Goal: Feedback & Contribution: Contribute content

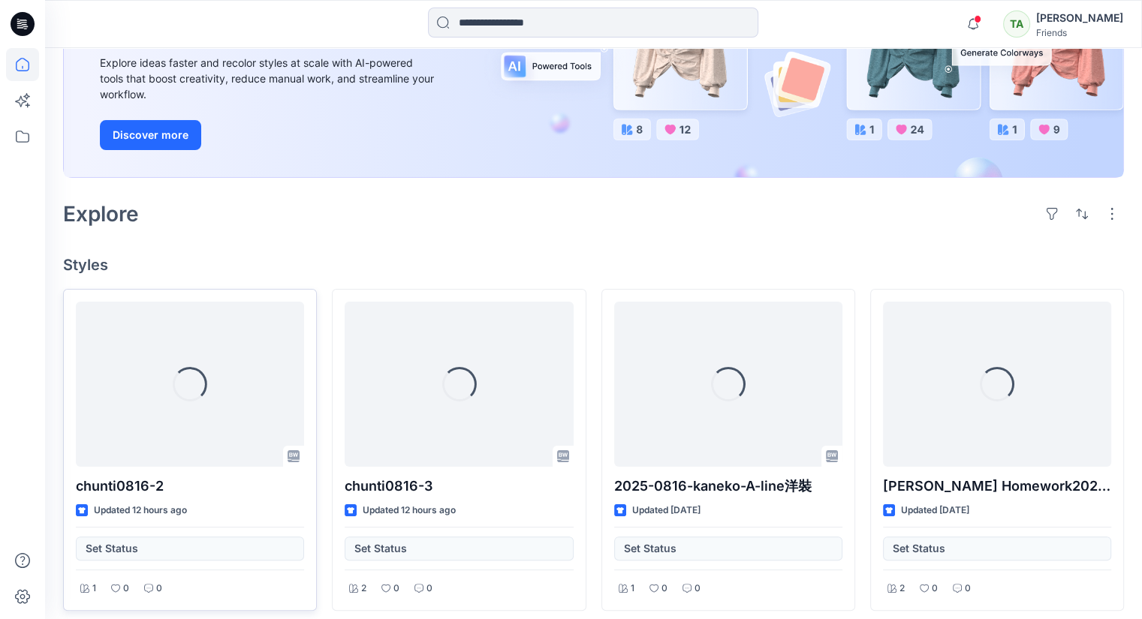
scroll to position [225, 0]
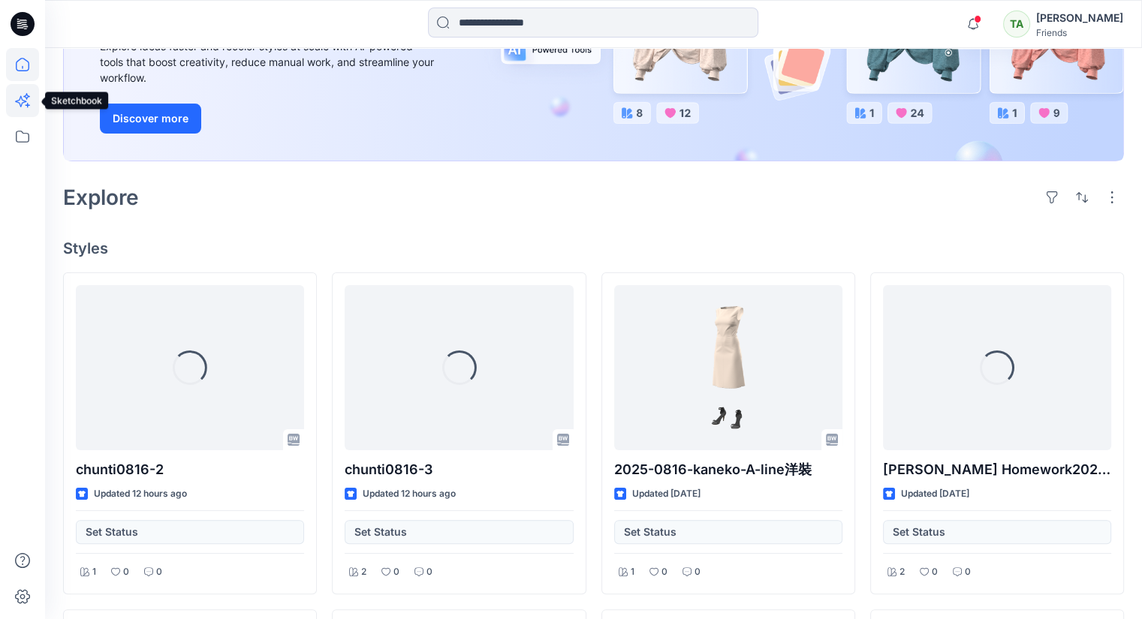
click at [20, 104] on icon at bounding box center [20, 101] width 11 height 11
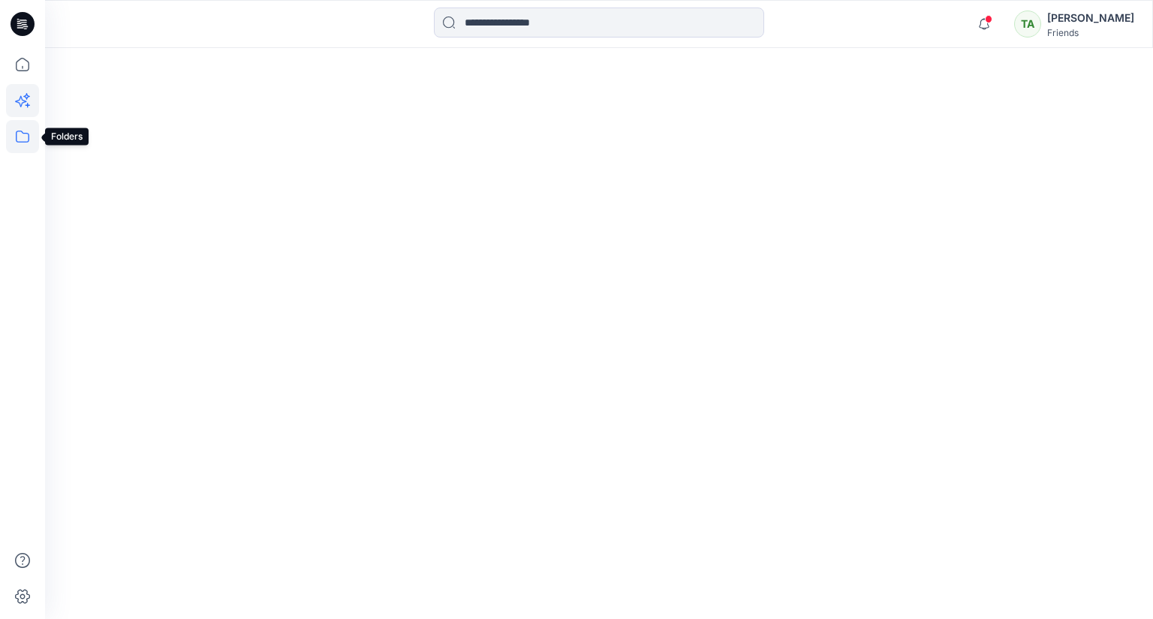
click at [18, 134] on icon at bounding box center [22, 136] width 33 height 33
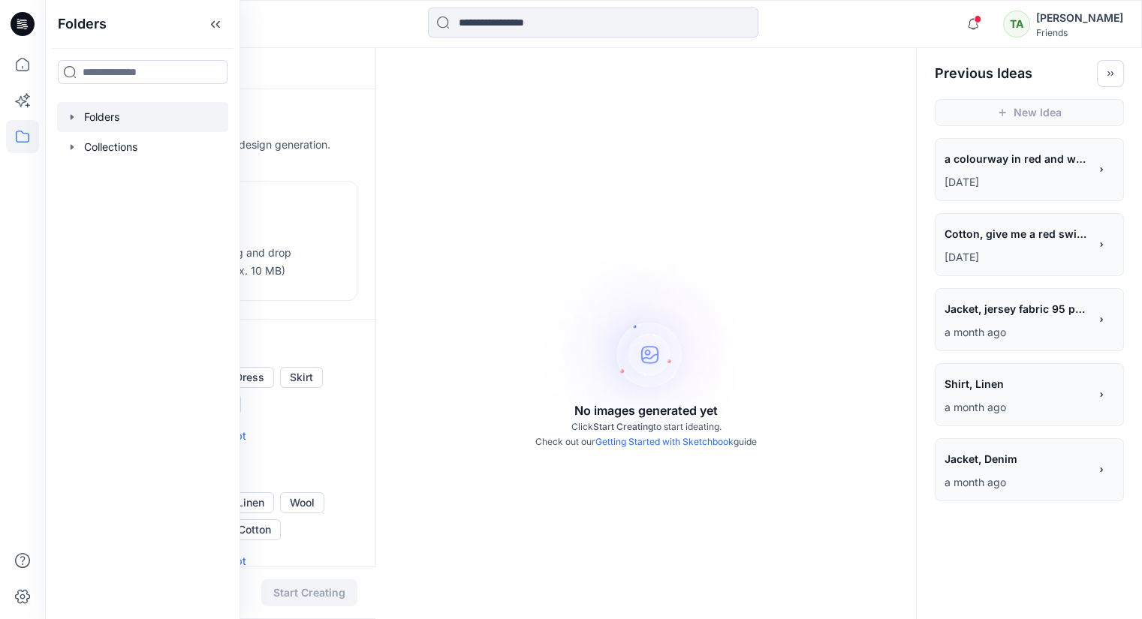
click at [164, 110] on div at bounding box center [142, 117] width 171 height 30
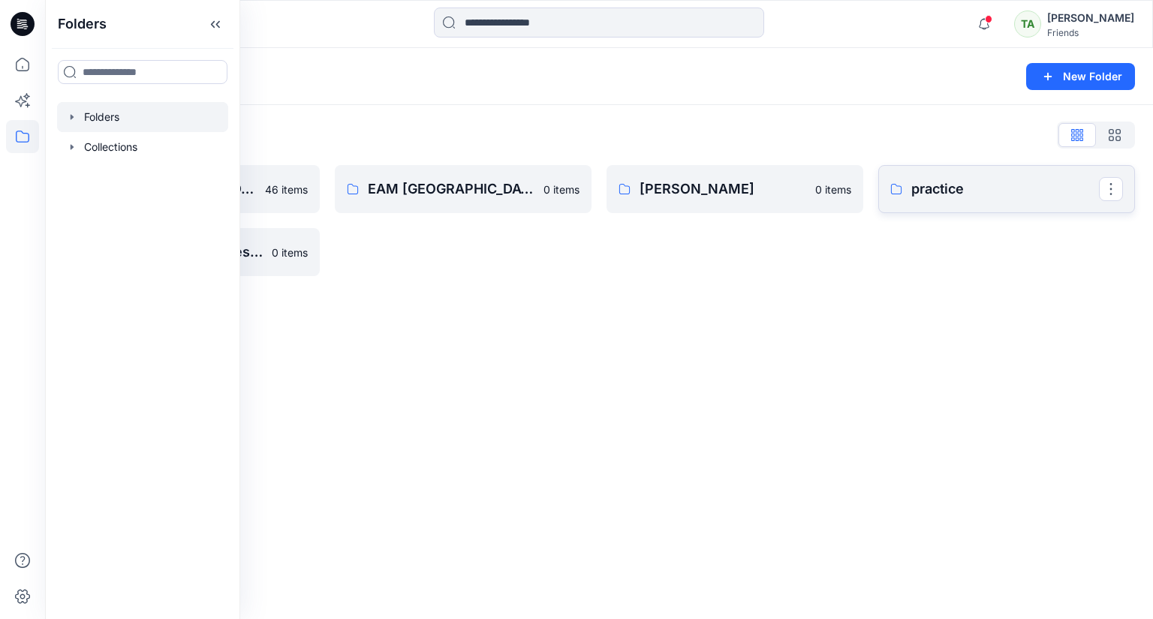
click at [975, 200] on link "practice" at bounding box center [1006, 189] width 257 height 48
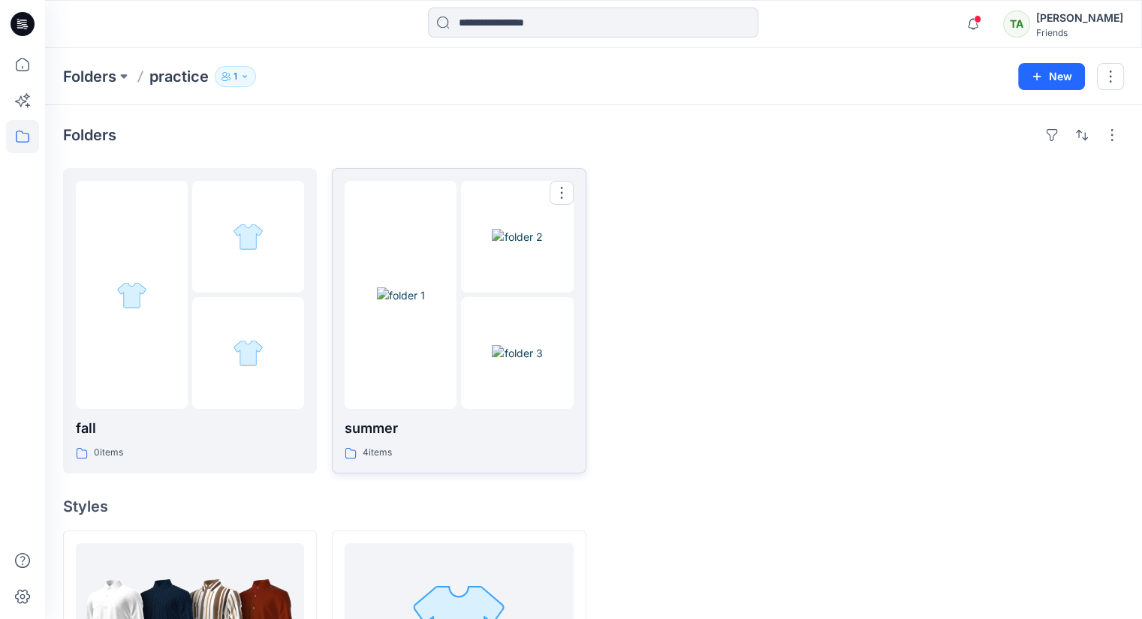
click at [441, 363] on div at bounding box center [401, 295] width 112 height 228
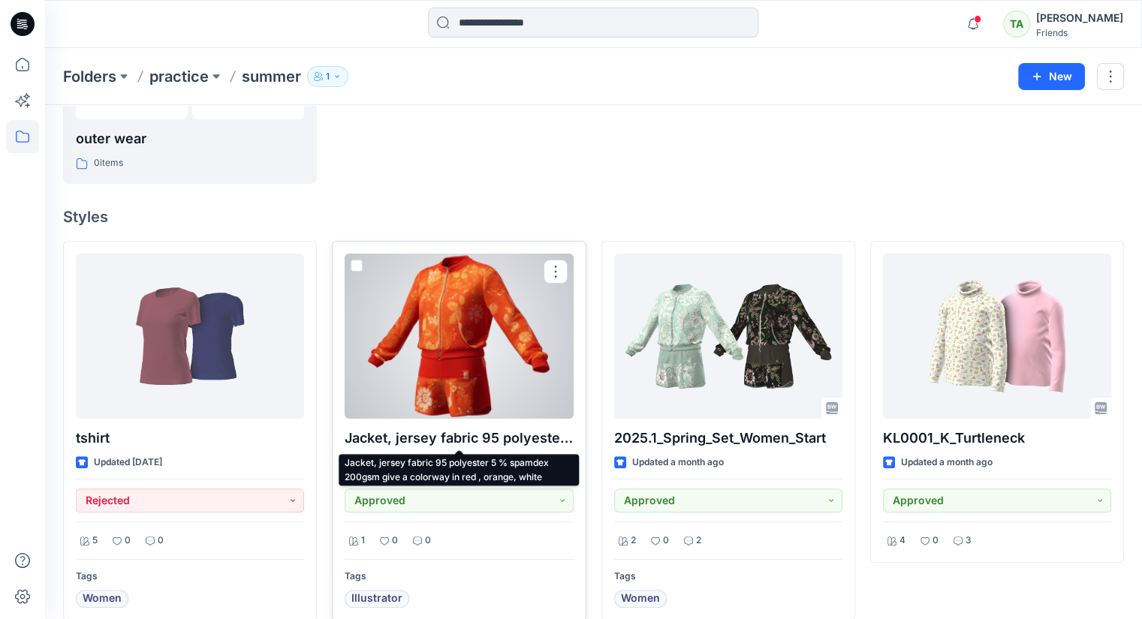
scroll to position [225, 0]
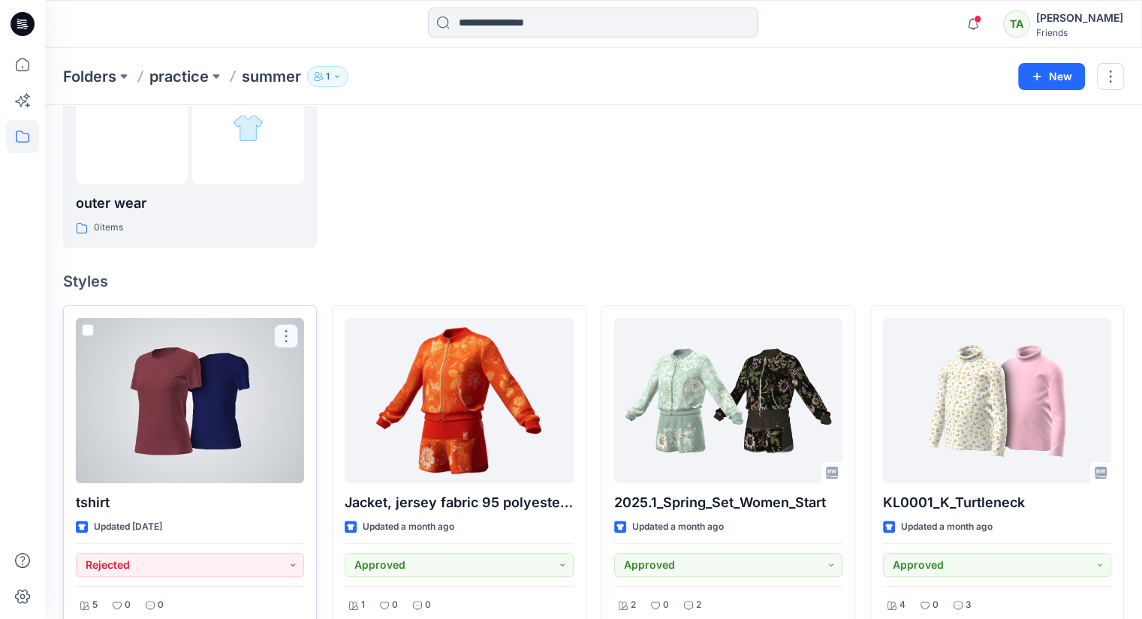
click at [284, 336] on button "button" at bounding box center [286, 336] width 24 height 24
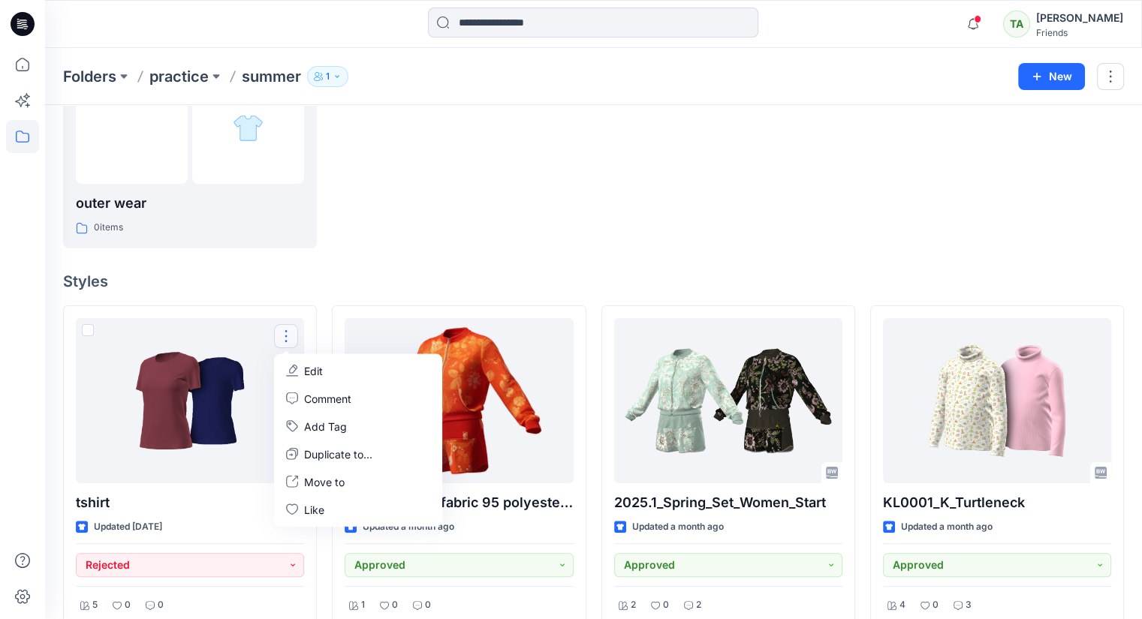
click at [531, 182] on div at bounding box center [459, 95] width 254 height 305
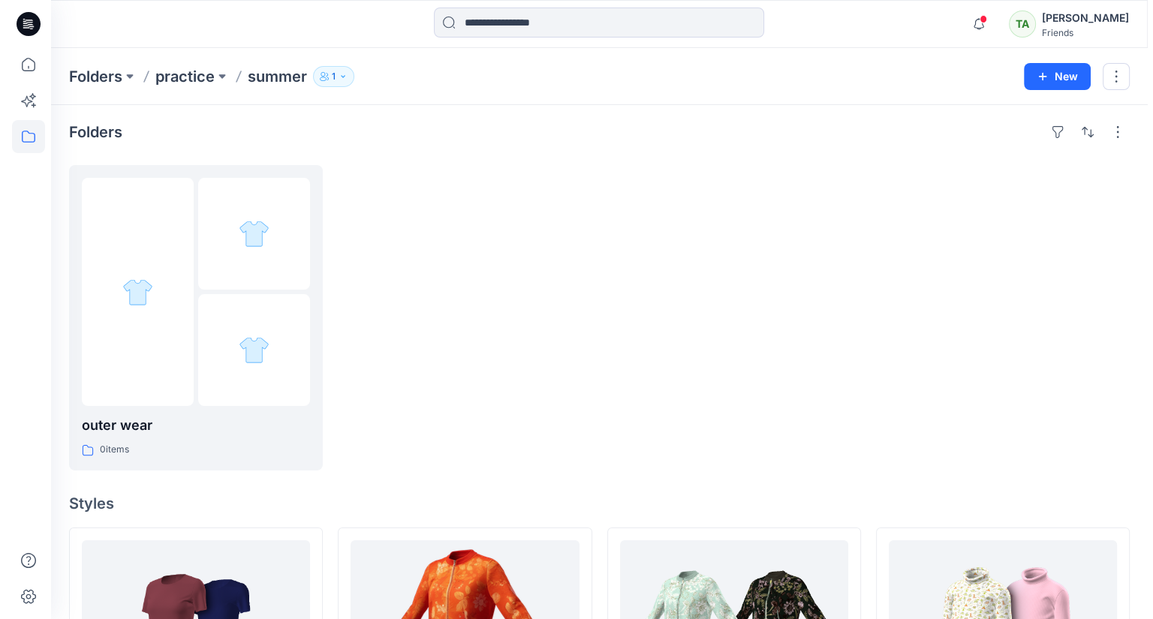
scroll to position [0, 0]
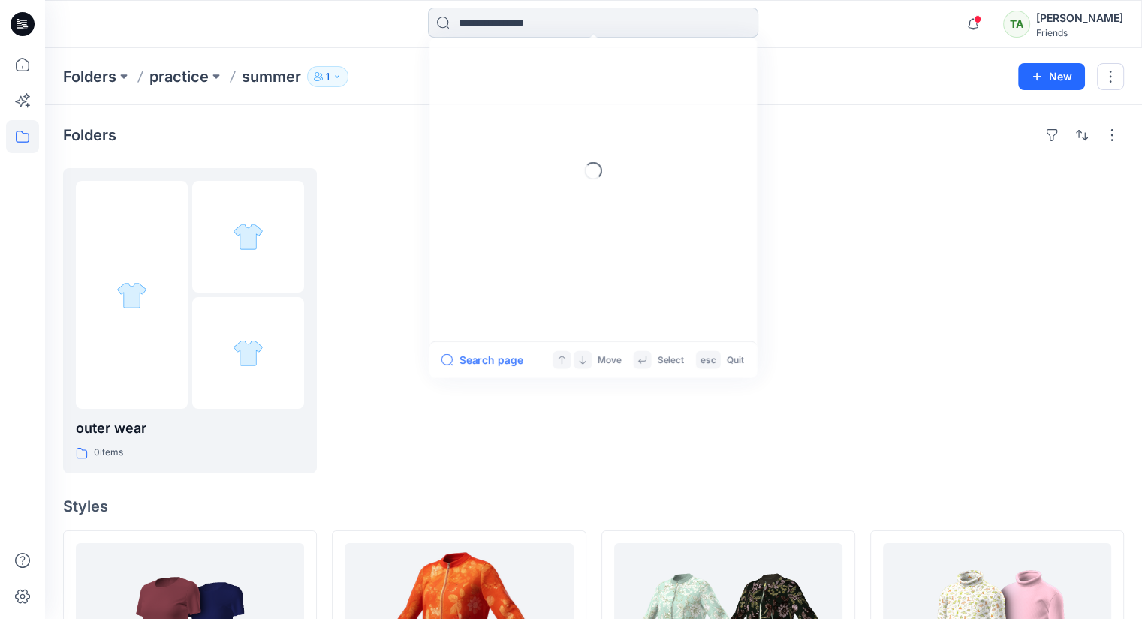
click at [514, 19] on input at bounding box center [593, 23] width 330 height 30
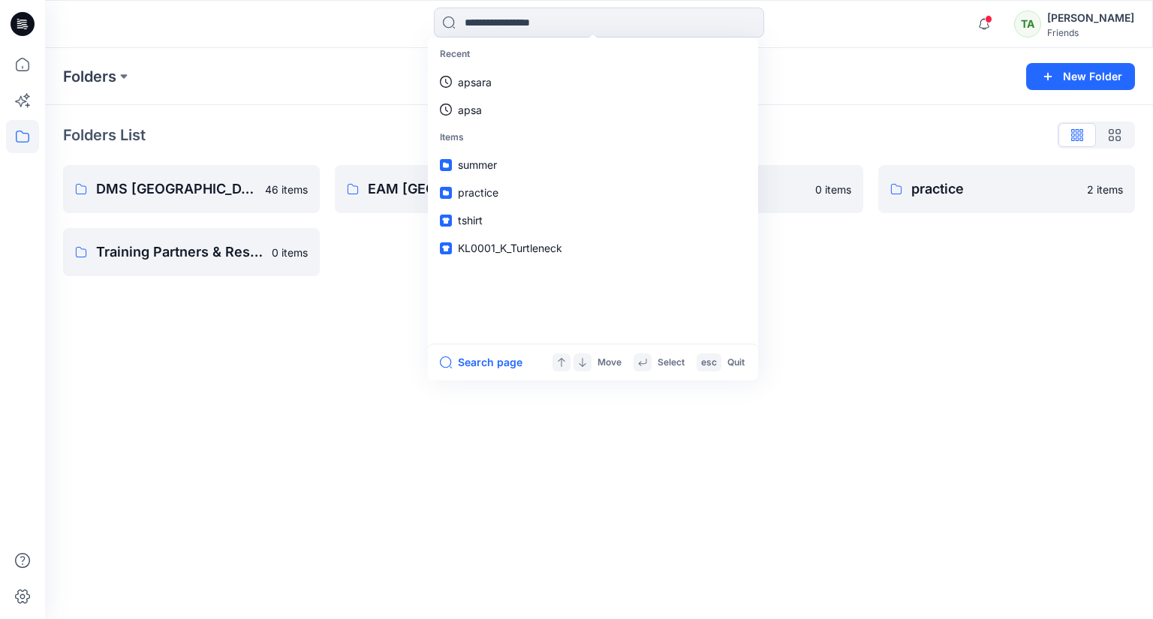
click at [1047, 19] on div "[PERSON_NAME]" at bounding box center [1090, 18] width 87 height 18
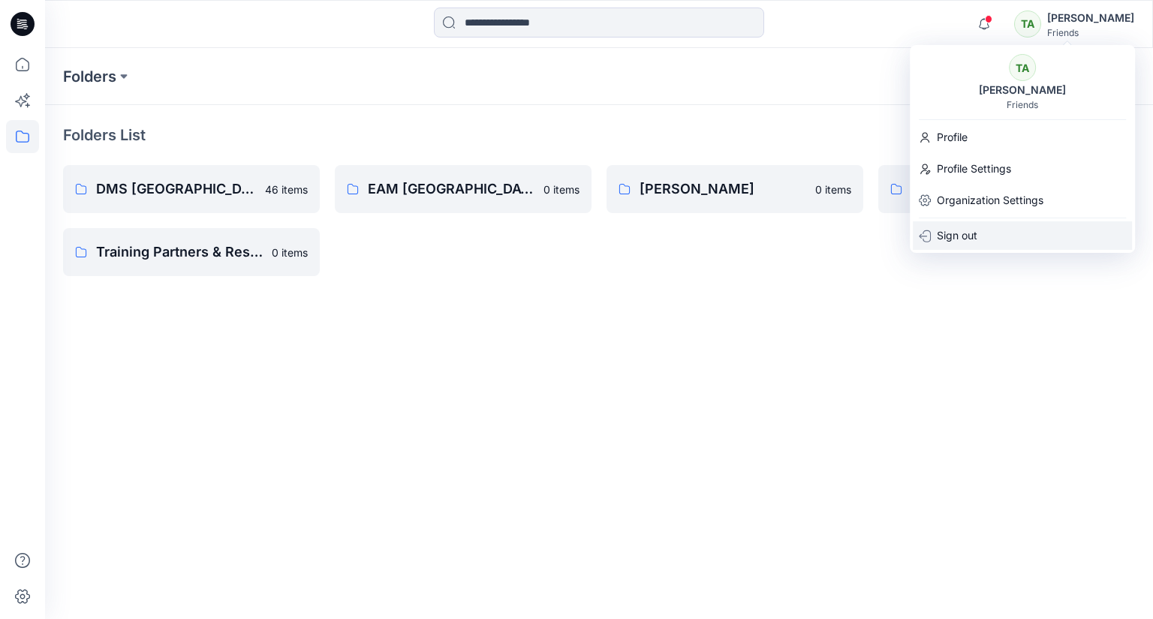
click at [999, 227] on div "Sign out" at bounding box center [1022, 235] width 219 height 29
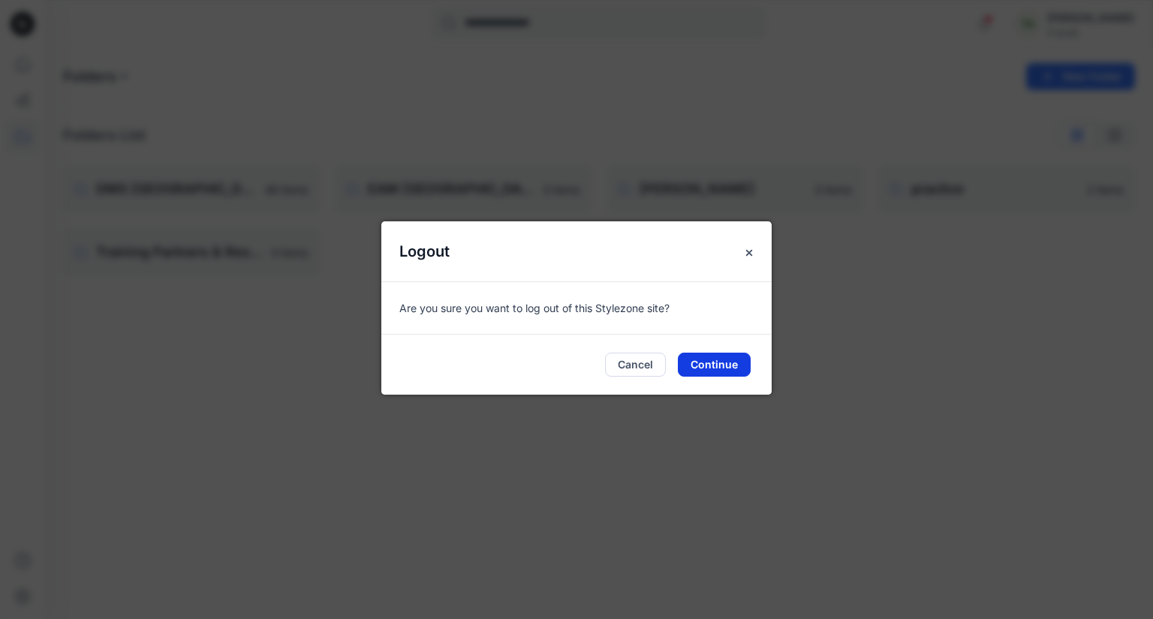
click at [722, 366] on button "Continue" at bounding box center [714, 365] width 73 height 24
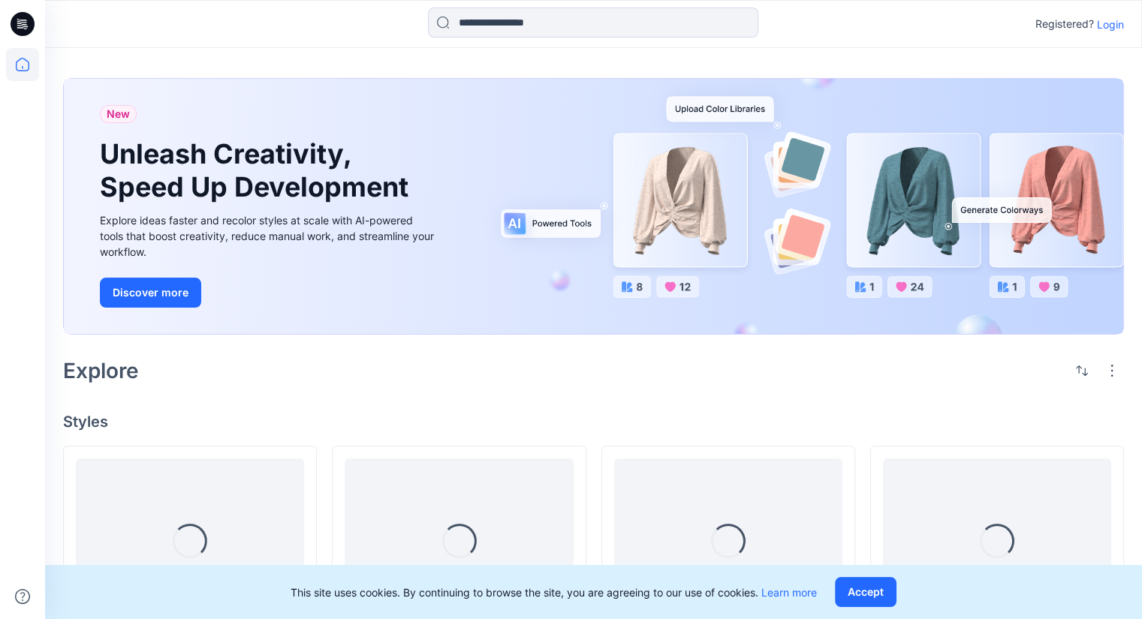
click at [1106, 26] on p "Login" at bounding box center [1110, 25] width 27 height 16
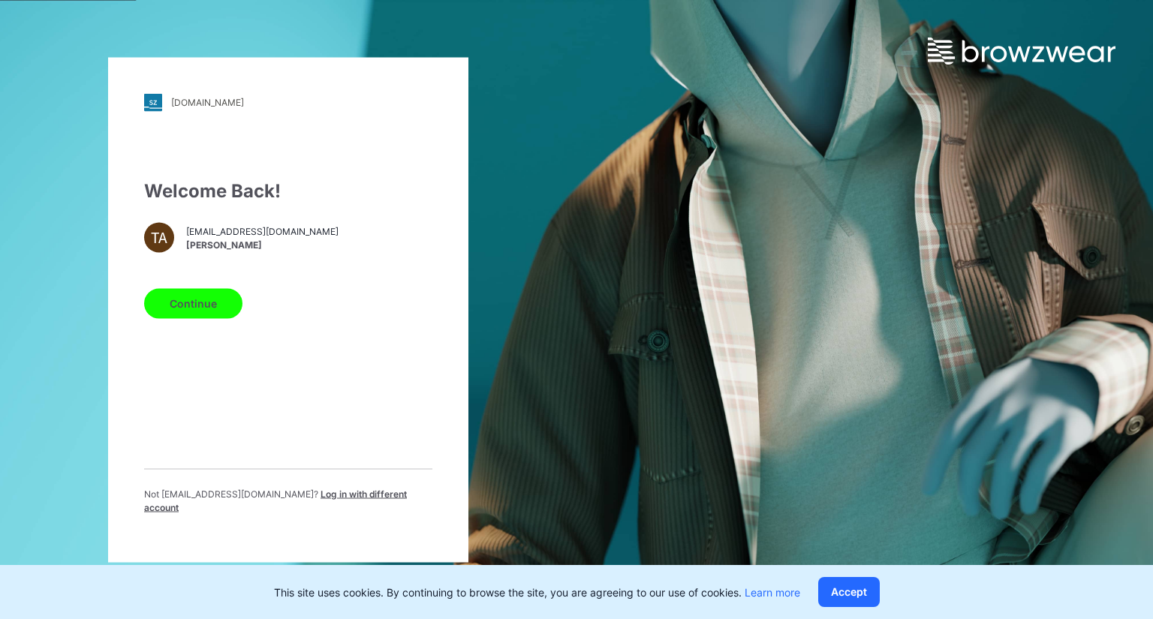
click at [304, 496] on span "Log in with different account" at bounding box center [275, 500] width 263 height 25
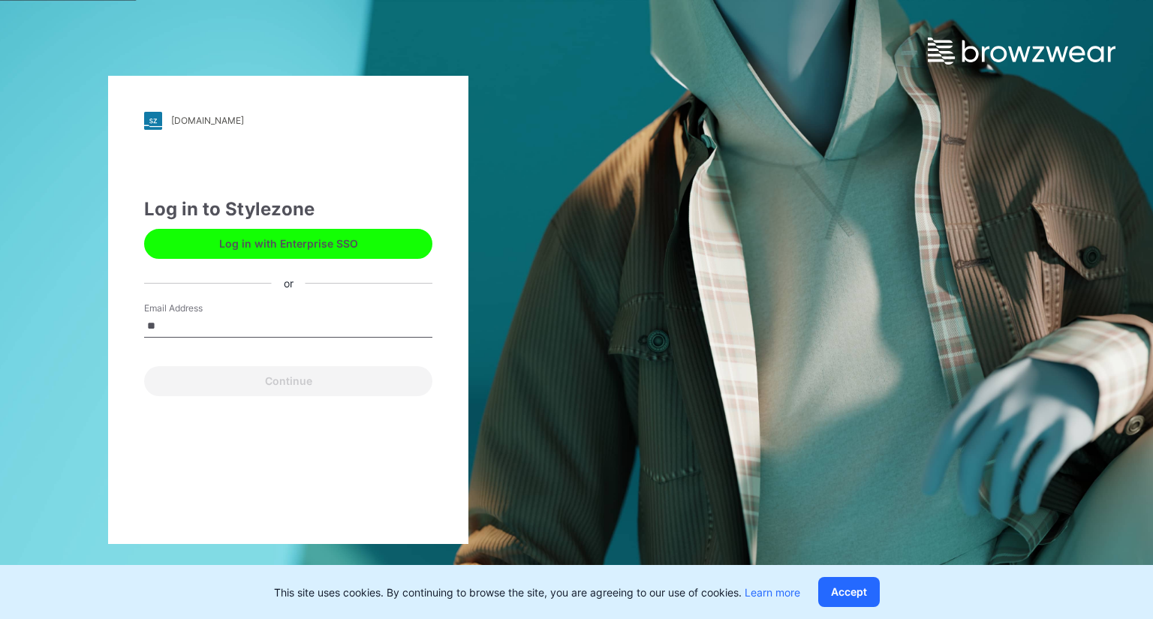
type input "**********"
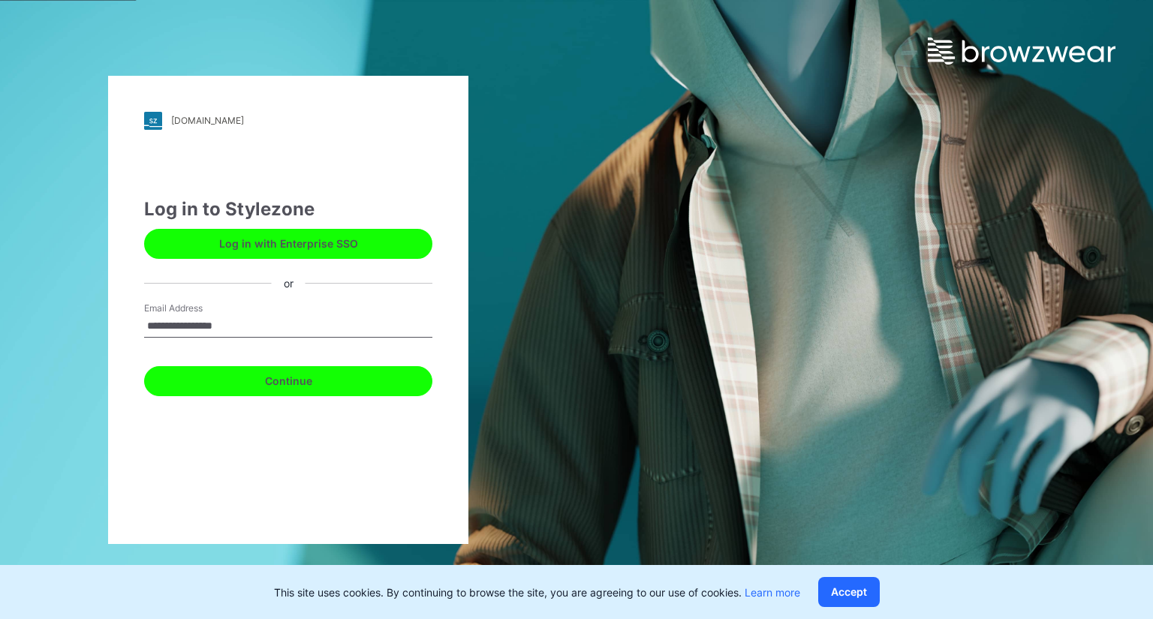
click at [320, 374] on button "Continue" at bounding box center [288, 381] width 288 height 30
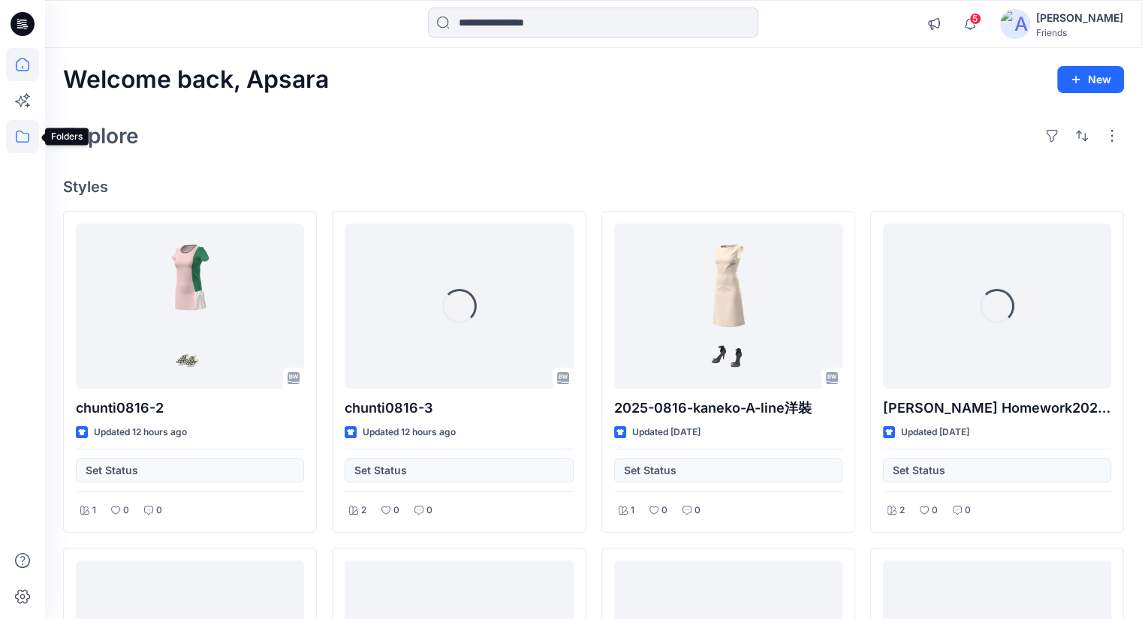
click at [23, 134] on icon at bounding box center [22, 136] width 33 height 33
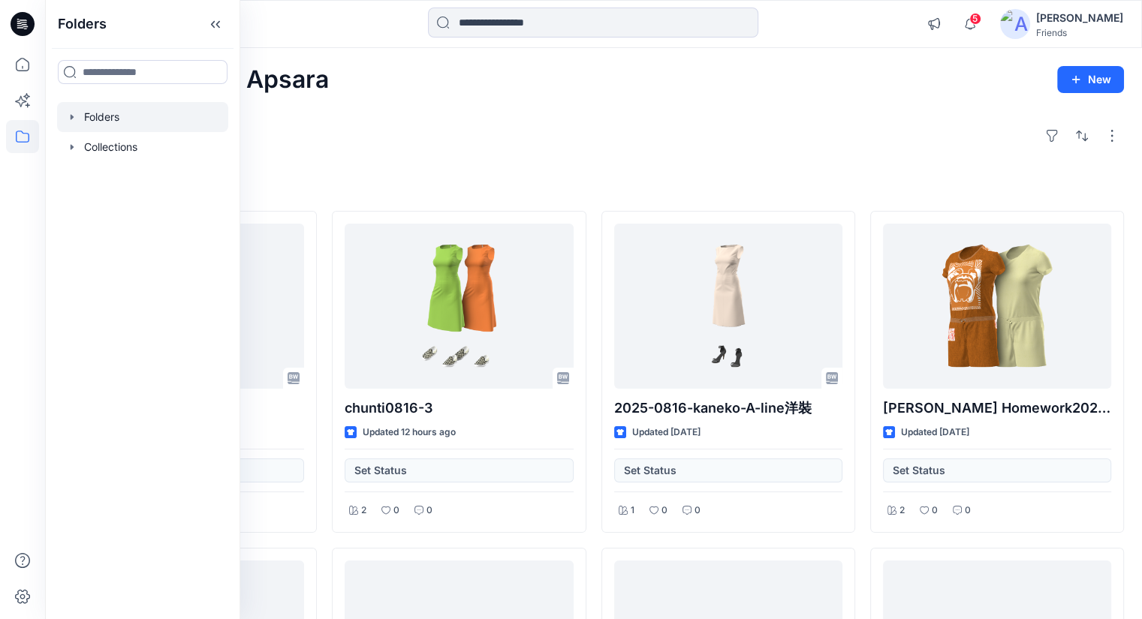
click at [139, 105] on div at bounding box center [142, 117] width 171 height 30
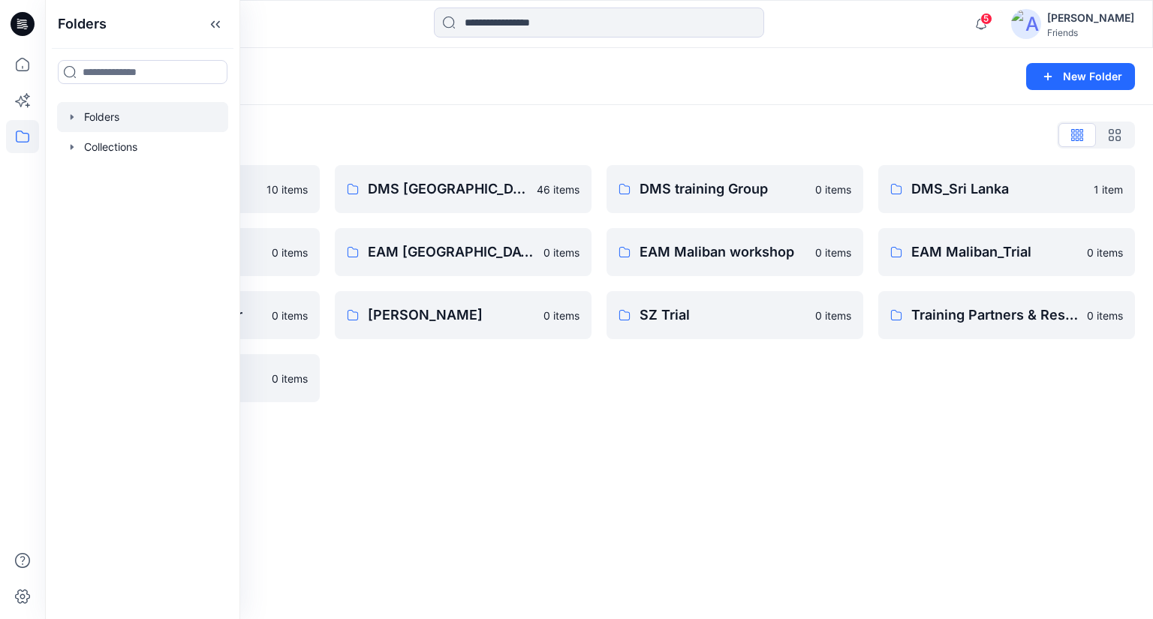
click at [954, 509] on div "Folders New Folder Folders List Demo SZ 10 items DMS-RM-TEST 0 items Friends Of…" at bounding box center [599, 333] width 1108 height 571
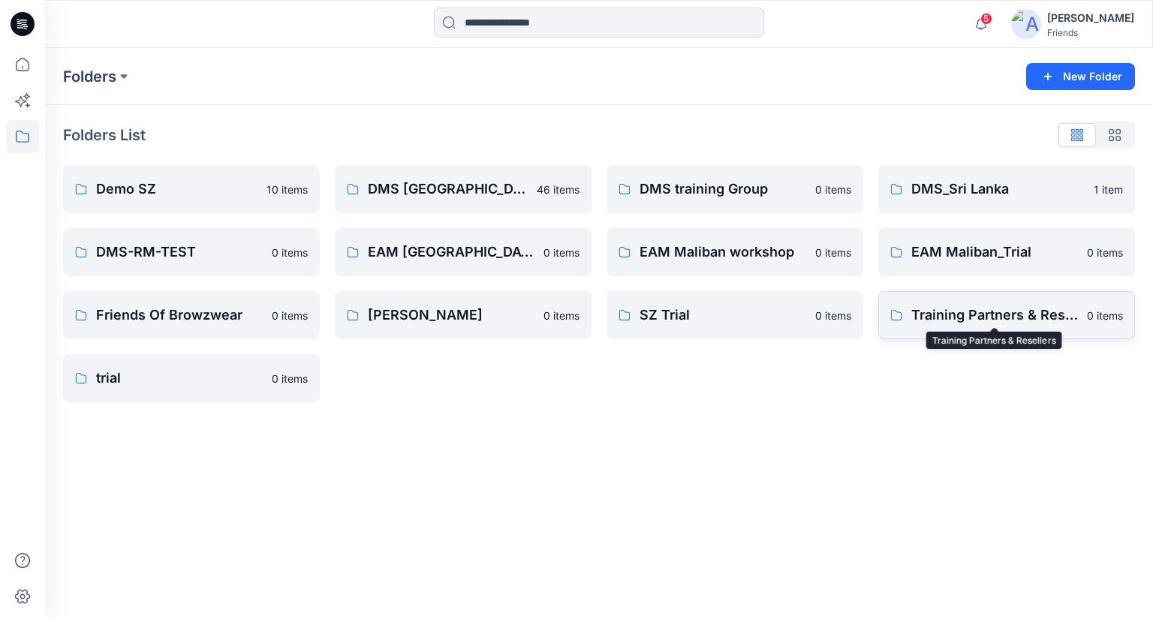
click at [1058, 318] on p "Training Partners & Resellers" at bounding box center [994, 315] width 167 height 21
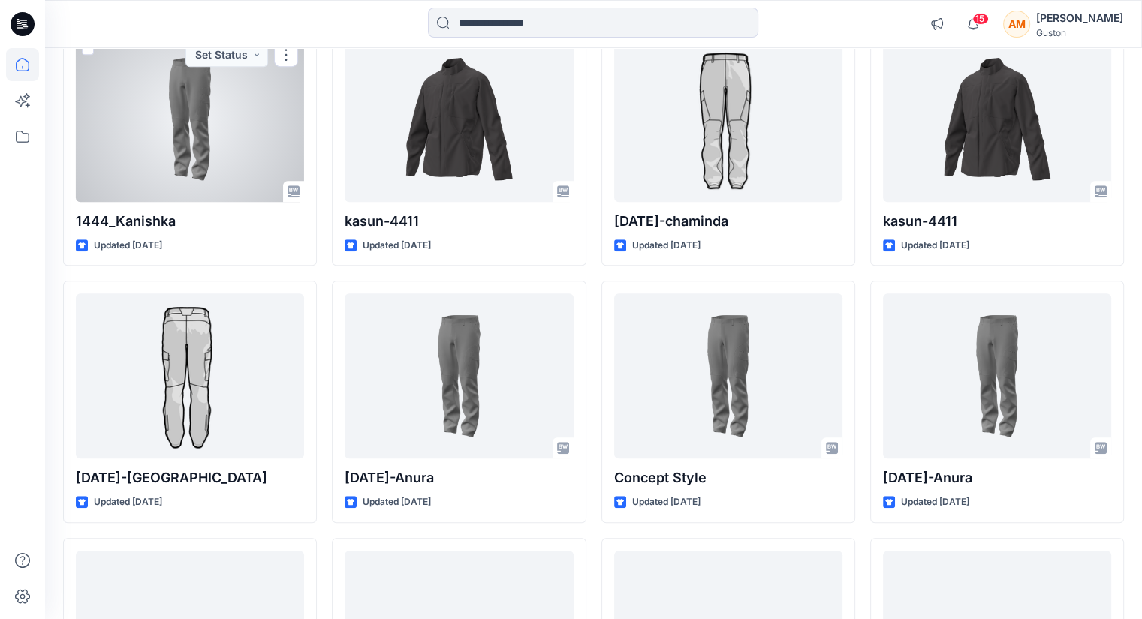
scroll to position [458, 0]
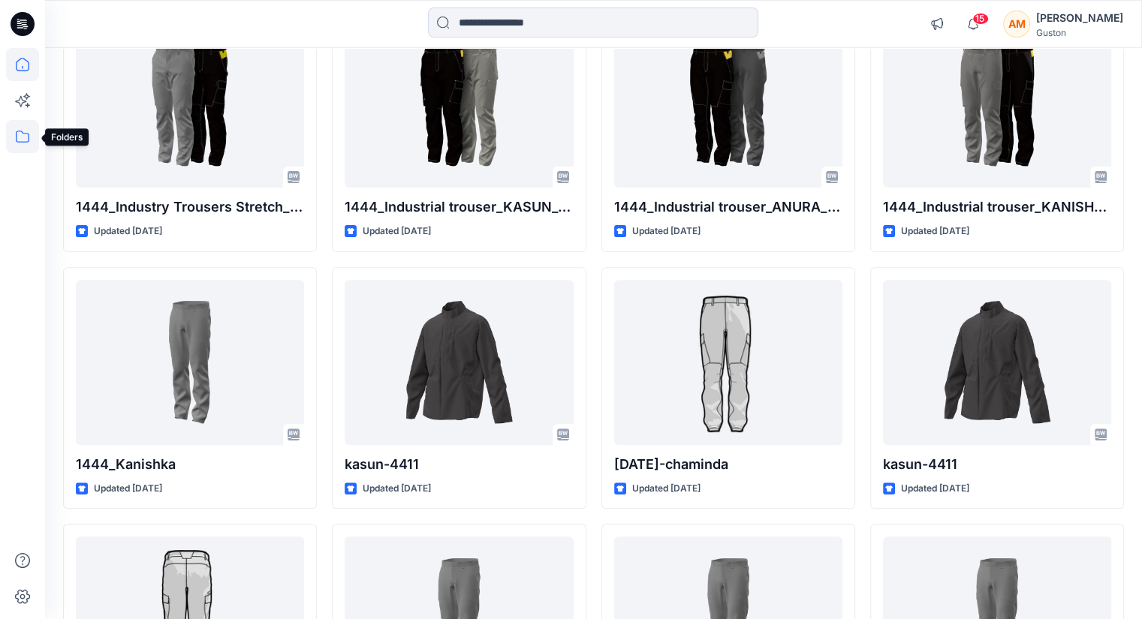
click at [6, 130] on icon at bounding box center [22, 136] width 33 height 33
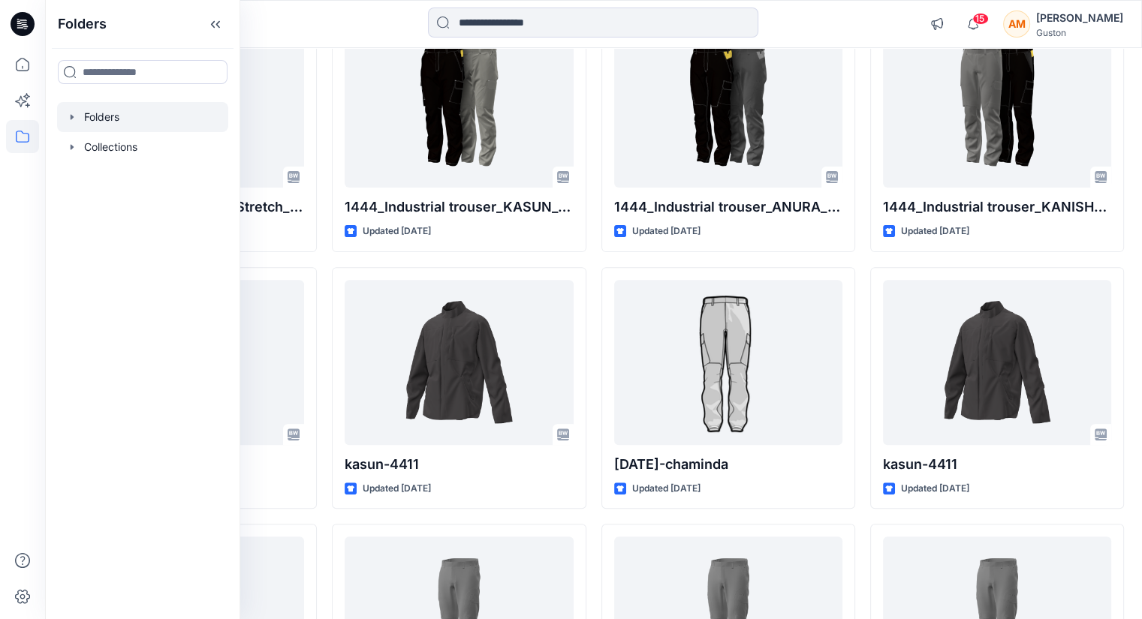
click at [110, 121] on div at bounding box center [142, 117] width 171 height 30
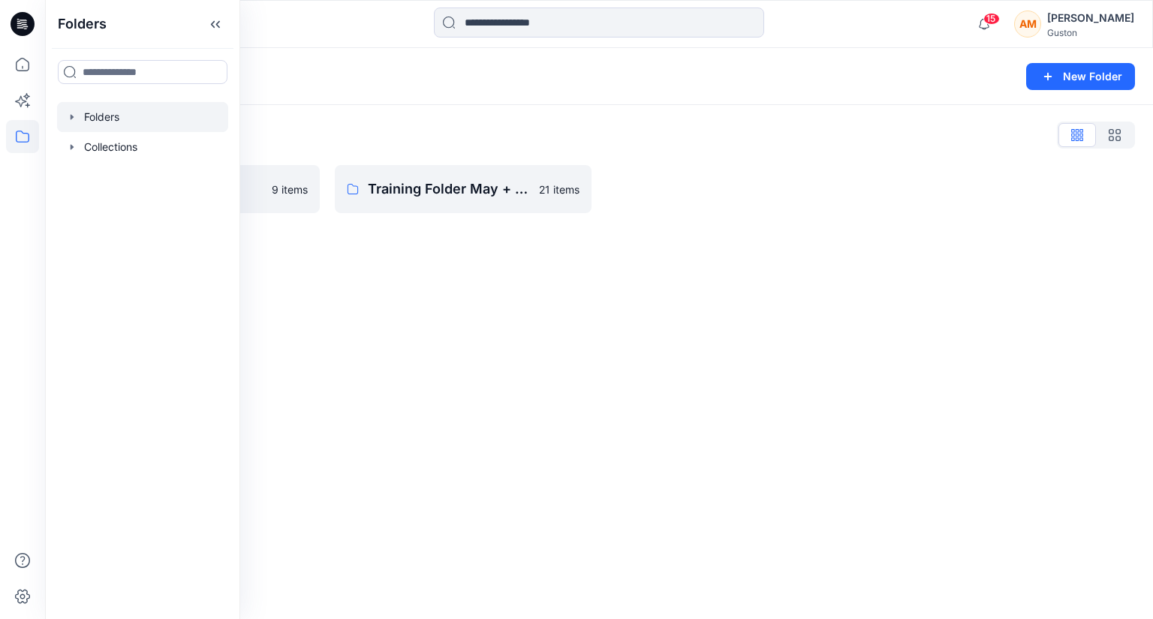
click at [480, 280] on div "Folders New Folder Folders List SL Training 2025 9 items Training Folder May + …" at bounding box center [599, 333] width 1108 height 571
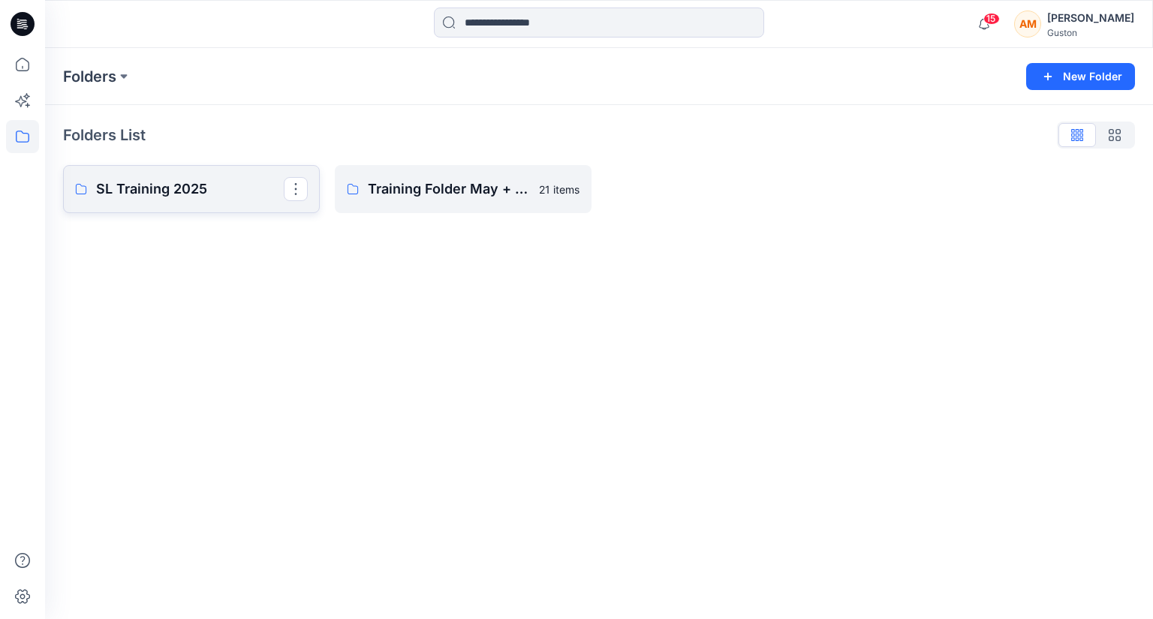
click at [183, 201] on link "SL Training 2025" at bounding box center [191, 189] width 257 height 48
click at [396, 198] on p "Training Folder May + June 2025" at bounding box center [462, 189] width 188 height 21
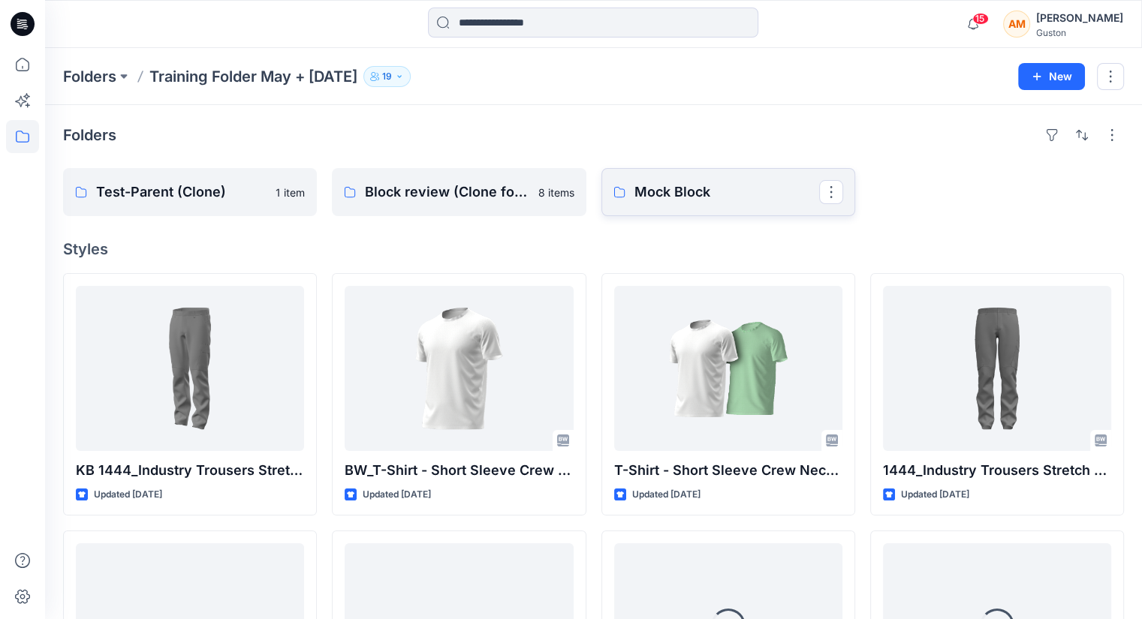
click at [748, 192] on p "Mock Block" at bounding box center [726, 192] width 185 height 21
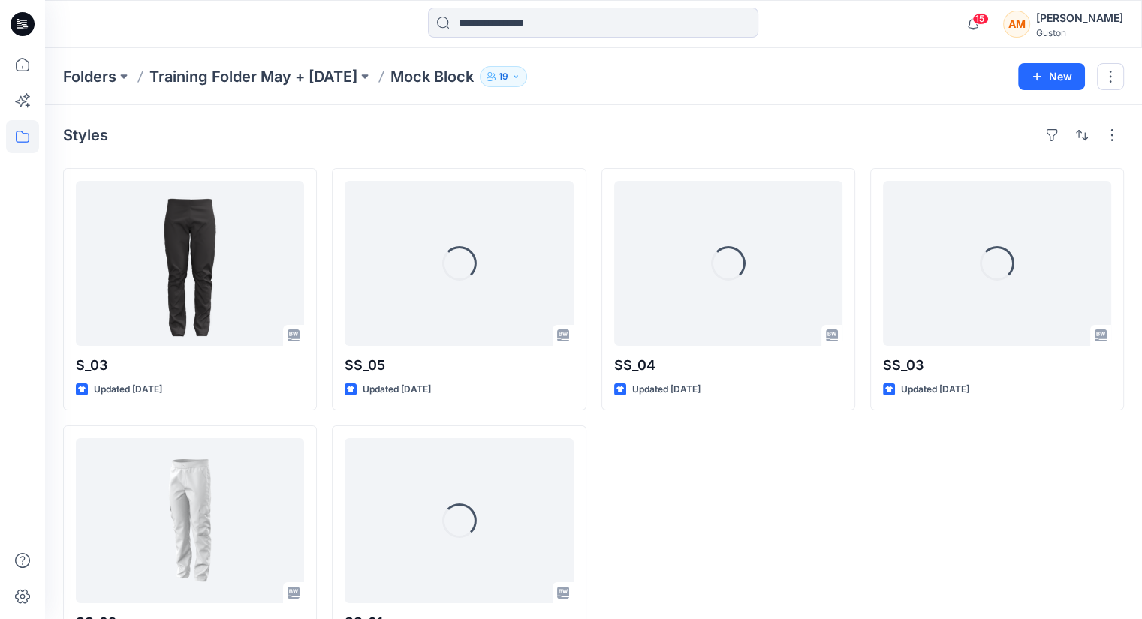
scroll to position [65, 0]
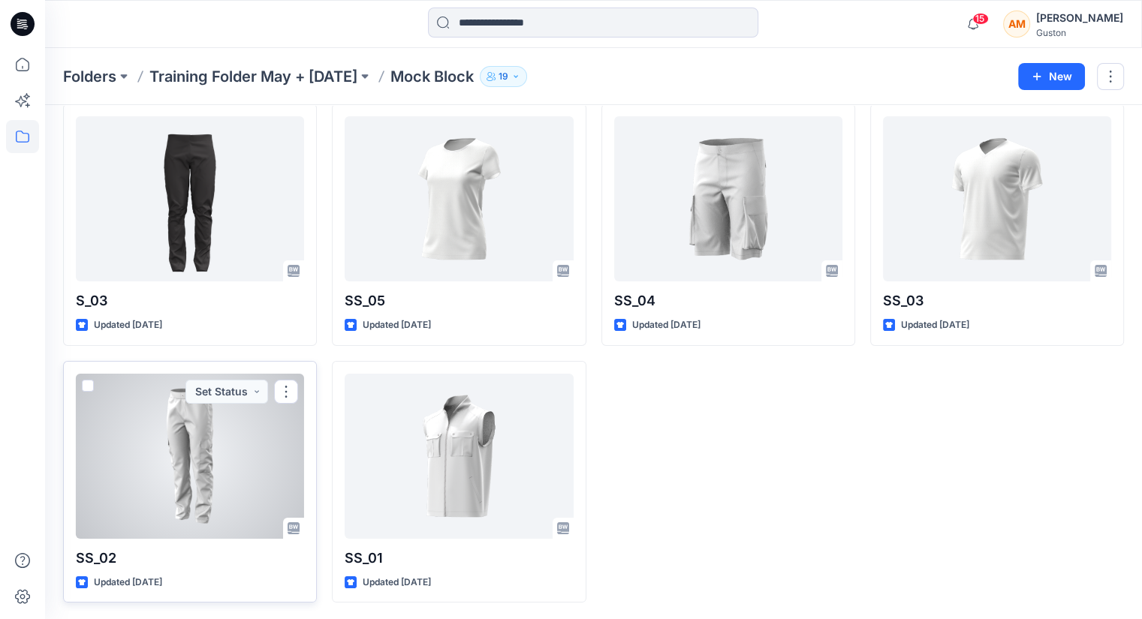
click at [185, 476] on div at bounding box center [190, 456] width 228 height 165
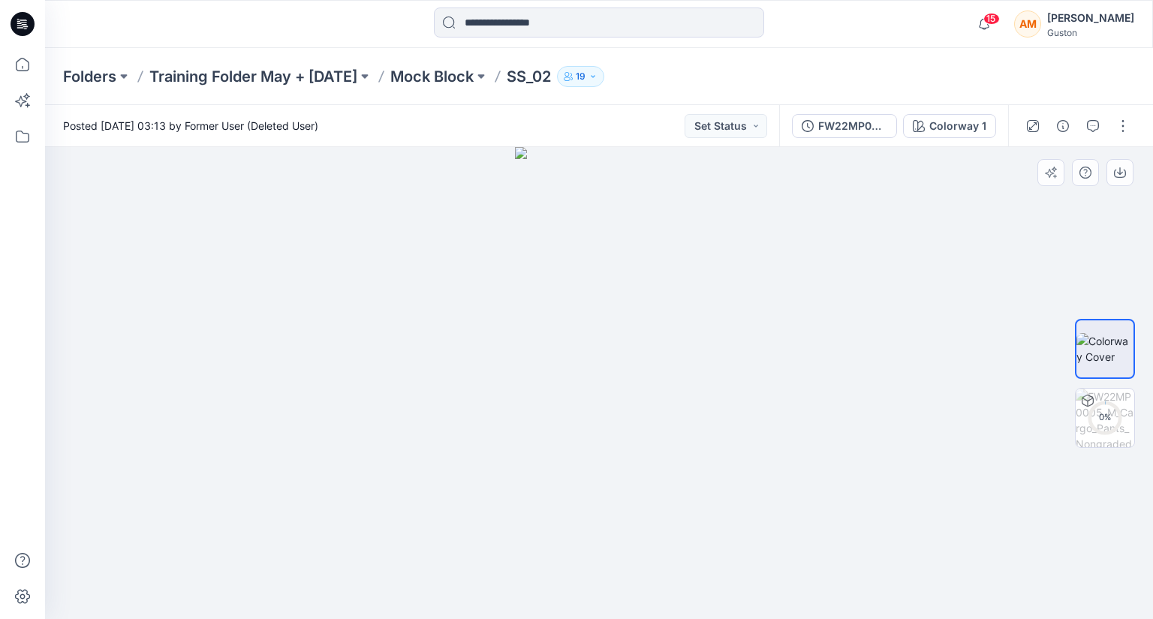
drag, startPoint x: 745, startPoint y: 424, endPoint x: 619, endPoint y: 420, distance: 125.4
drag, startPoint x: 716, startPoint y: 348, endPoint x: 664, endPoint y: 345, distance: 51.9
drag, startPoint x: 704, startPoint y: 302, endPoint x: 637, endPoint y: 485, distance: 194.2
drag, startPoint x: 652, startPoint y: 478, endPoint x: 610, endPoint y: 524, distance: 61.6
drag, startPoint x: 606, startPoint y: 275, endPoint x: 635, endPoint y: 543, distance: 270.3
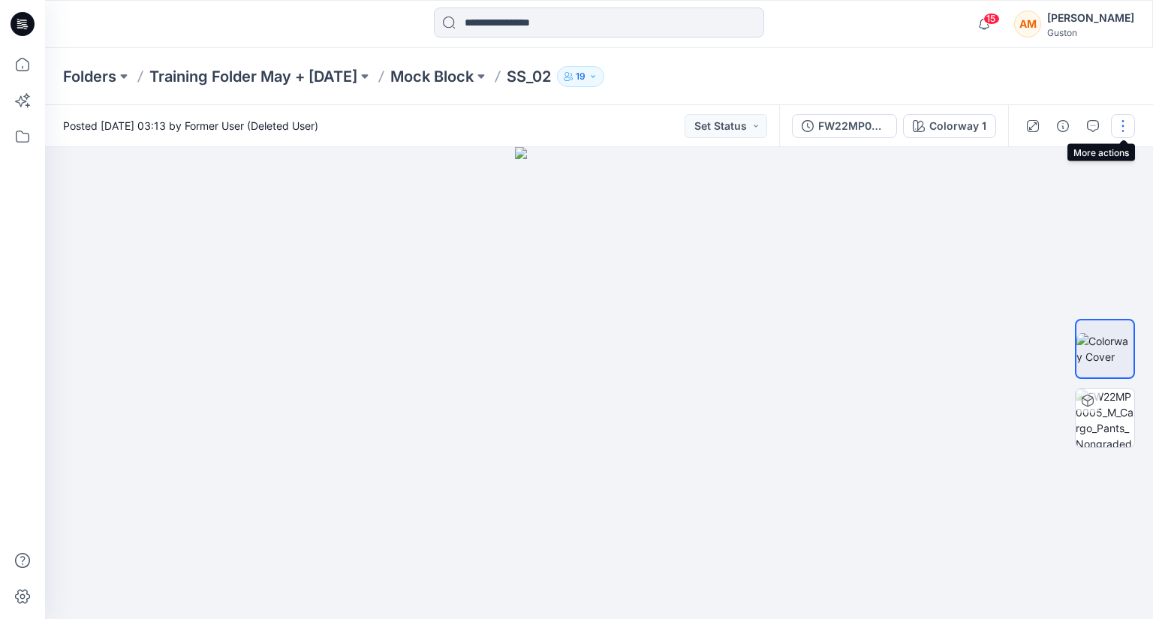
click at [1126, 124] on button "button" at bounding box center [1123, 126] width 24 height 24
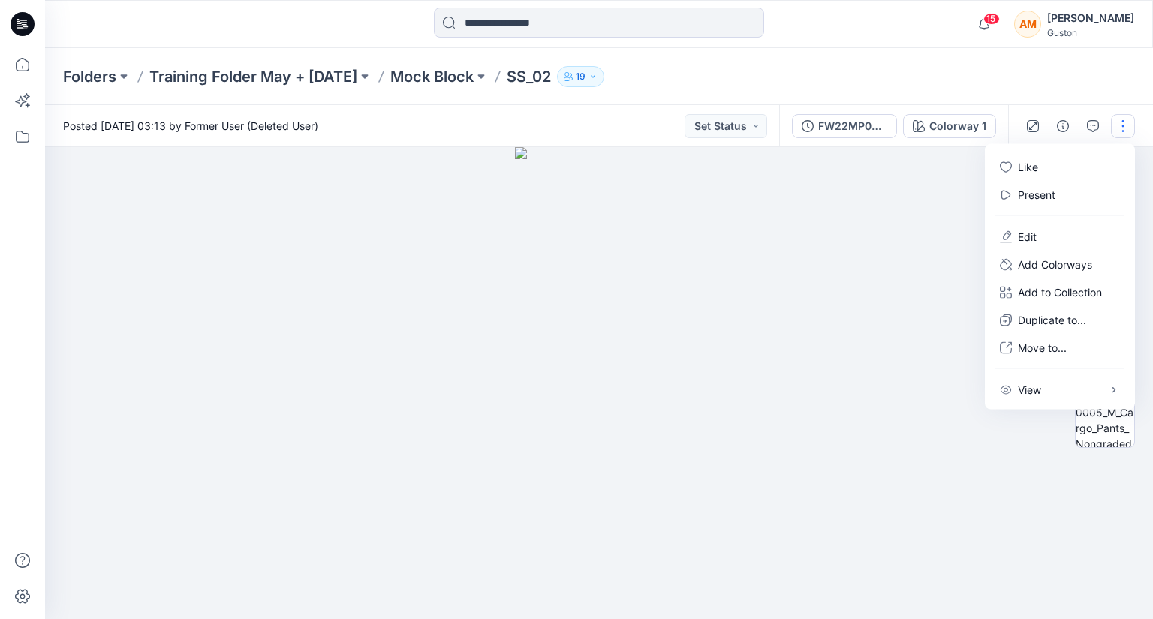
click at [841, 363] on div at bounding box center [599, 383] width 1108 height 472
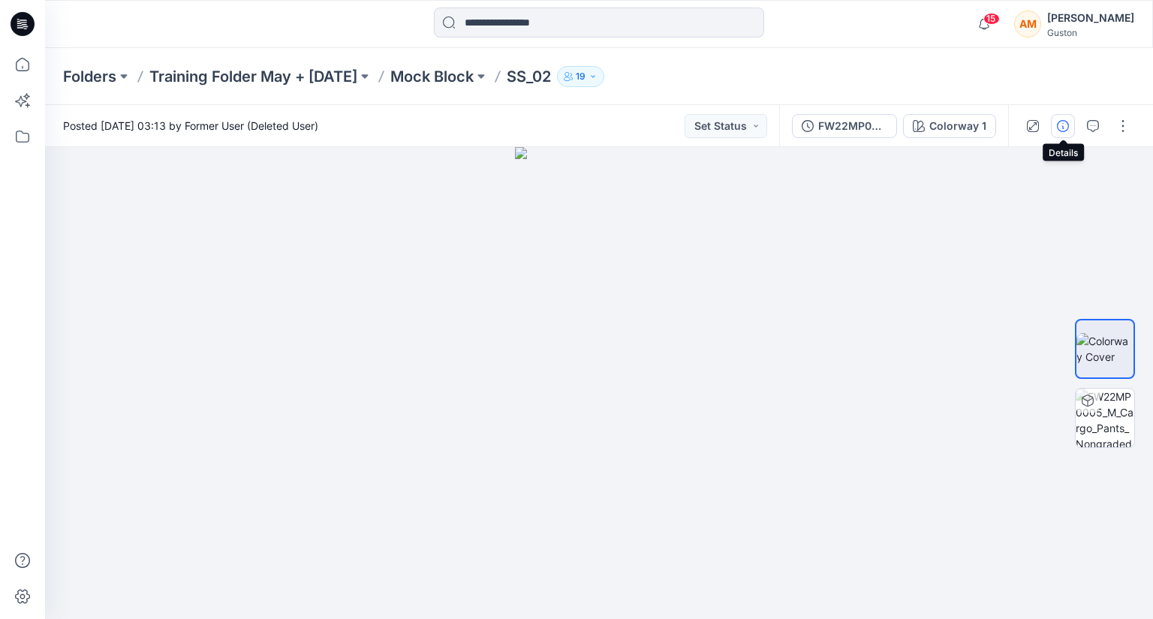
click at [1055, 125] on button "button" at bounding box center [1063, 126] width 24 height 24
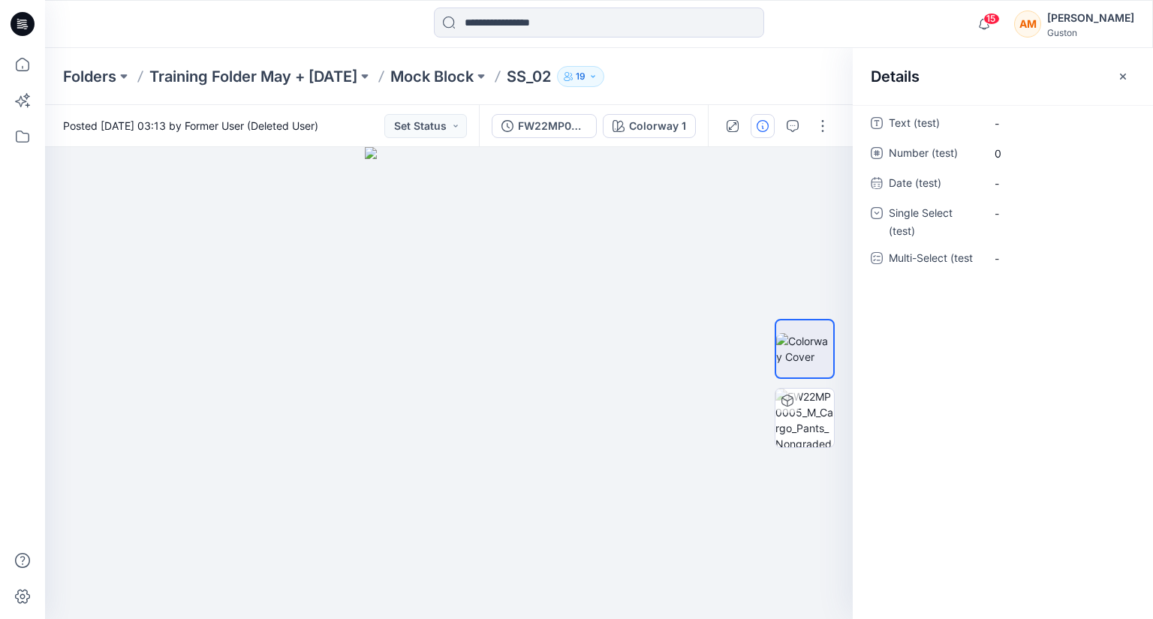
click at [1130, 74] on button "button" at bounding box center [1123, 77] width 24 height 24
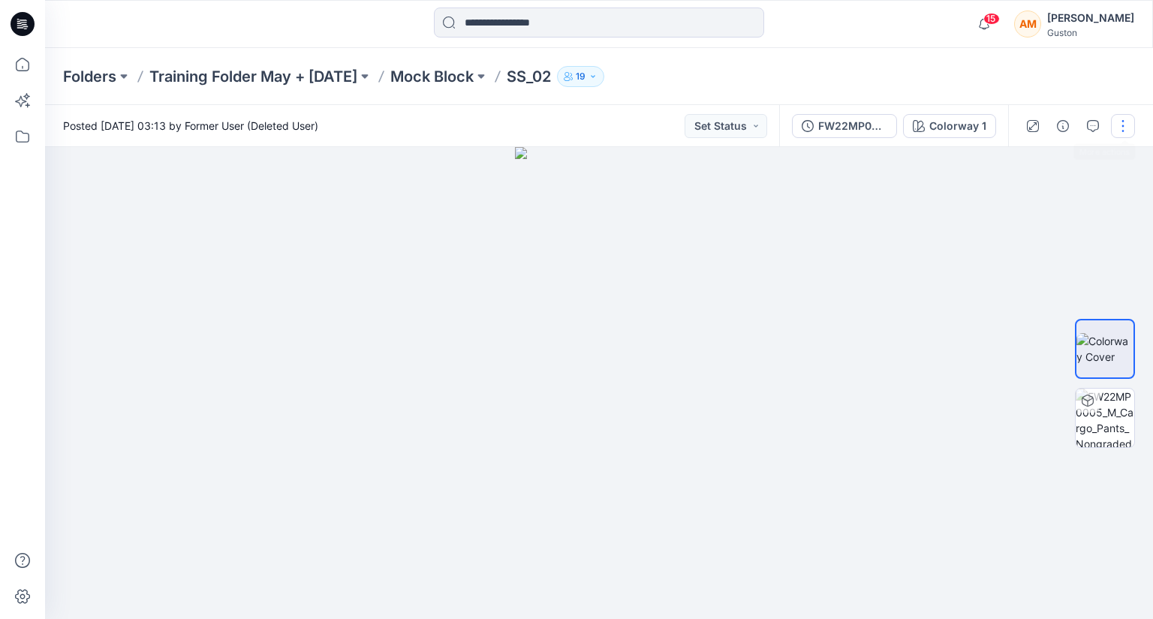
click at [1115, 115] on button "button" at bounding box center [1123, 126] width 24 height 24
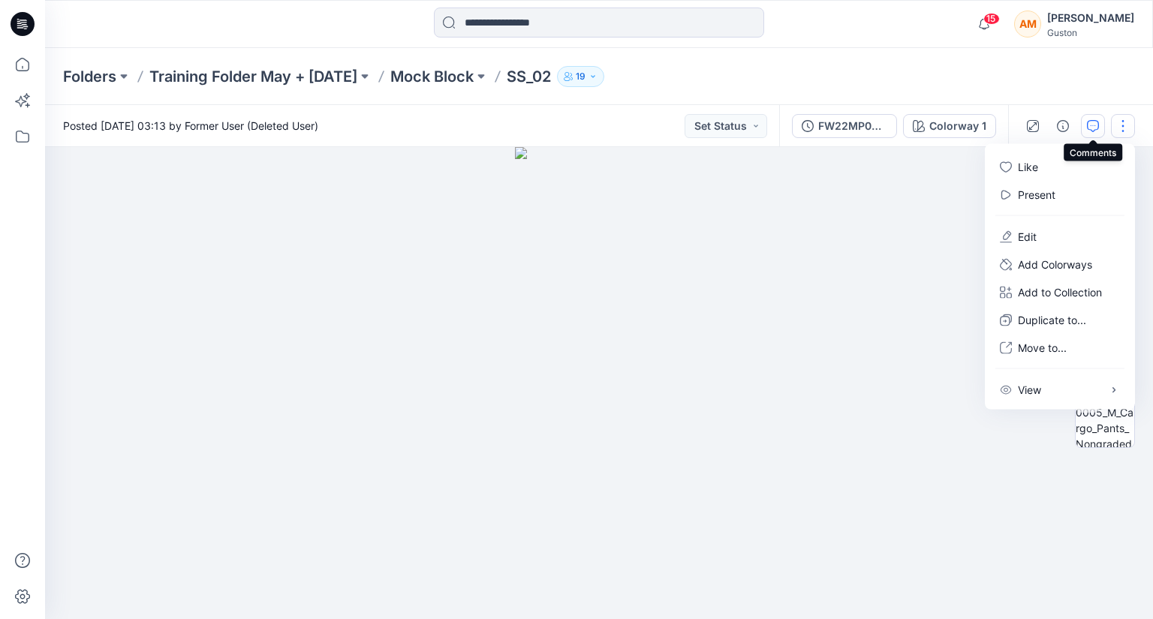
click at [1097, 130] on icon "button" at bounding box center [1093, 126] width 12 height 12
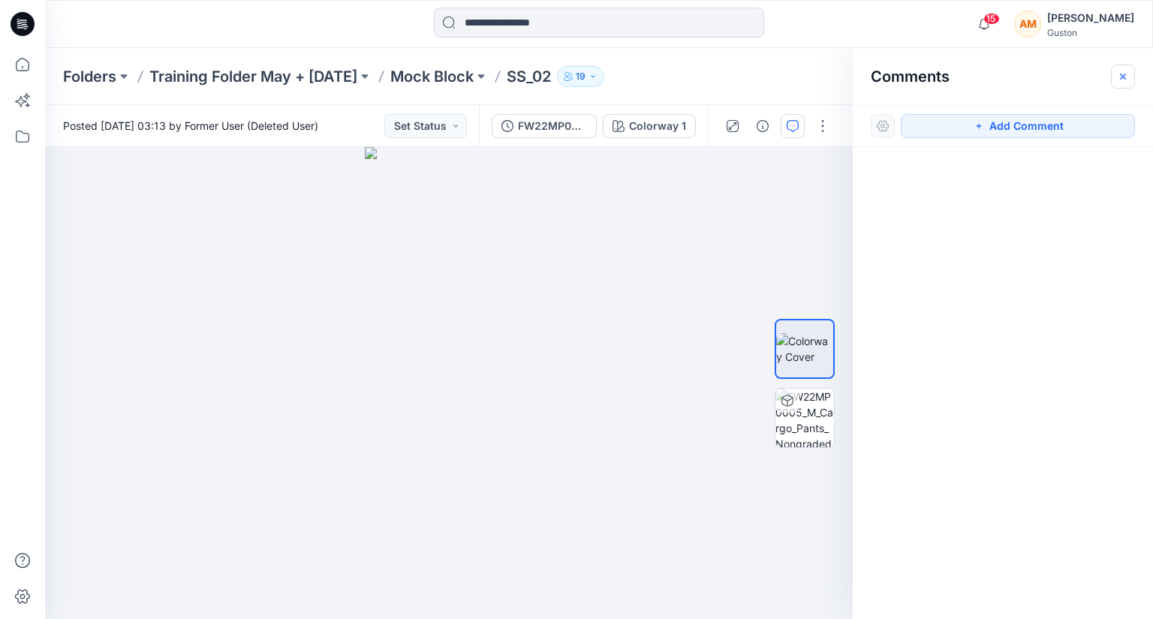
click at [1115, 74] on button "button" at bounding box center [1123, 77] width 24 height 24
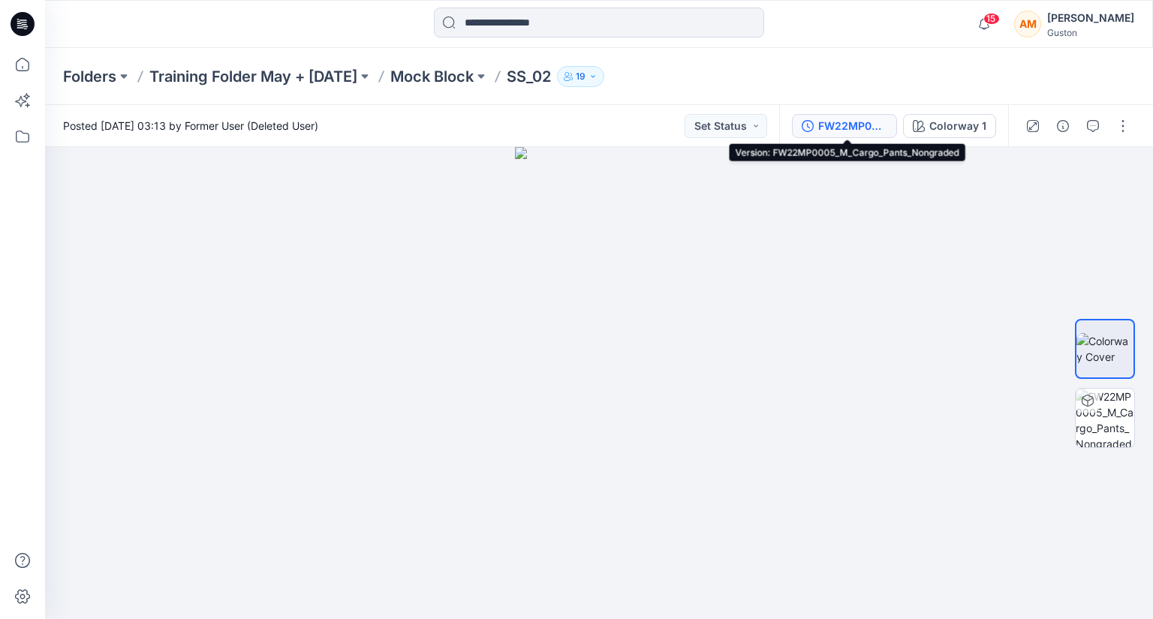
click at [819, 124] on button "FW22MP0005_M_Cargo_Pants_Nongraded" at bounding box center [844, 126] width 105 height 24
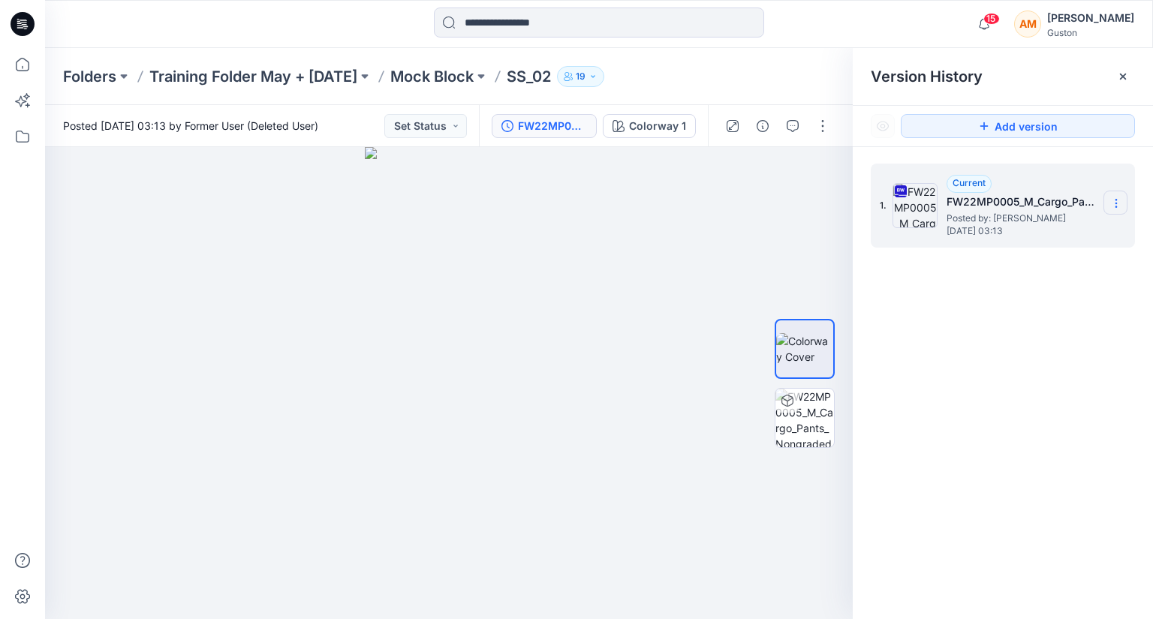
click at [1118, 203] on icon at bounding box center [1116, 203] width 12 height 12
click at [1055, 233] on span "Download Source BW File" at bounding box center [1039, 233] width 125 height 18
click at [814, 118] on button "button" at bounding box center [823, 126] width 24 height 24
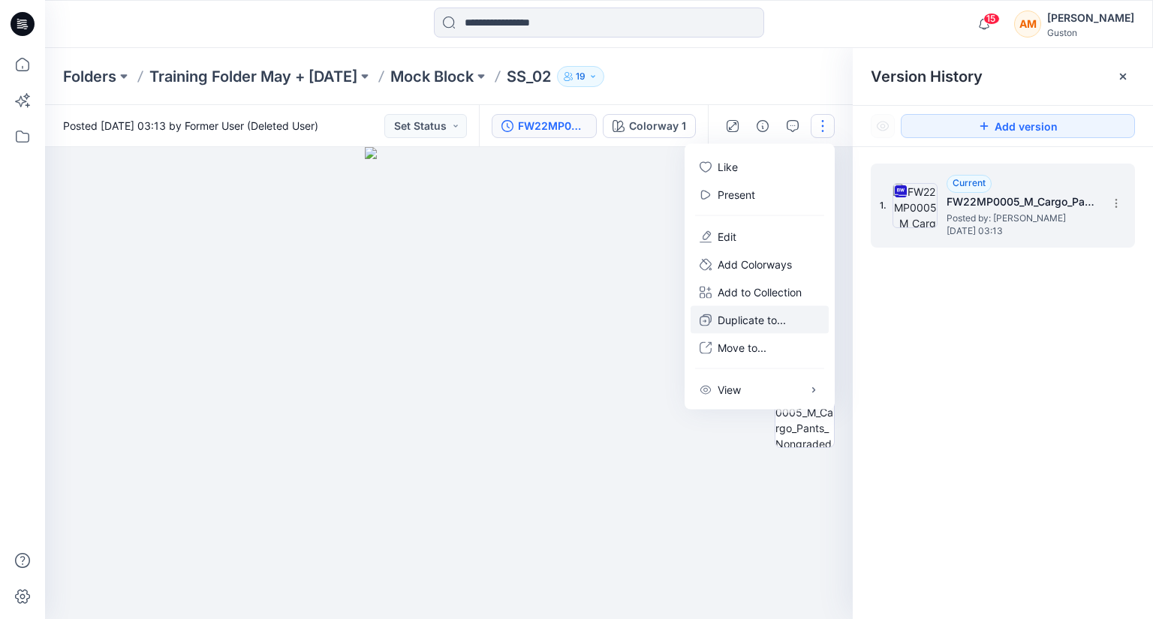
click at [790, 318] on button "Duplicate to..." at bounding box center [760, 320] width 138 height 28
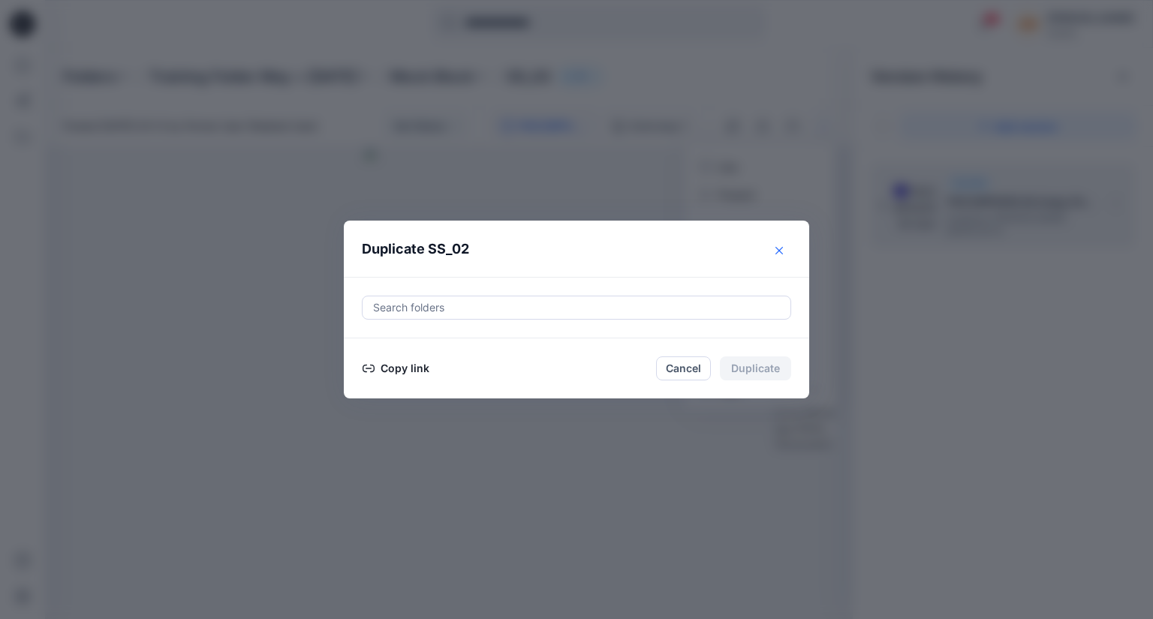
click at [781, 254] on icon "Close" at bounding box center [779, 251] width 8 height 8
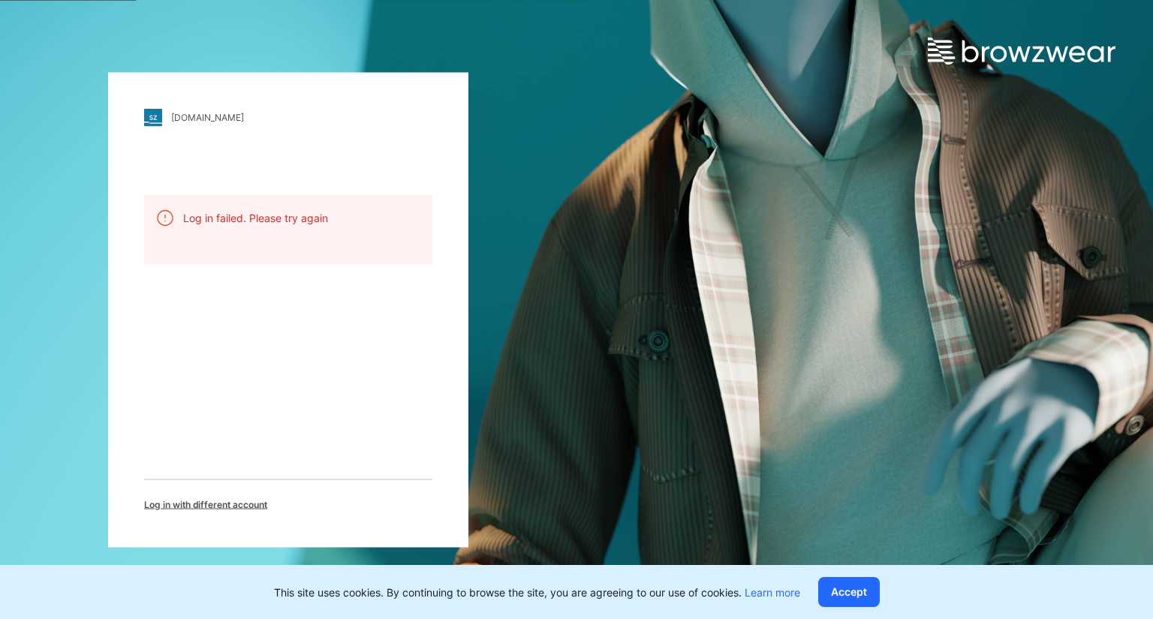
click at [177, 501] on span "Log in with different account" at bounding box center [205, 505] width 123 height 14
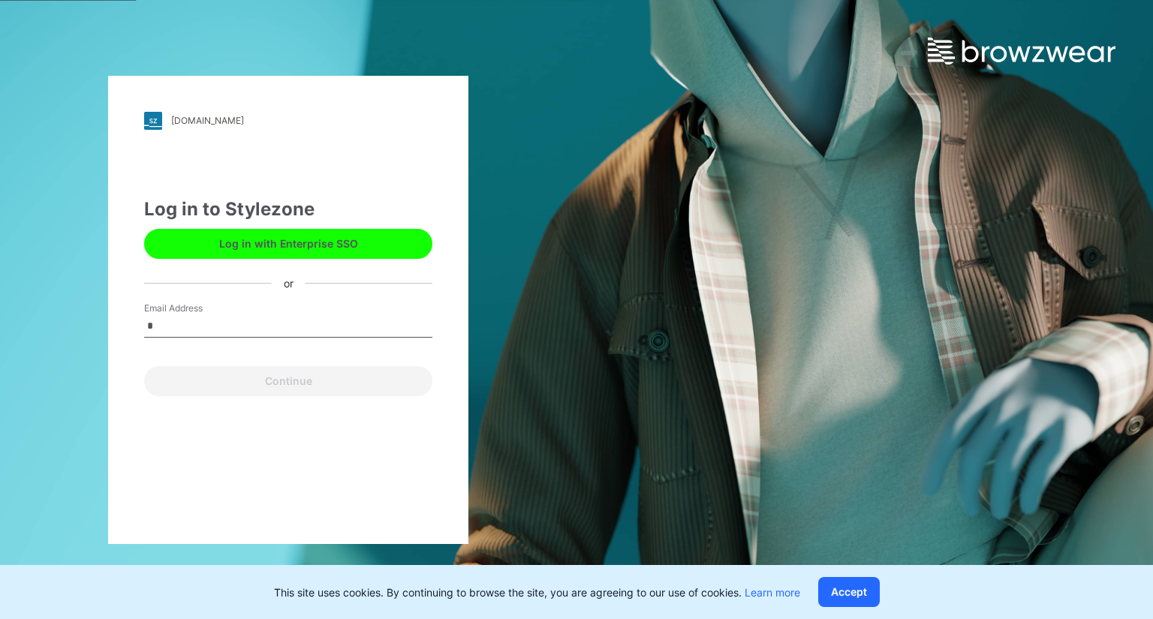
type input "**********"
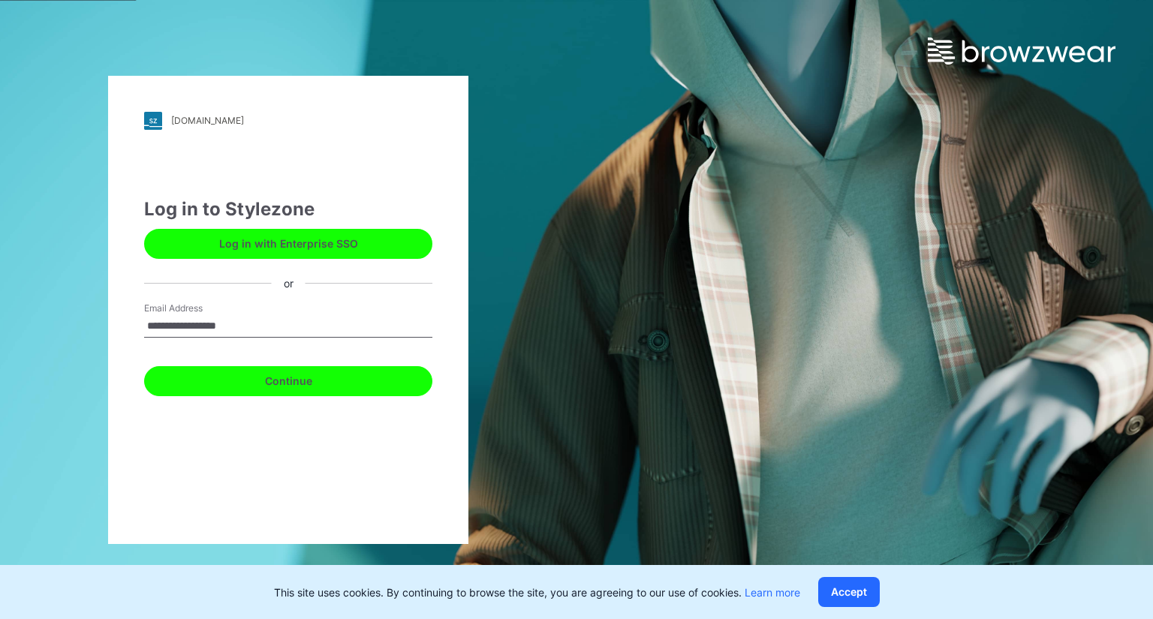
click at [315, 380] on button "Continue" at bounding box center [288, 381] width 288 height 30
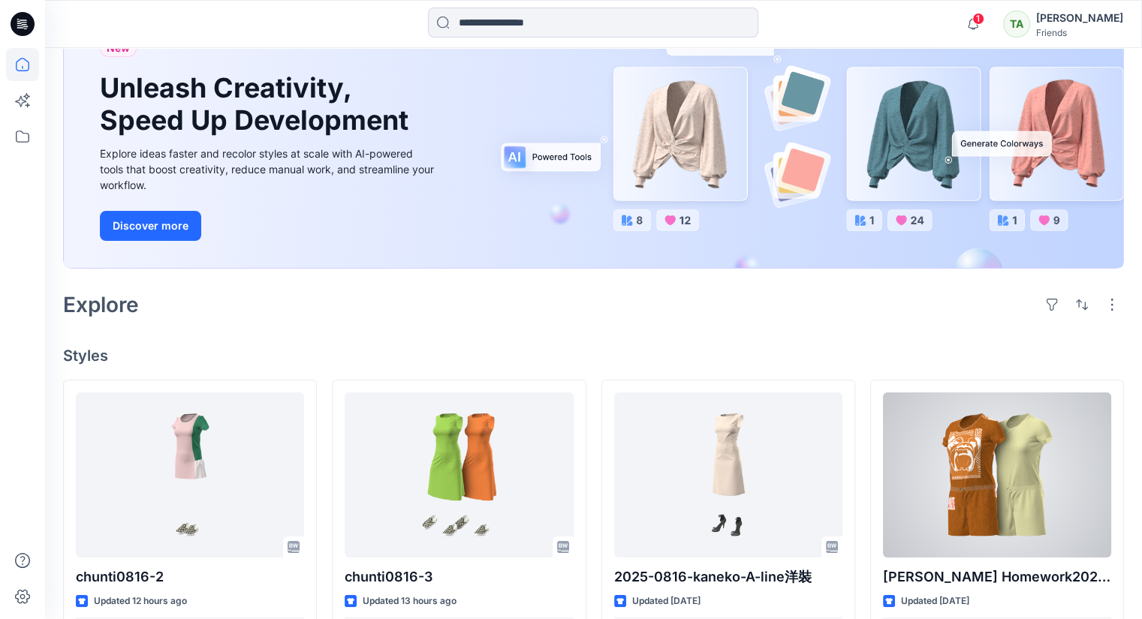
scroll to position [225, 0]
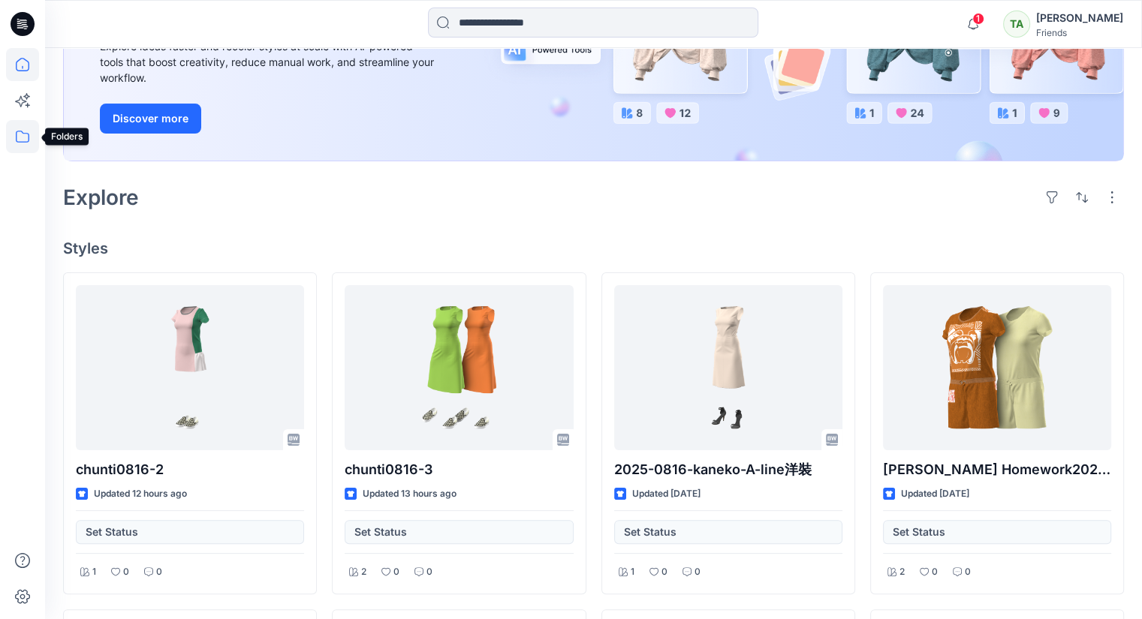
click at [23, 149] on icon at bounding box center [22, 136] width 33 height 33
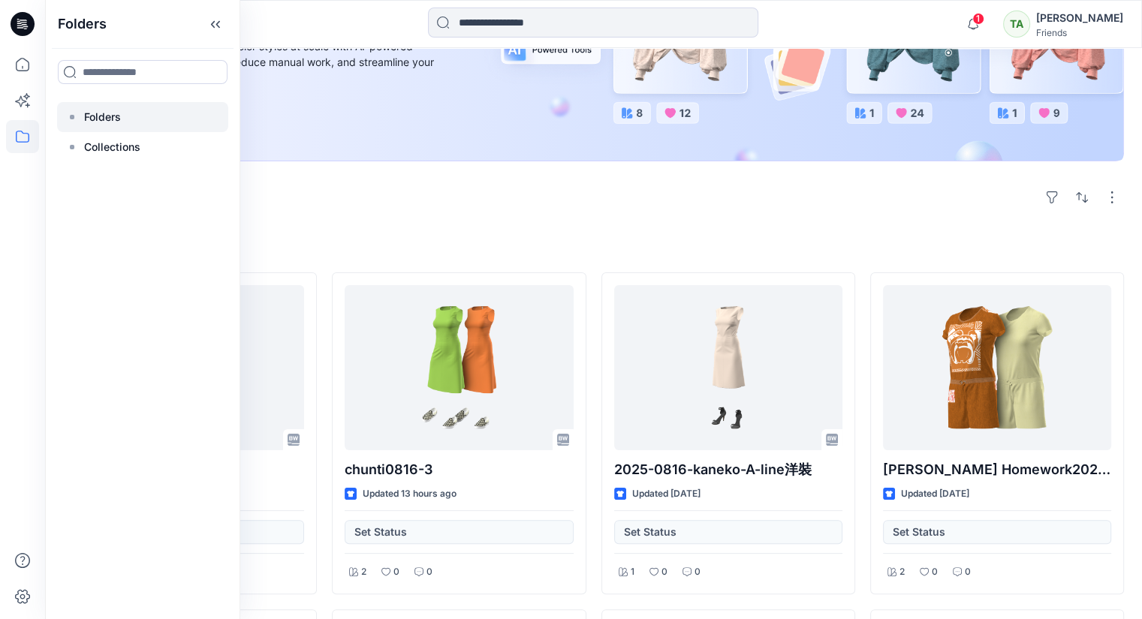
click at [108, 115] on p "Folders" at bounding box center [102, 117] width 37 height 18
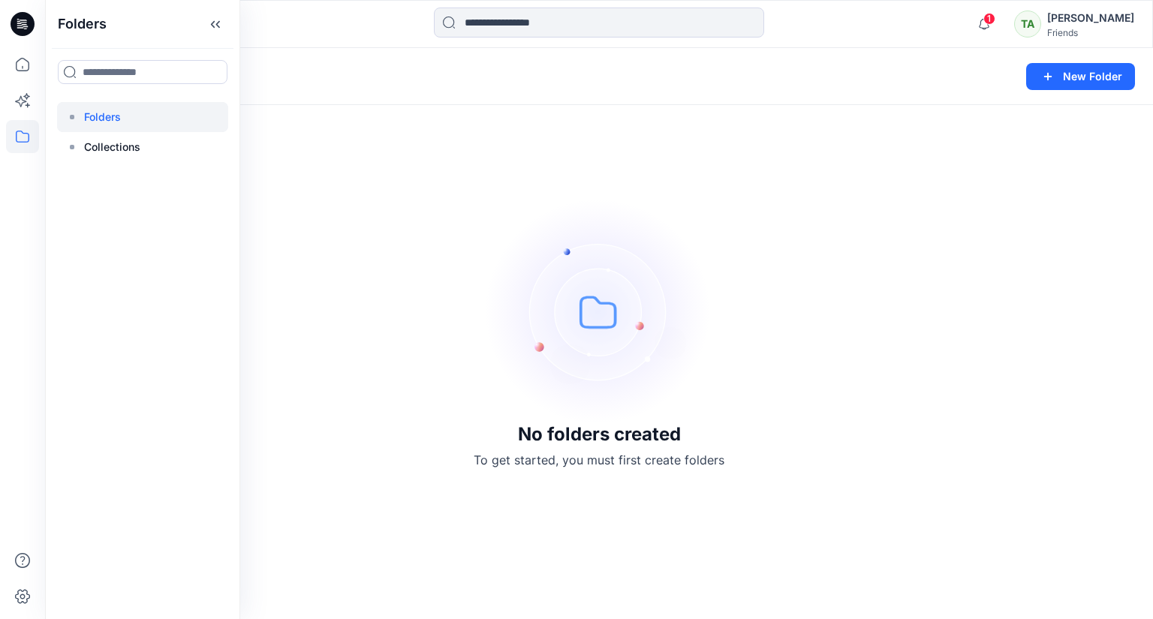
click at [932, 236] on div "No folders created To get started, you must first create folders" at bounding box center [599, 333] width 1108 height 571
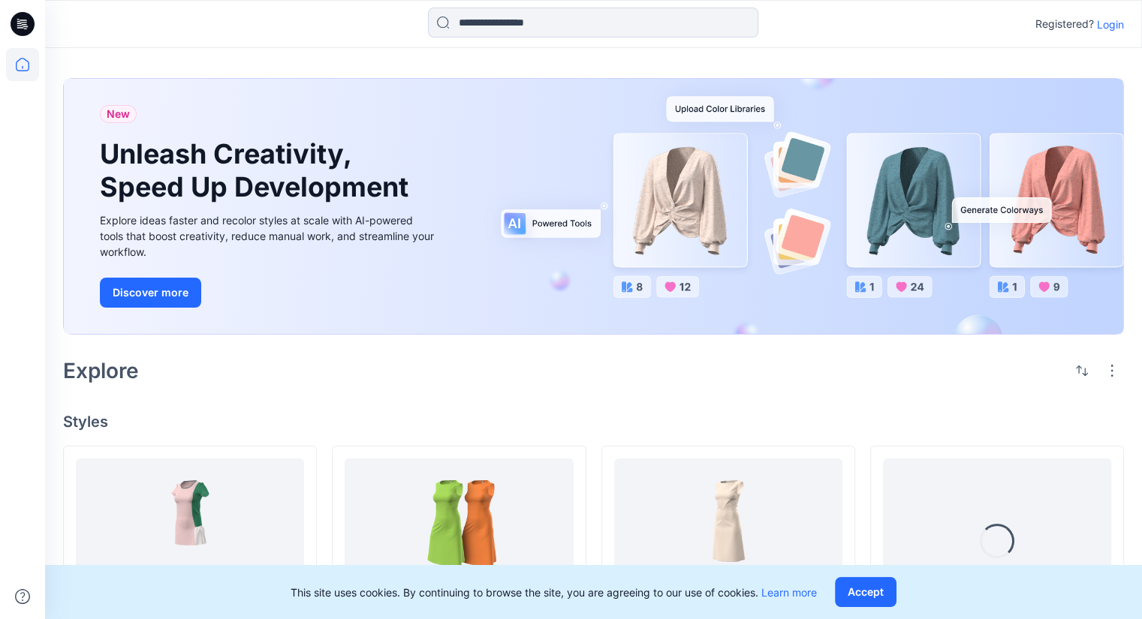
click at [1106, 28] on p "Login" at bounding box center [1110, 25] width 27 height 16
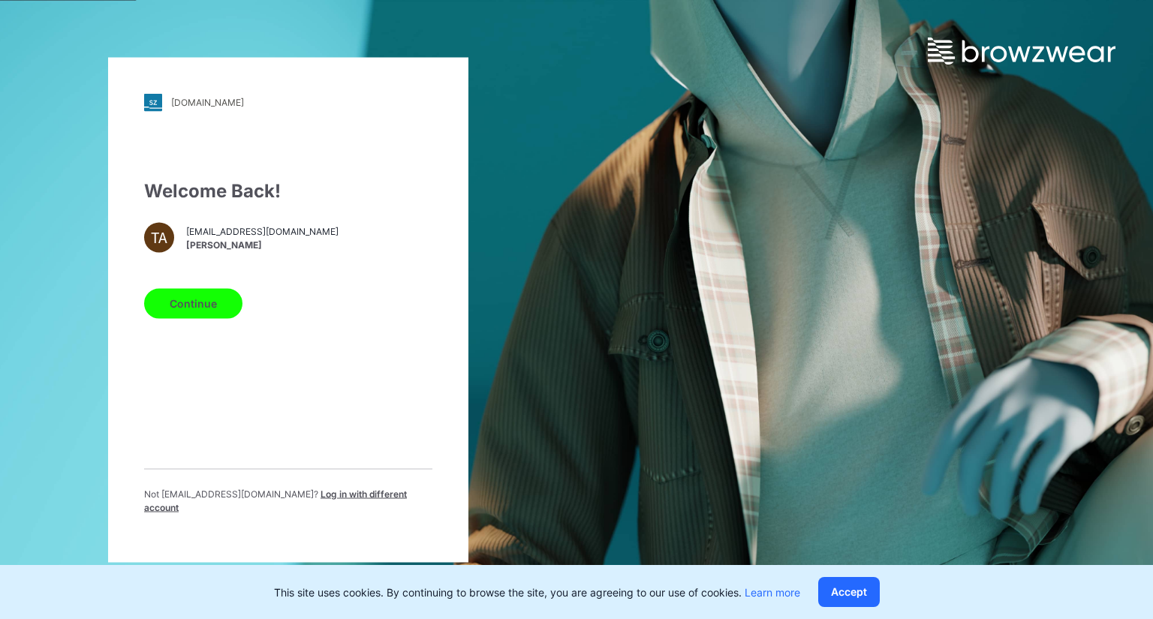
click at [180, 312] on button "Continue" at bounding box center [193, 303] width 98 height 30
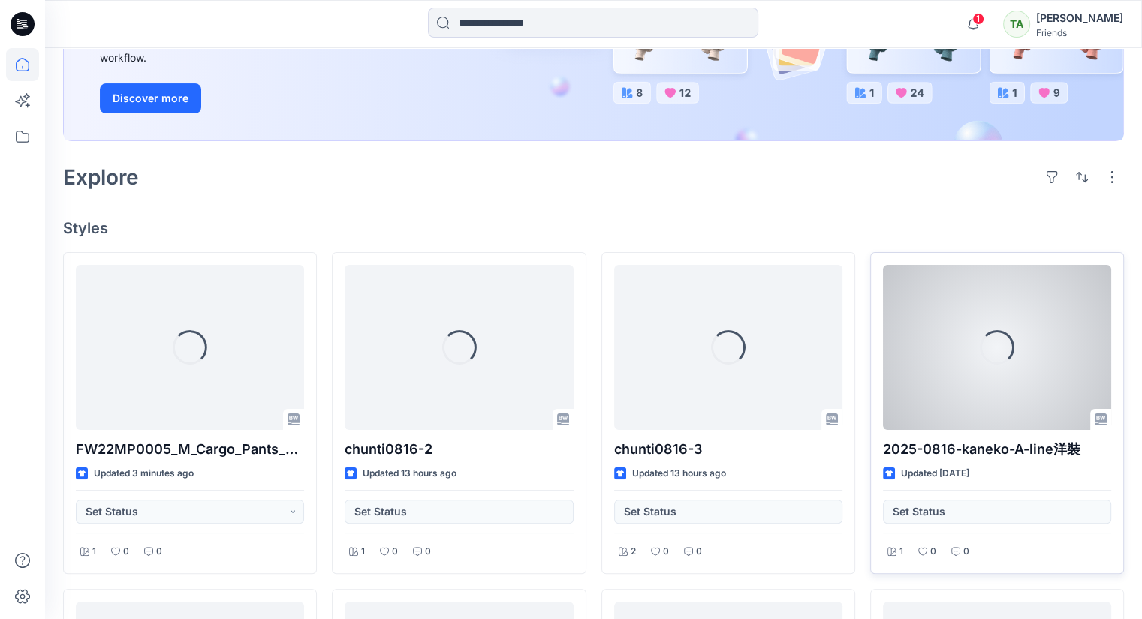
scroll to position [300, 0]
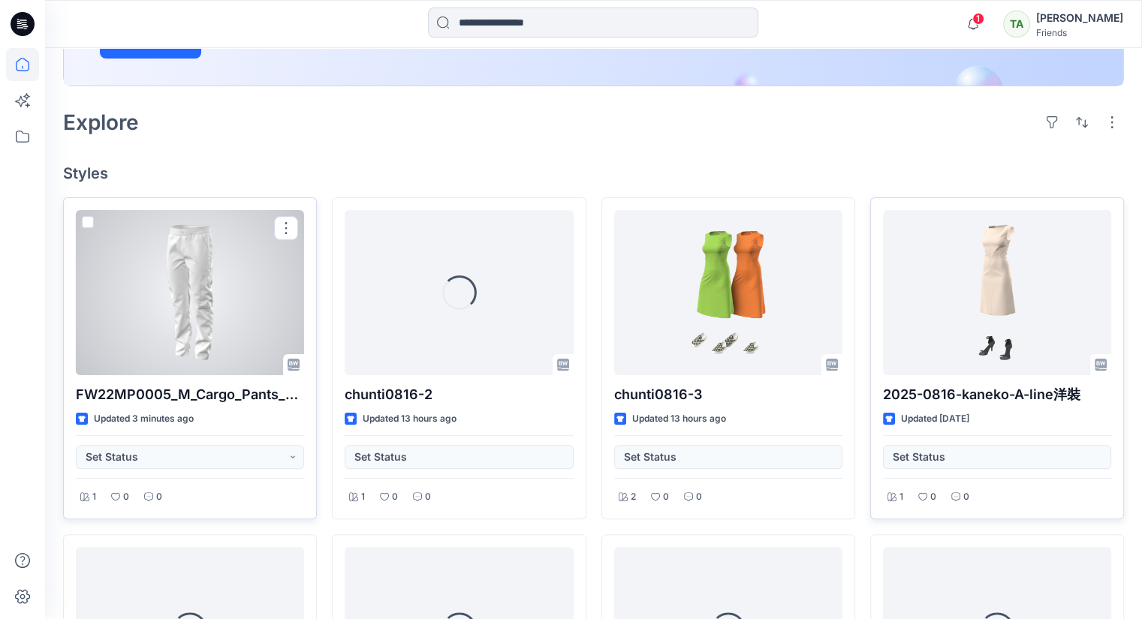
click at [188, 328] on div at bounding box center [190, 292] width 228 height 165
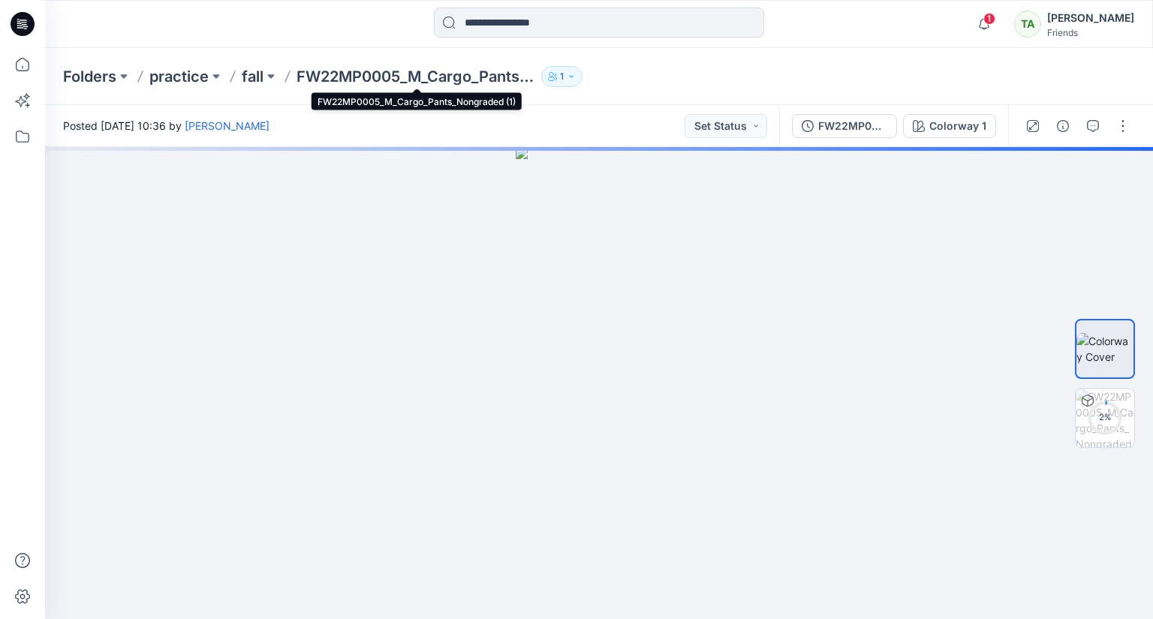
click at [492, 77] on p "FW22MP0005_M_Cargo_Pants_Nongraded (1)" at bounding box center [415, 76] width 239 height 21
click at [489, 68] on p "FW22MP0005_M_Cargo_Pants_Nongraded (1)" at bounding box center [415, 76] width 239 height 21
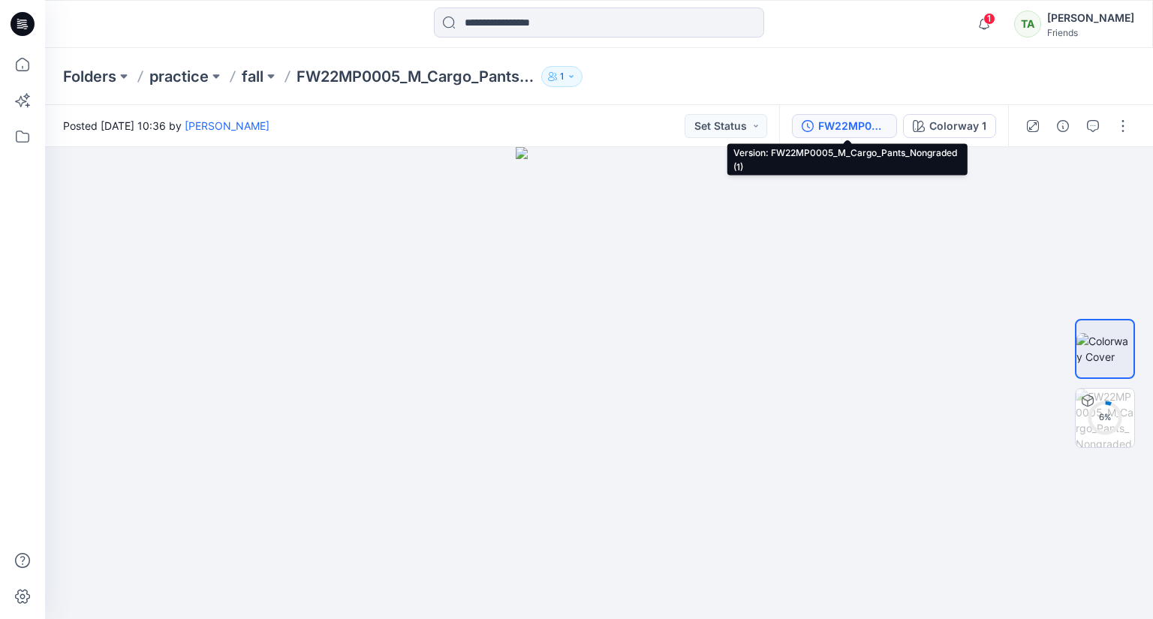
click at [841, 125] on div "FW22MP0005_M_Cargo_Pants_Nongraded (1)" at bounding box center [852, 126] width 69 height 17
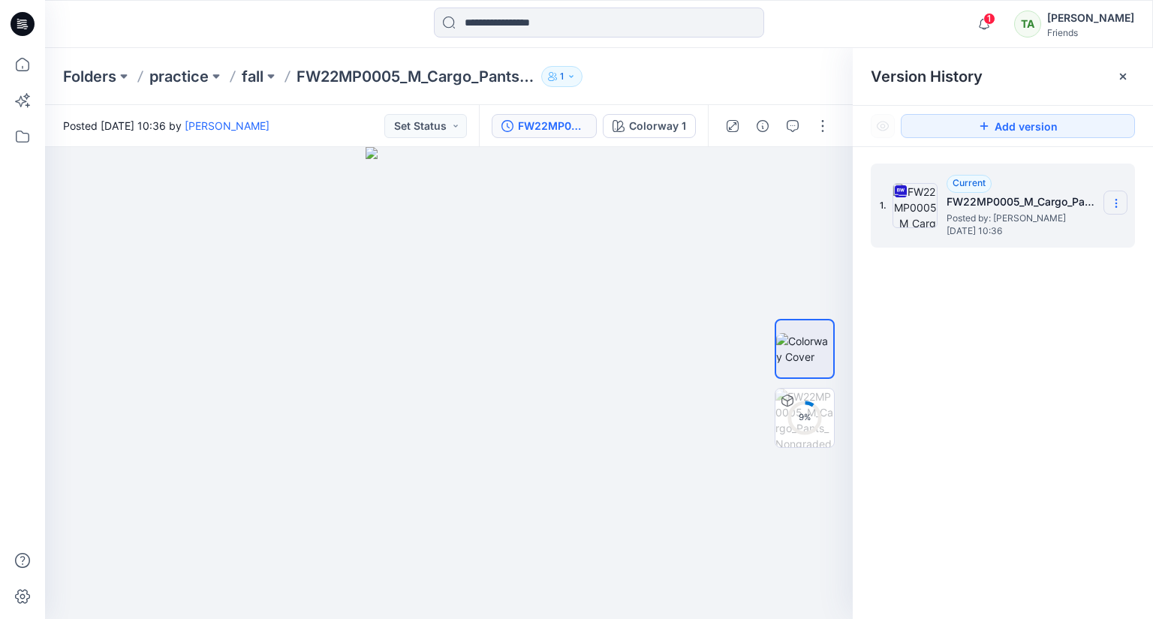
click at [1112, 197] on icon at bounding box center [1116, 203] width 12 height 12
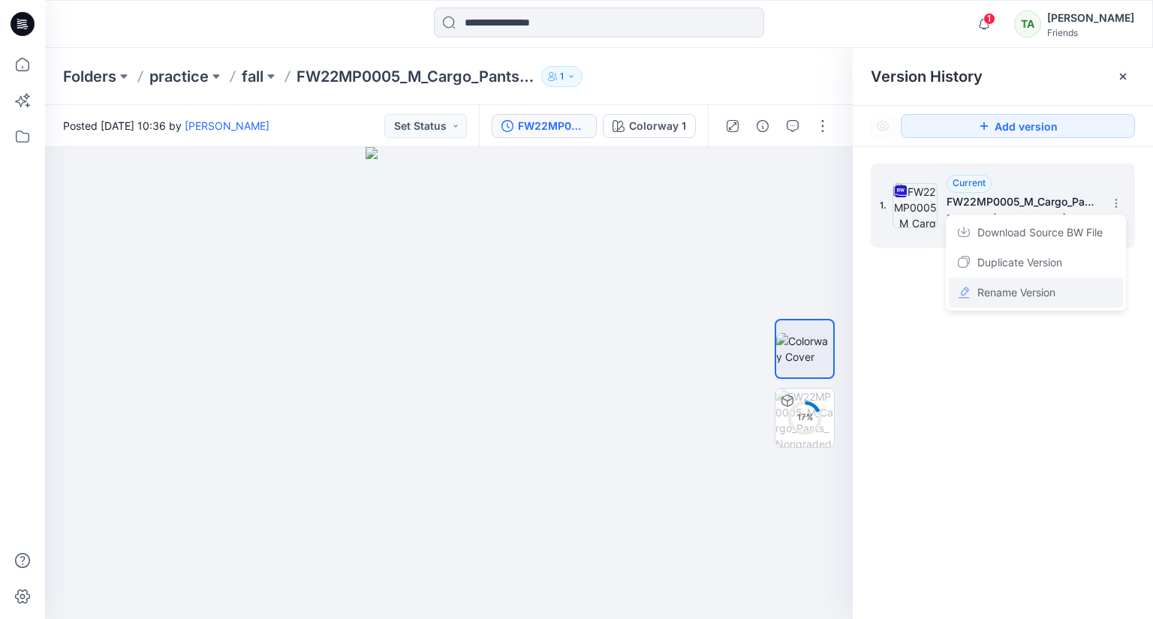
click at [1006, 292] on span "Rename Version" at bounding box center [1016, 293] width 78 height 18
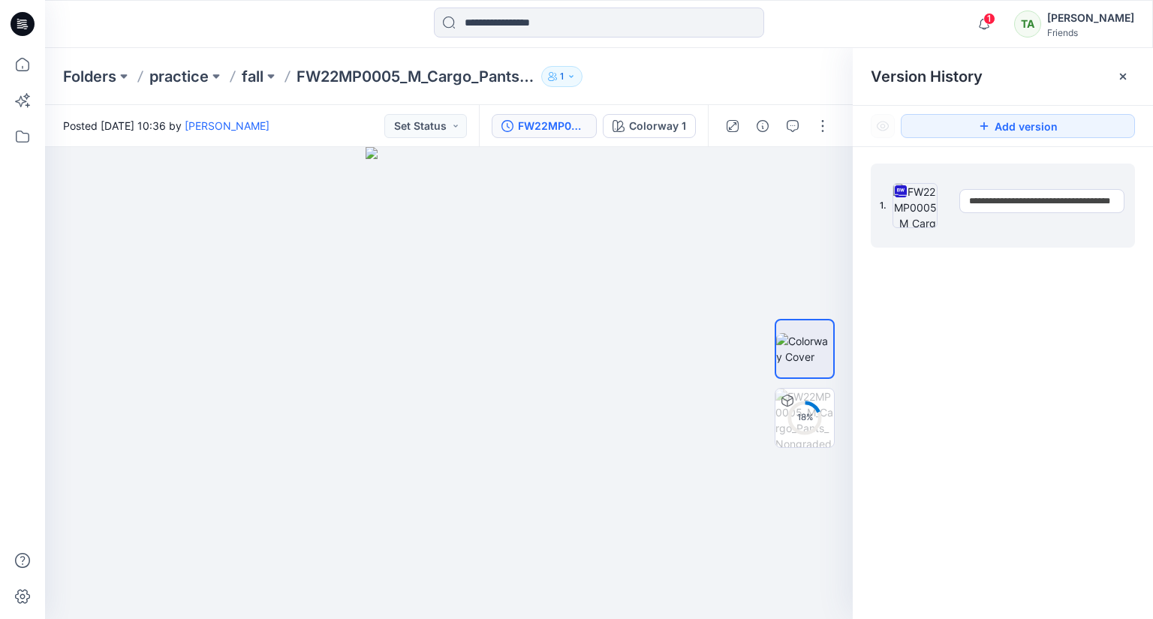
scroll to position [0, 50]
click at [1145, 372] on div "1. Current FW22MP0005_M_Cargo_Pants_Nongraded (1) Posted by: Tharindi Anuththar…" at bounding box center [1003, 394] width 300 height 494
click at [1121, 71] on icon at bounding box center [1123, 77] width 12 height 12
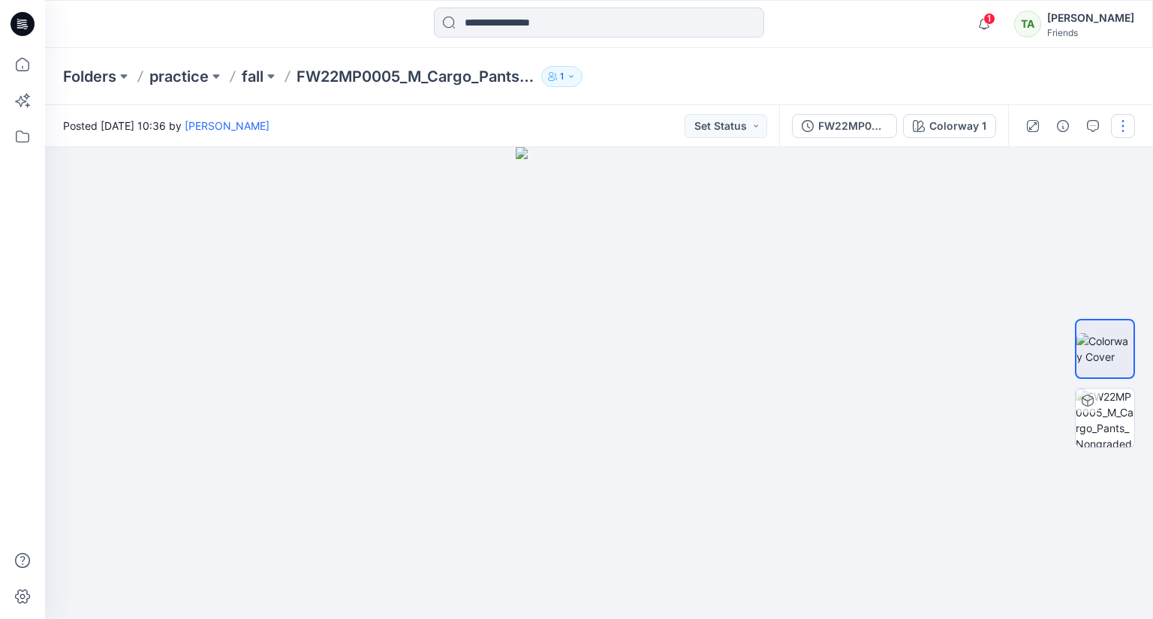
click at [1112, 125] on button "button" at bounding box center [1123, 126] width 24 height 24
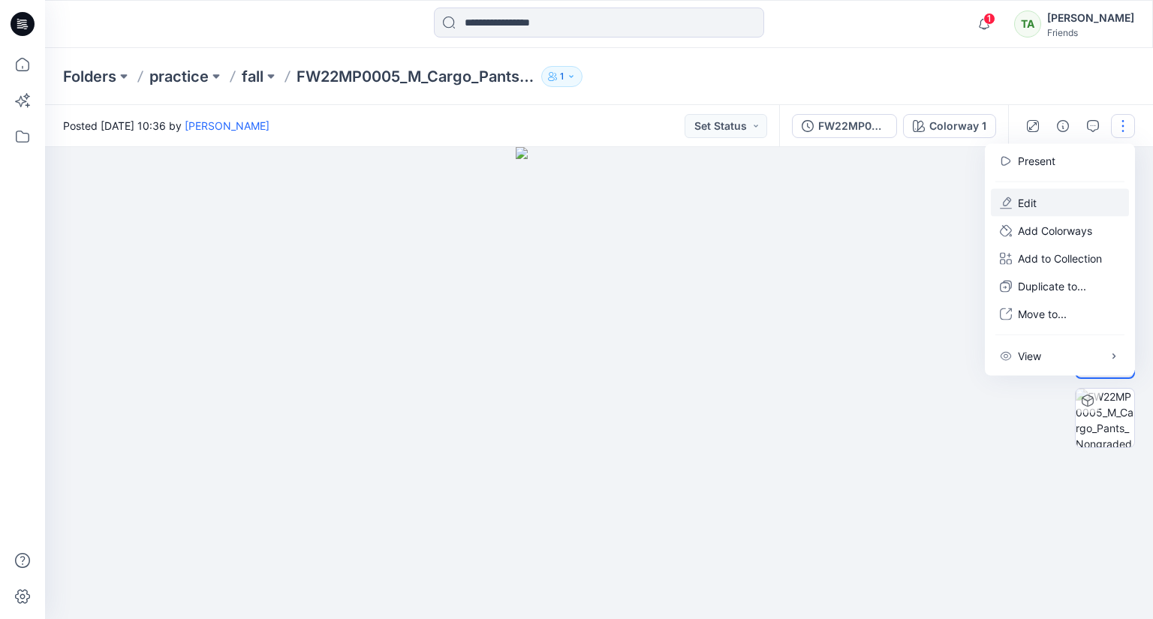
click at [1052, 197] on button "Edit" at bounding box center [1060, 203] width 138 height 28
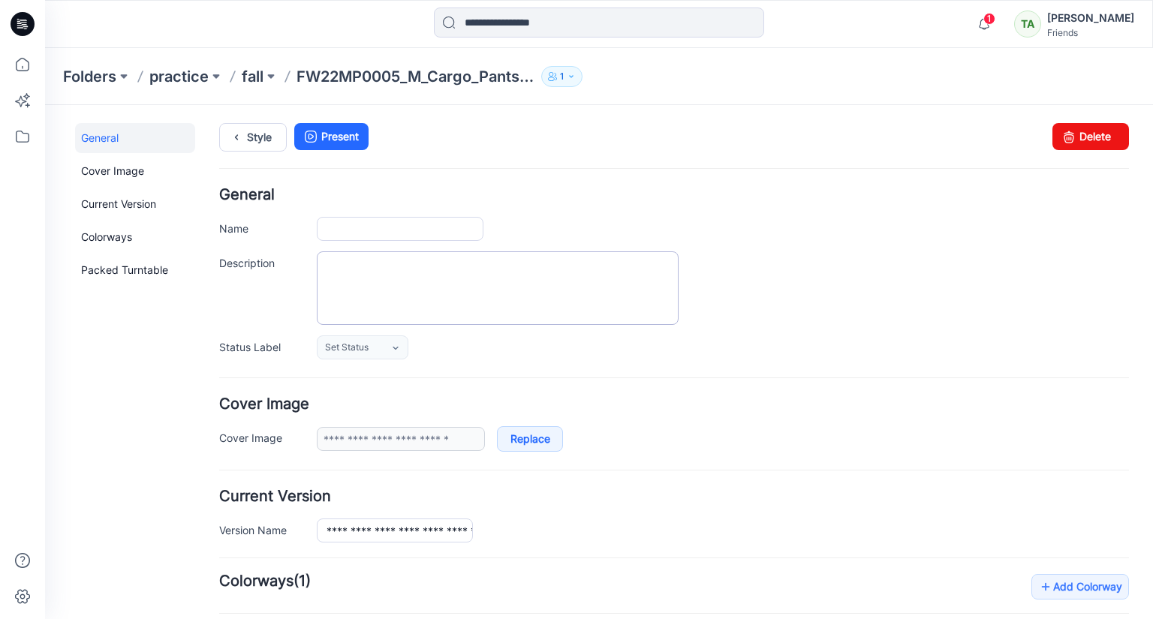
type input "**********"
click at [30, 137] on icon at bounding box center [22, 136] width 33 height 33
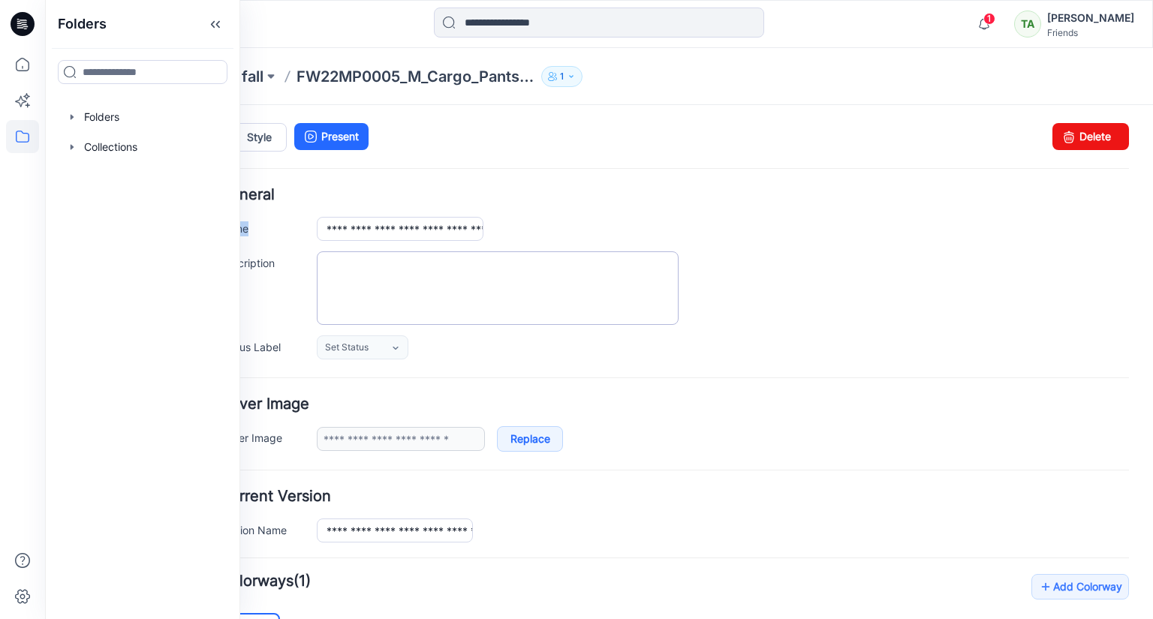
drag, startPoint x: 953, startPoint y: 197, endPoint x: 585, endPoint y: 302, distance: 381.8
click at [882, 229] on div "**********" at bounding box center [674, 274] width 910 height 172
click at [834, 330] on div "**********" at bounding box center [674, 274] width 910 height 172
click at [715, 173] on div "Style Present Changes Saved Delete" at bounding box center [674, 155] width 910 height 65
click at [282, 15] on div at bounding box center [183, 24] width 277 height 33
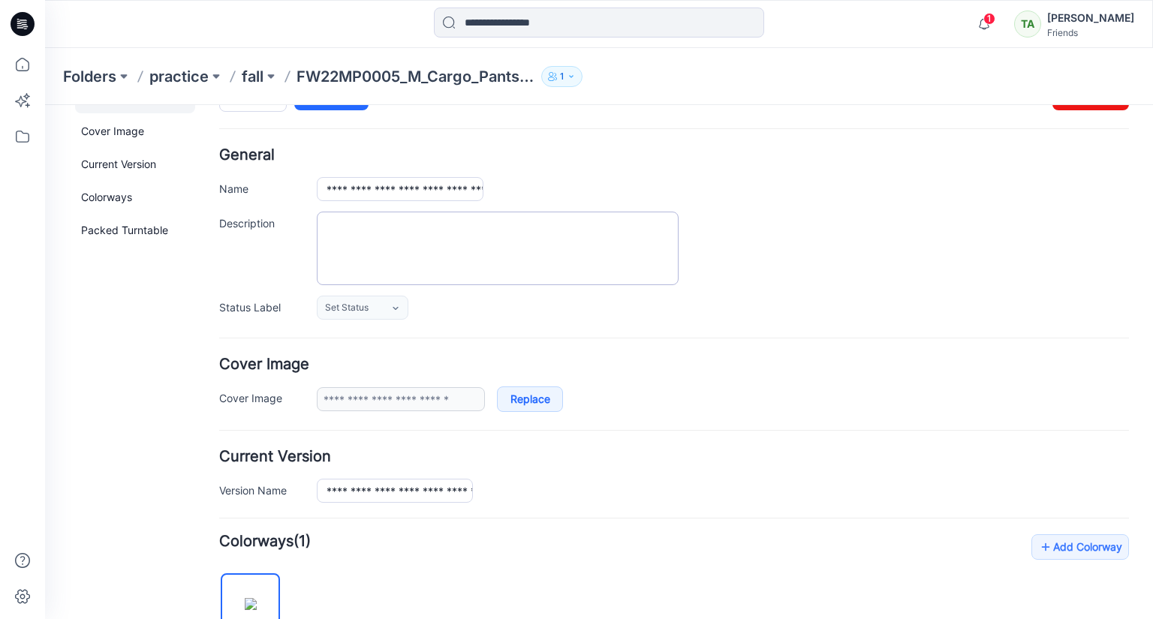
scroll to position [75, 0]
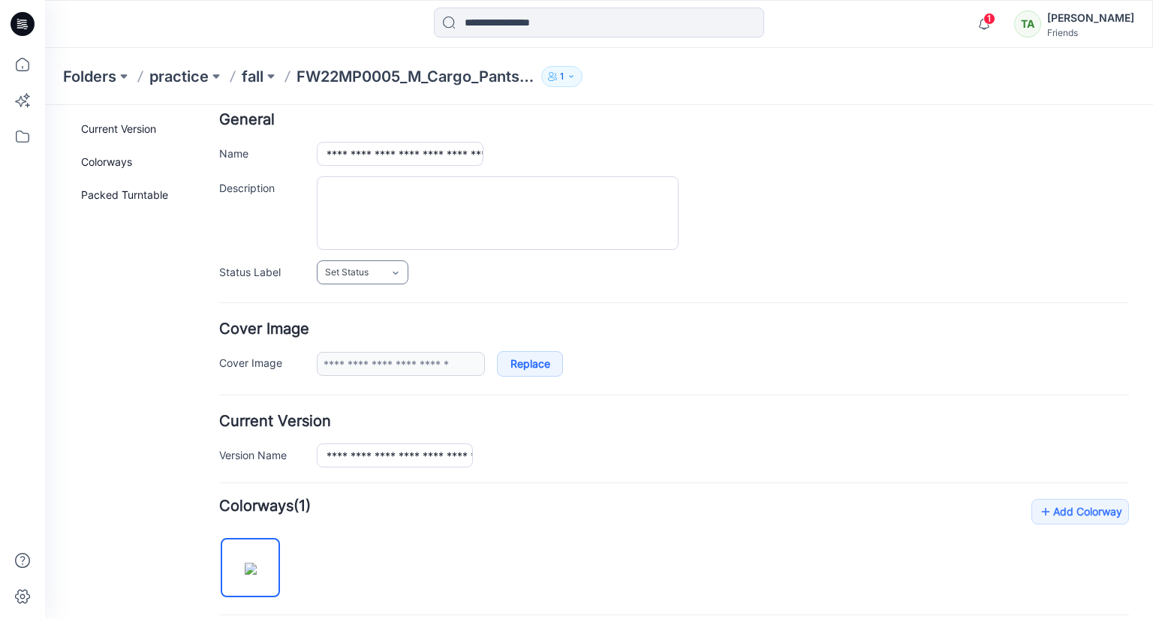
click at [351, 272] on span "Set Status" at bounding box center [347, 272] width 44 height 15
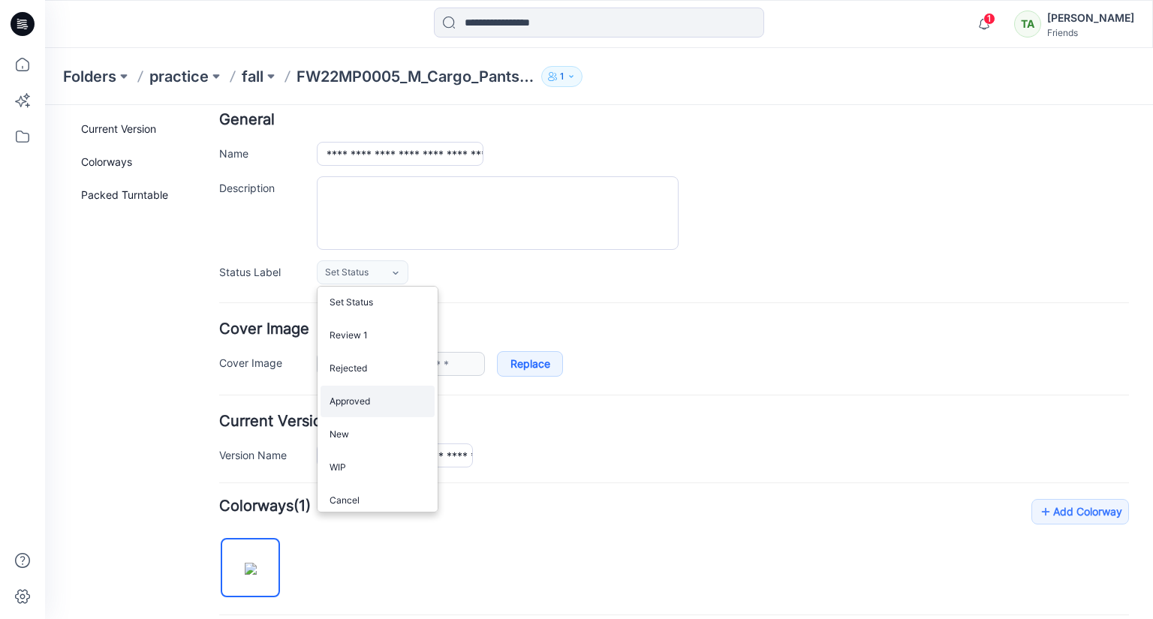
scroll to position [0, 0]
click at [23, 130] on icon at bounding box center [22, 136] width 33 height 33
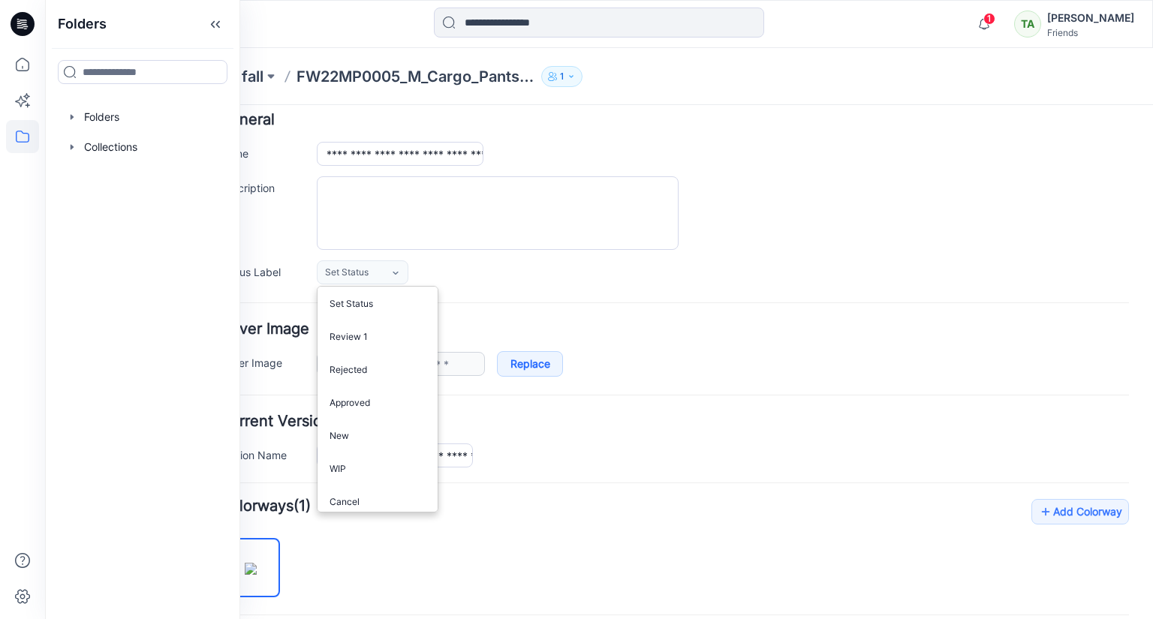
click at [902, 476] on form "**********" at bounding box center [674, 547] width 910 height 868
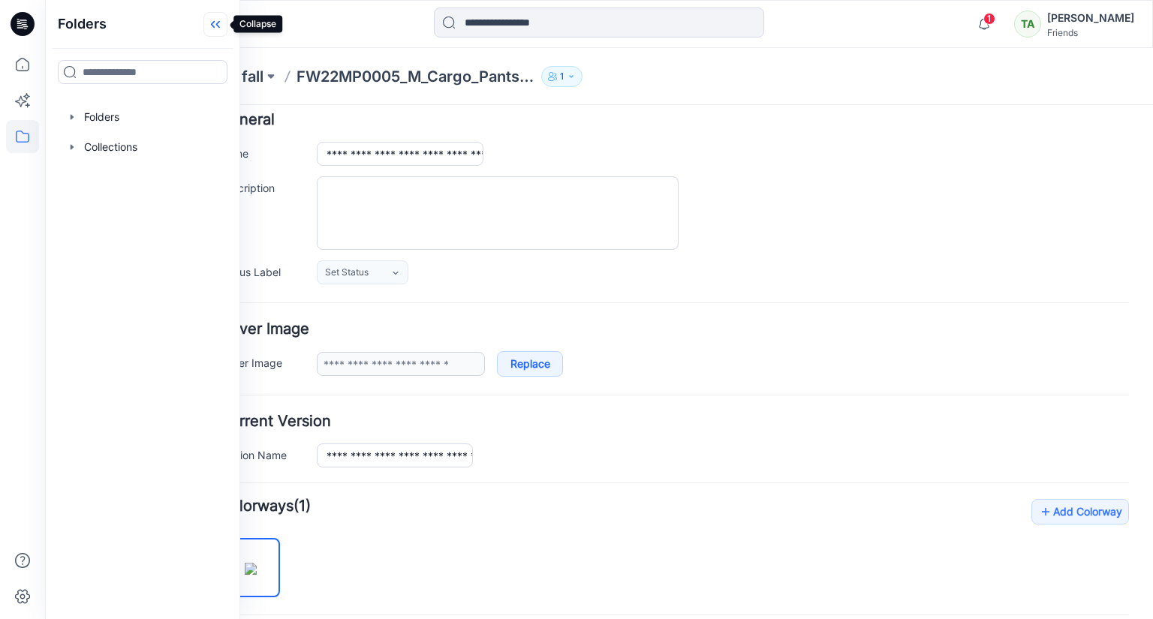
click at [216, 20] on icon at bounding box center [215, 24] width 24 height 25
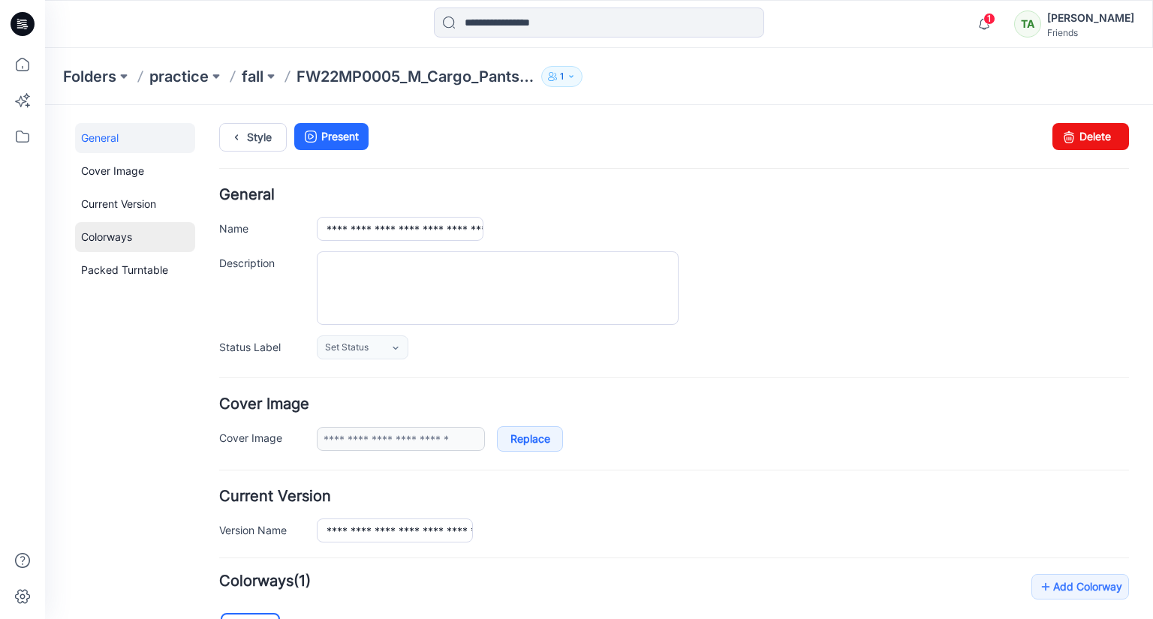
click at [152, 232] on link "Colorways" at bounding box center [135, 237] width 120 height 30
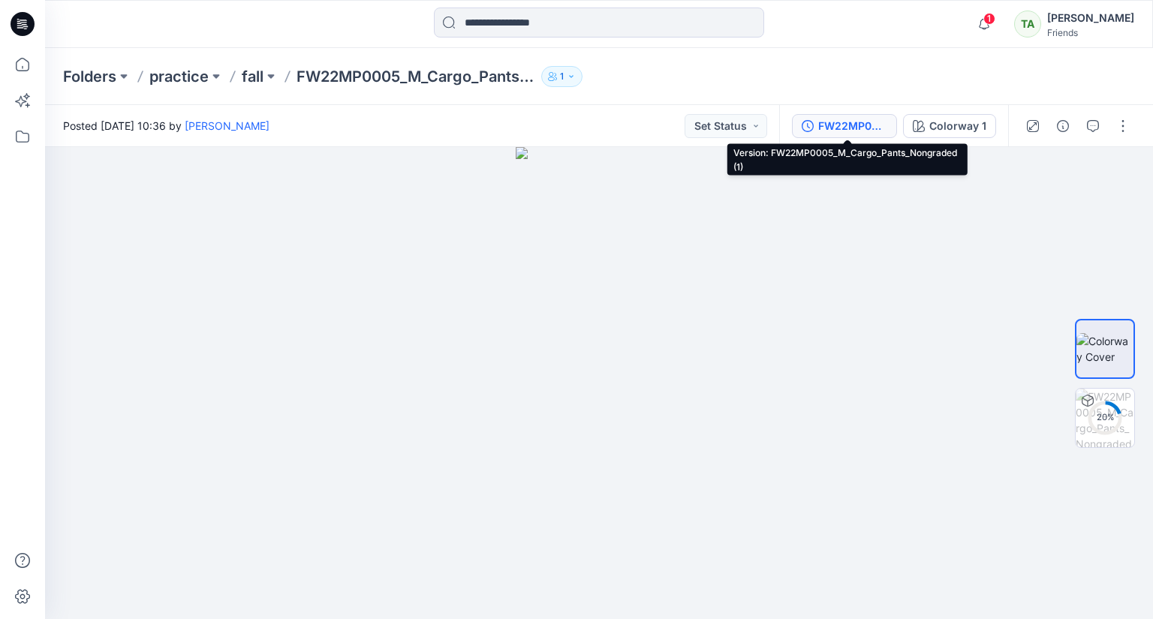
click at [887, 130] on div "FW22MP0005_M_Cargo_Pants_Nongraded (1)" at bounding box center [852, 126] width 69 height 17
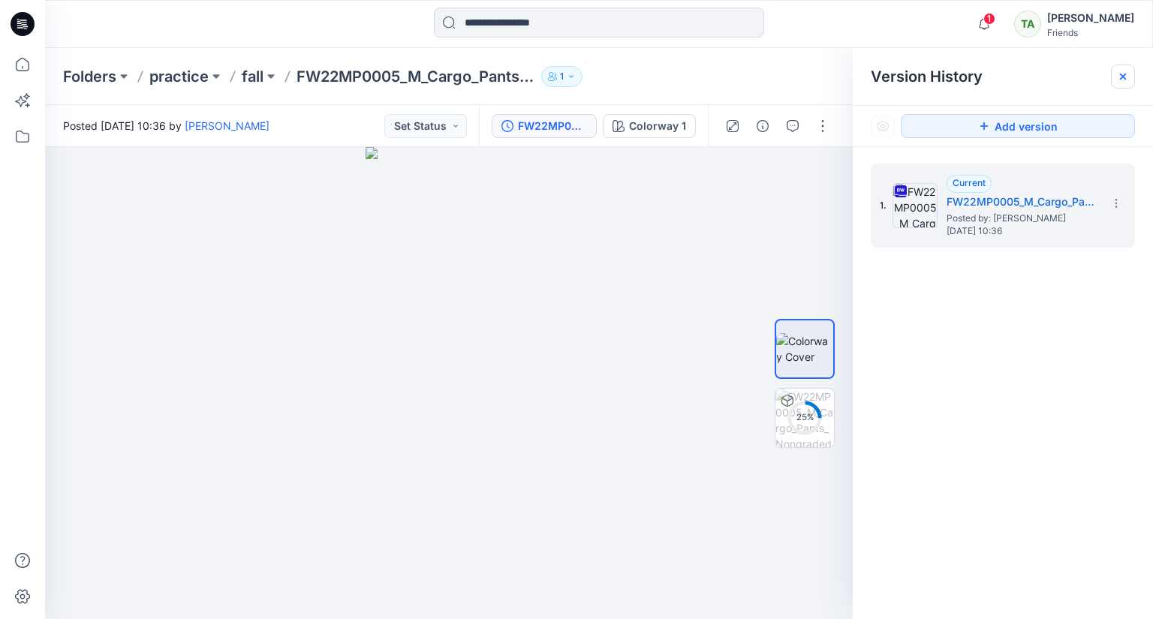
click at [1122, 80] on icon at bounding box center [1123, 77] width 12 height 12
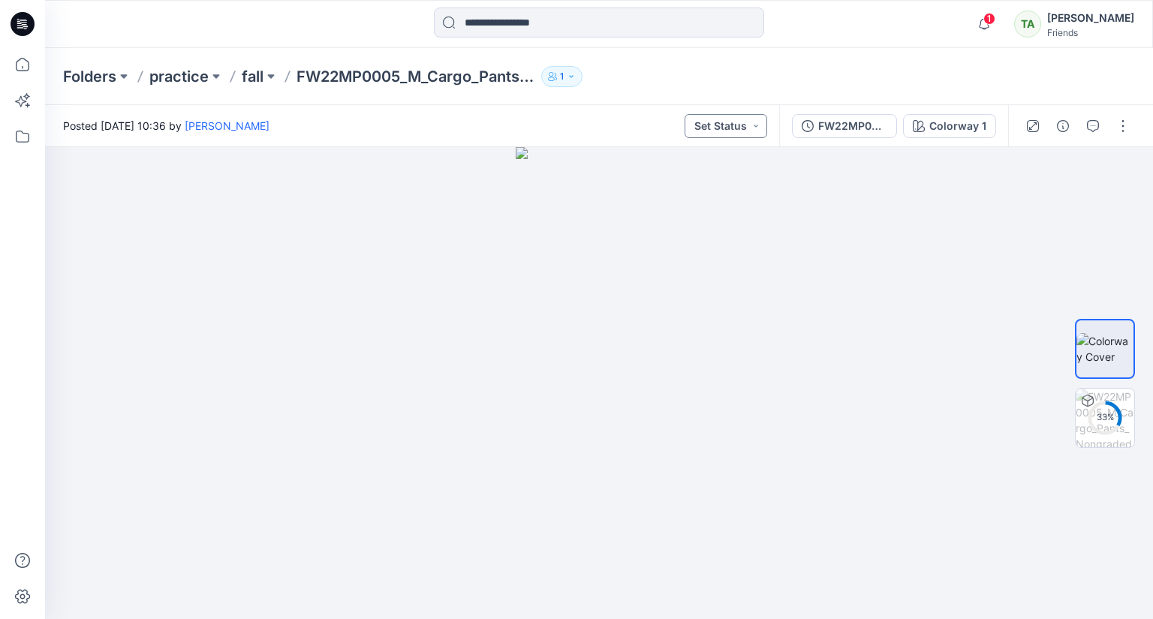
click at [754, 122] on button "Set Status" at bounding box center [726, 126] width 83 height 24
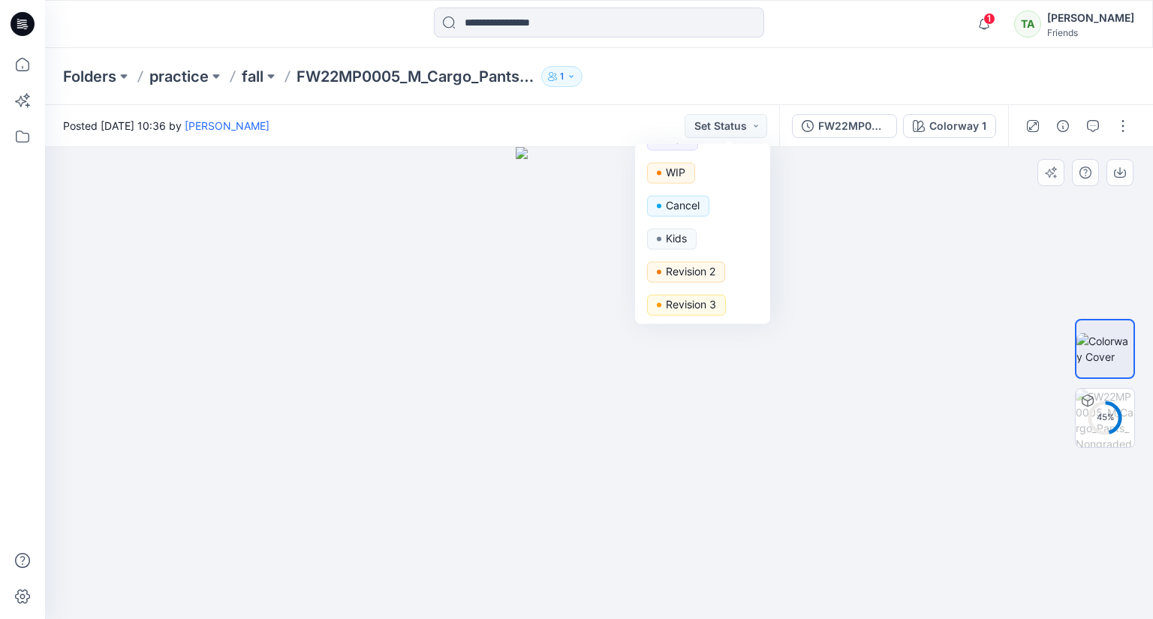
scroll to position [156, 0]
click at [934, 236] on div at bounding box center [599, 383] width 1108 height 472
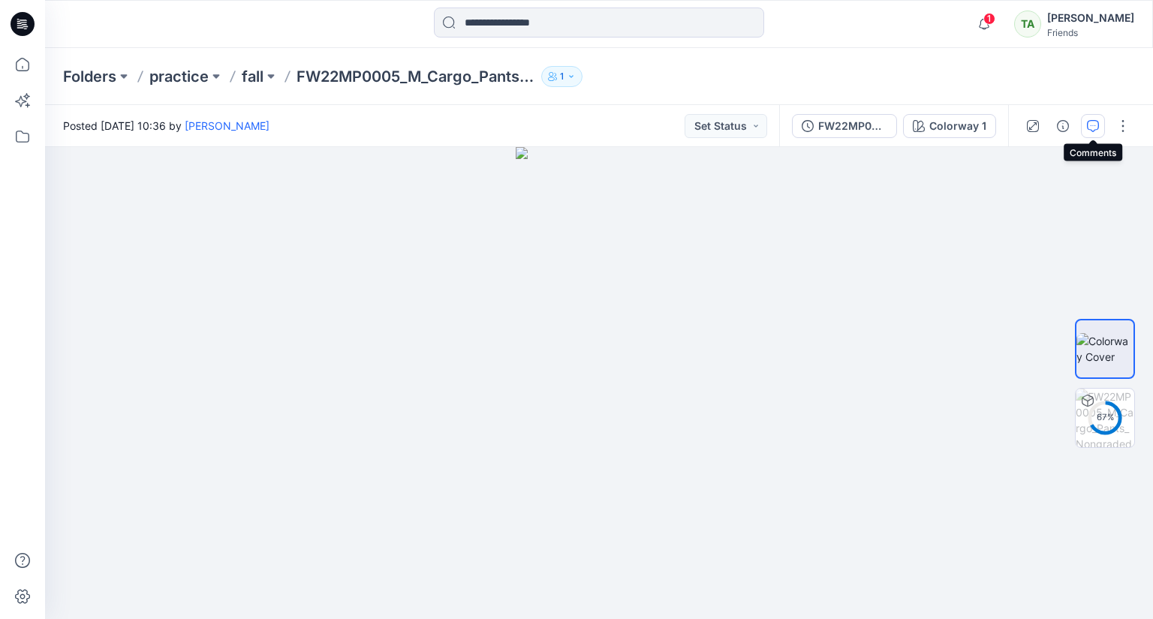
click at [1084, 125] on button "button" at bounding box center [1093, 126] width 24 height 24
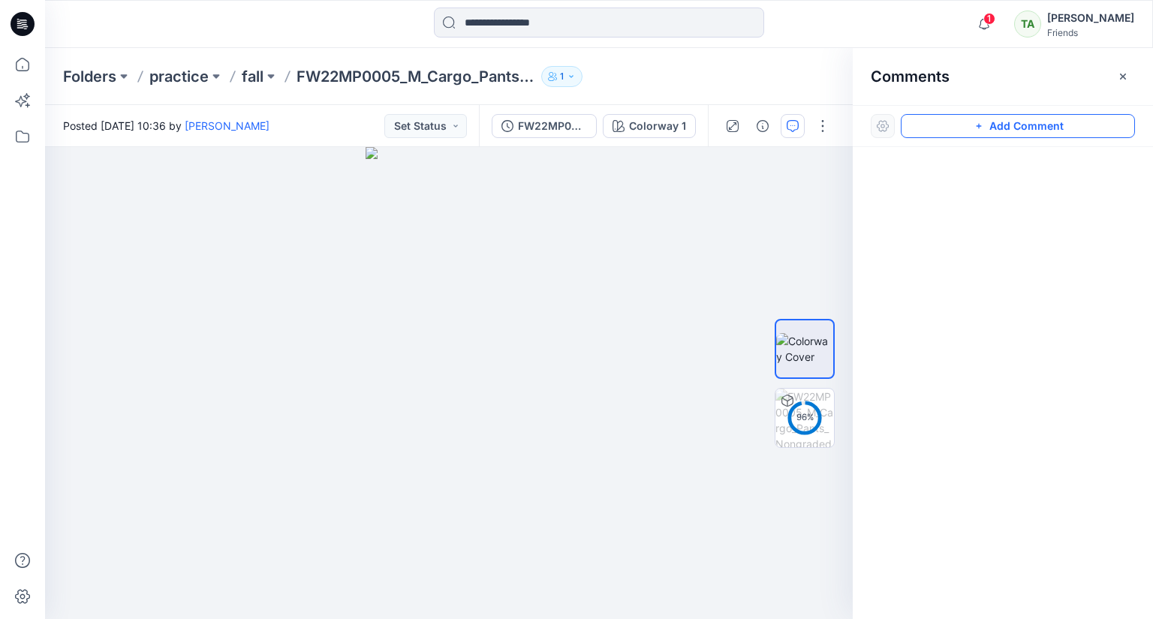
click at [998, 128] on button "Add Comment" at bounding box center [1018, 126] width 234 height 24
click at [493, 304] on div "1" at bounding box center [449, 383] width 808 height 472
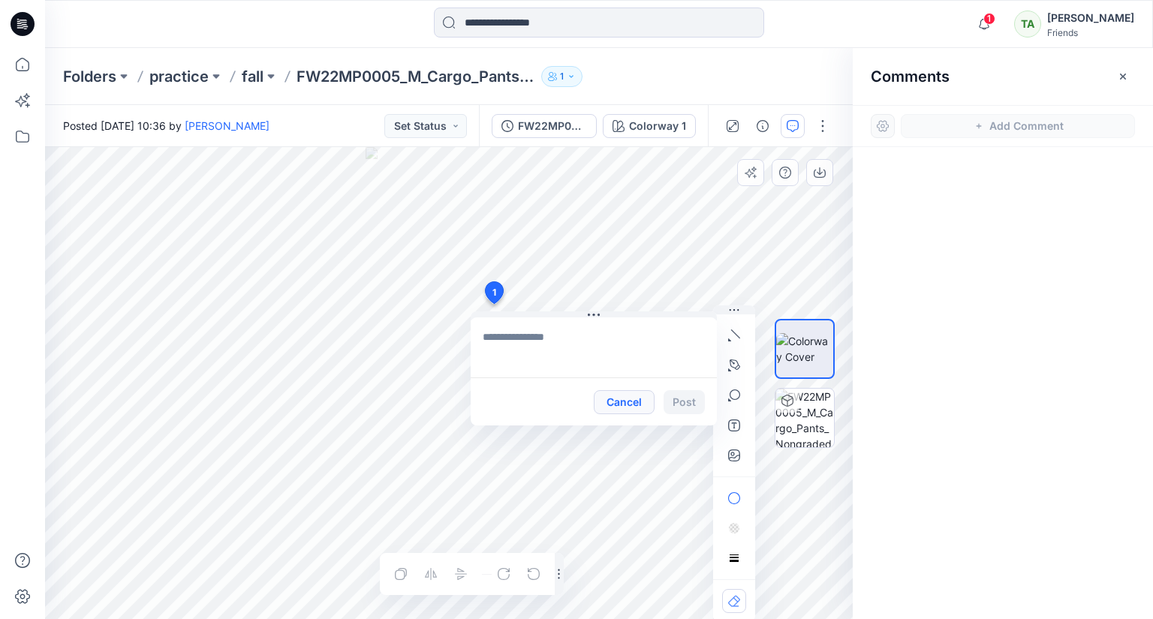
click at [626, 394] on button "Cancel" at bounding box center [624, 402] width 61 height 24
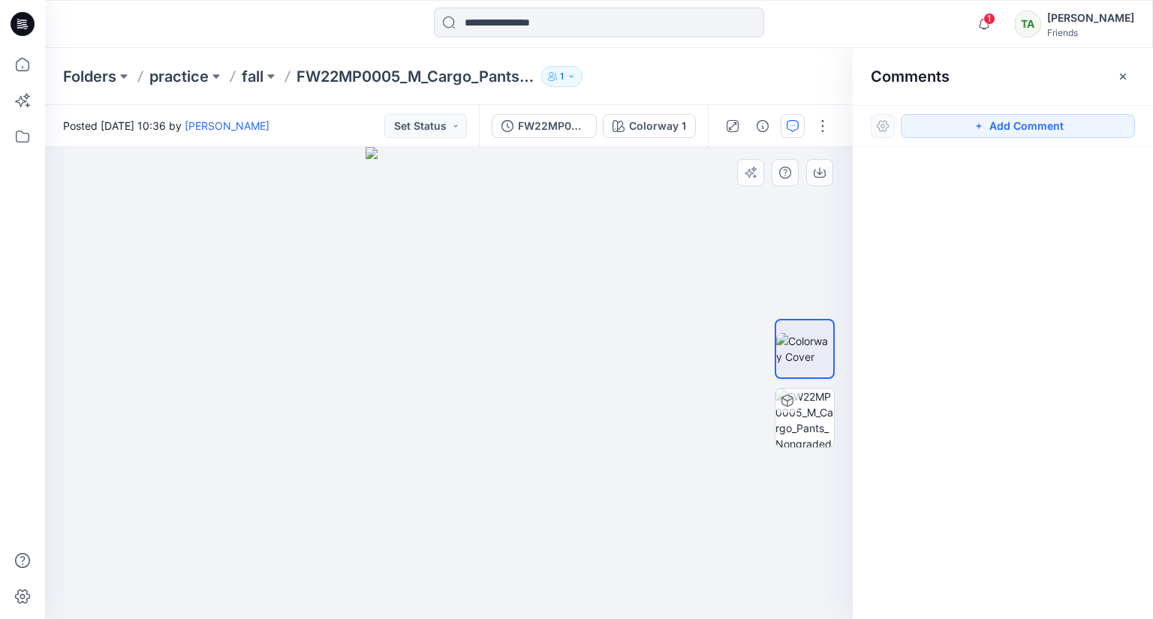
drag, startPoint x: 526, startPoint y: 259, endPoint x: 521, endPoint y: 247, distance: 13.1
drag, startPoint x: 659, startPoint y: 311, endPoint x: 693, endPoint y: 343, distance: 46.7
click at [734, 354] on div at bounding box center [449, 383] width 808 height 472
drag, startPoint x: 683, startPoint y: 342, endPoint x: 582, endPoint y: 350, distance: 100.9
drag, startPoint x: 555, startPoint y: 355, endPoint x: 429, endPoint y: 362, distance: 125.5
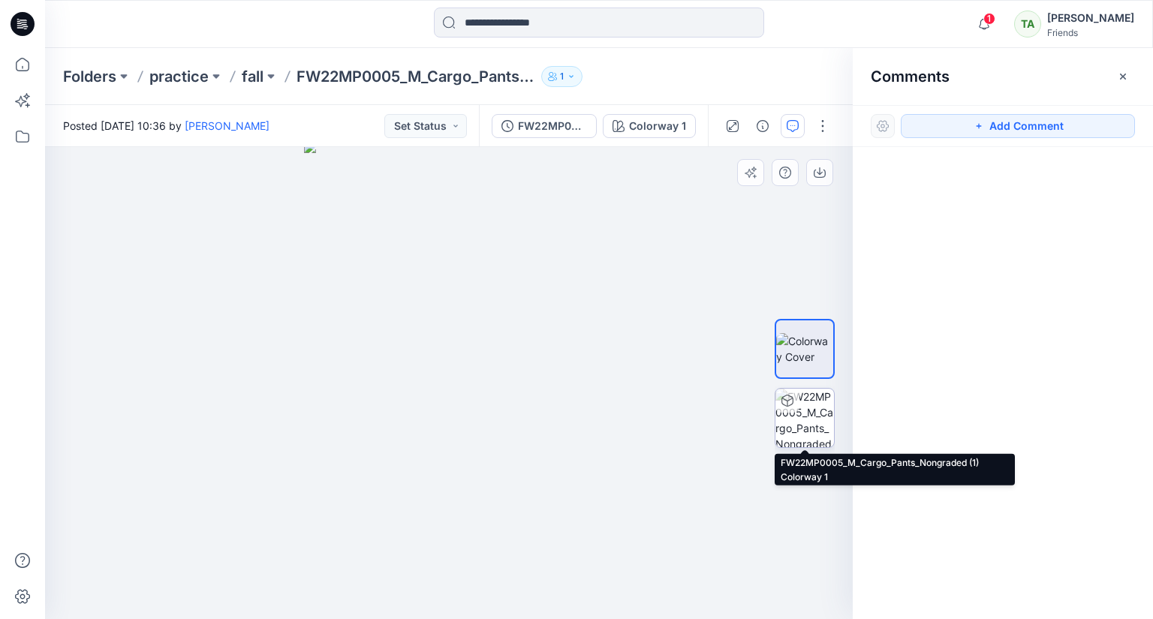
click at [807, 424] on img at bounding box center [804, 418] width 59 height 59
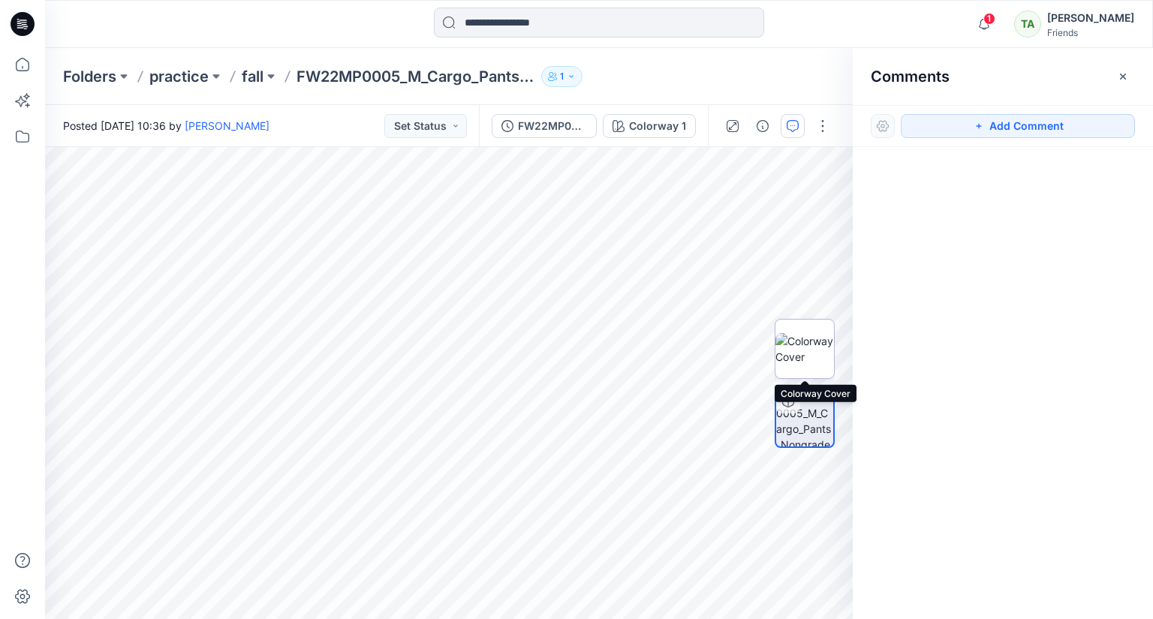
click at [801, 342] on img at bounding box center [804, 349] width 59 height 32
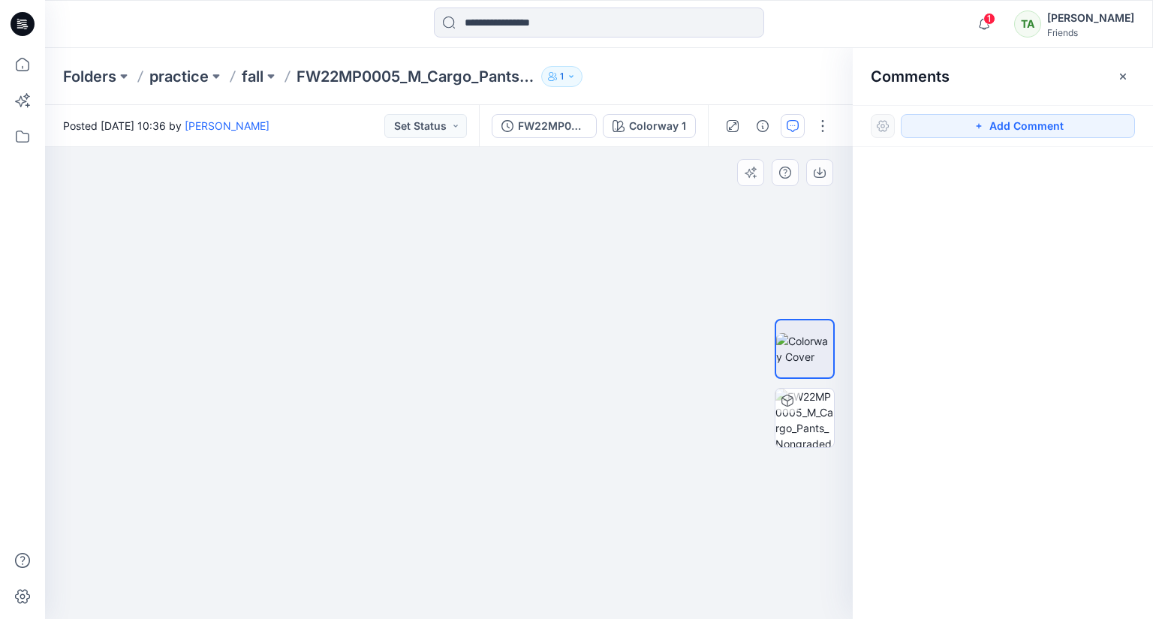
drag, startPoint x: 668, startPoint y: 231, endPoint x: 474, endPoint y: 439, distance: 284.1
drag, startPoint x: 615, startPoint y: 299, endPoint x: 624, endPoint y: 366, distance: 68.1
click at [1034, 124] on button "Add Comment" at bounding box center [1018, 126] width 234 height 24
click at [579, 351] on div "1" at bounding box center [449, 383] width 808 height 472
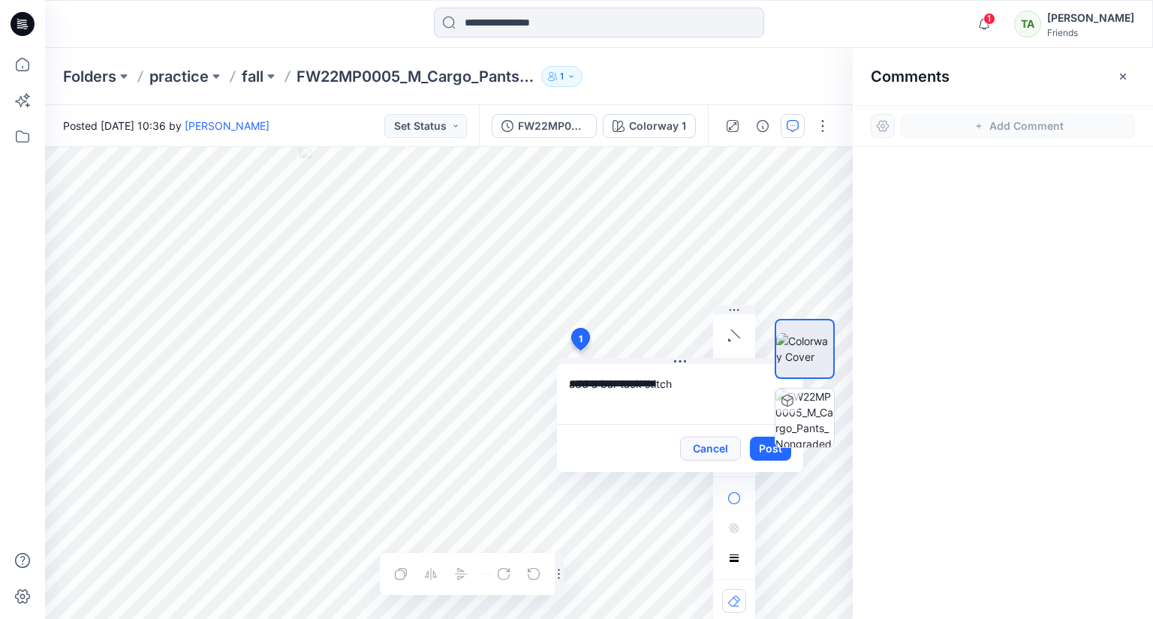
type textarea "**********"
click at [703, 450] on button "Cancel" at bounding box center [710, 449] width 61 height 24
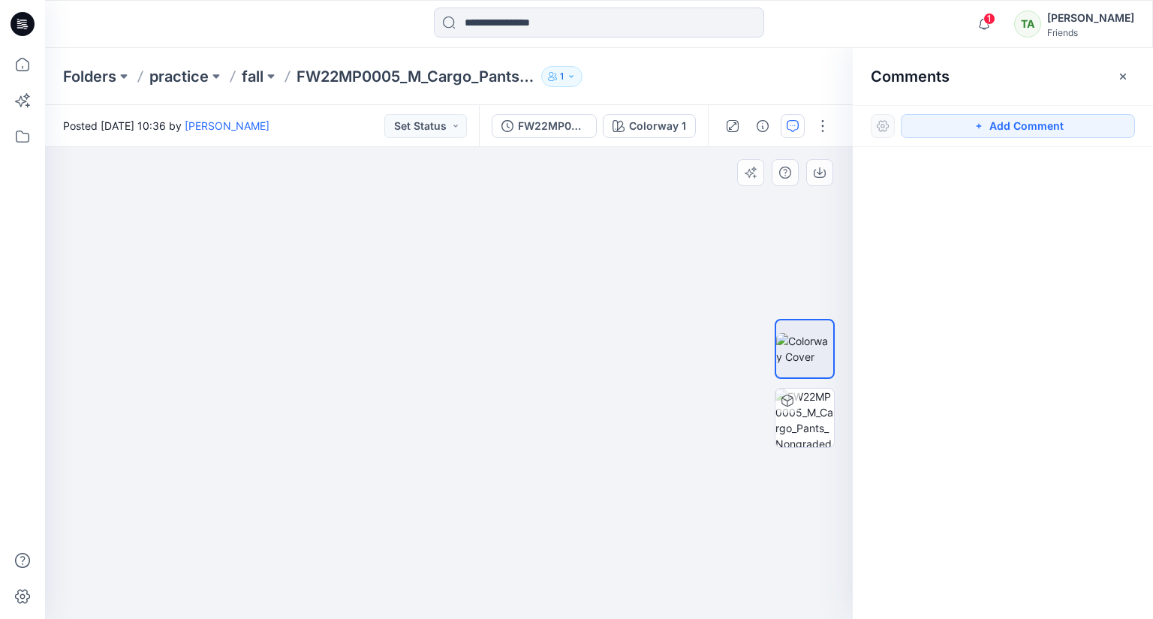
drag, startPoint x: 697, startPoint y: 432, endPoint x: 649, endPoint y: 414, distance: 51.0
click at [649, 414] on div at bounding box center [449, 383] width 808 height 472
drag, startPoint x: 578, startPoint y: 346, endPoint x: 564, endPoint y: 395, distance: 50.8
click at [991, 130] on button "Add Comment" at bounding box center [1018, 126] width 234 height 24
click at [579, 349] on div "1" at bounding box center [449, 383] width 808 height 472
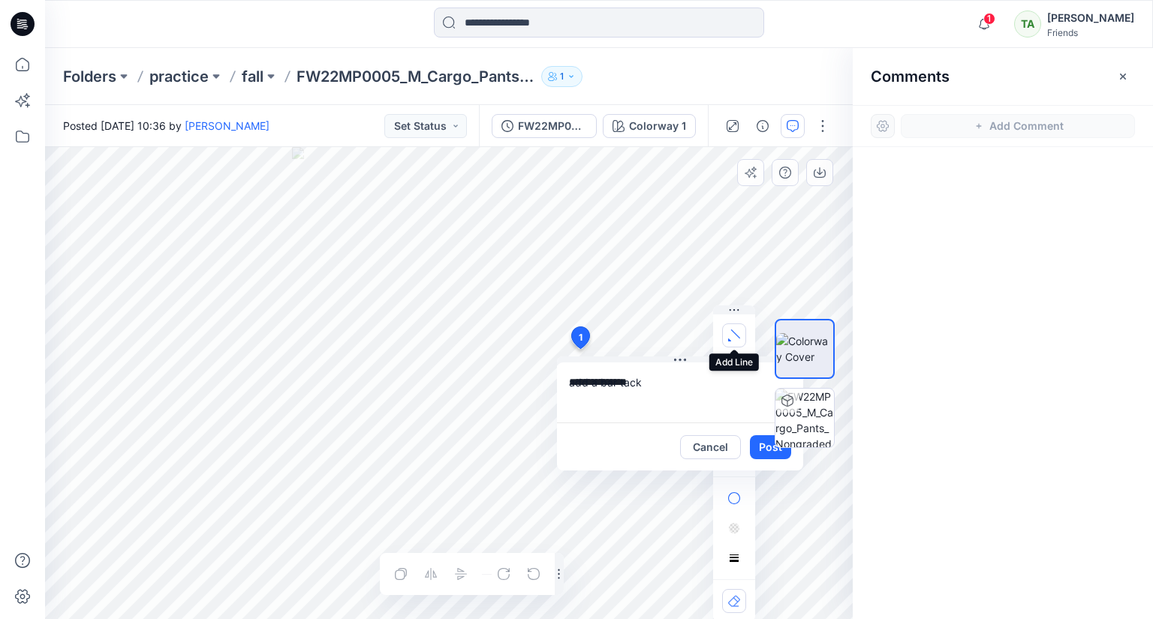
type textarea "**********"
click at [728, 335] on icon "button" at bounding box center [734, 336] width 12 height 12
click at [650, 324] on button "button" at bounding box center [653, 332] width 24 height 24
click at [762, 445] on div at bounding box center [805, 383] width 96 height 288
click at [755, 447] on button "Post" at bounding box center [770, 447] width 41 height 24
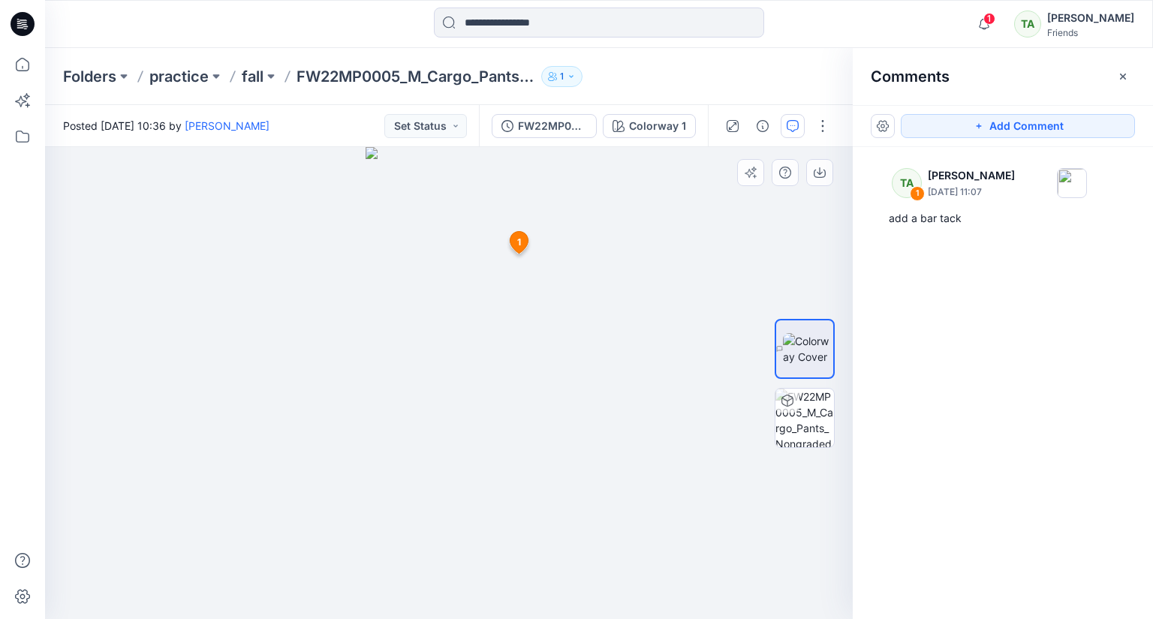
drag, startPoint x: 691, startPoint y: 316, endPoint x: 728, endPoint y: 317, distance: 37.5
click at [728, 317] on div at bounding box center [449, 383] width 808 height 472
drag, startPoint x: 461, startPoint y: 342, endPoint x: 538, endPoint y: 471, distance: 150.5
drag, startPoint x: 450, startPoint y: 224, endPoint x: 452, endPoint y: 256, distance: 31.6
drag, startPoint x: 666, startPoint y: 334, endPoint x: 551, endPoint y: 322, distance: 115.5
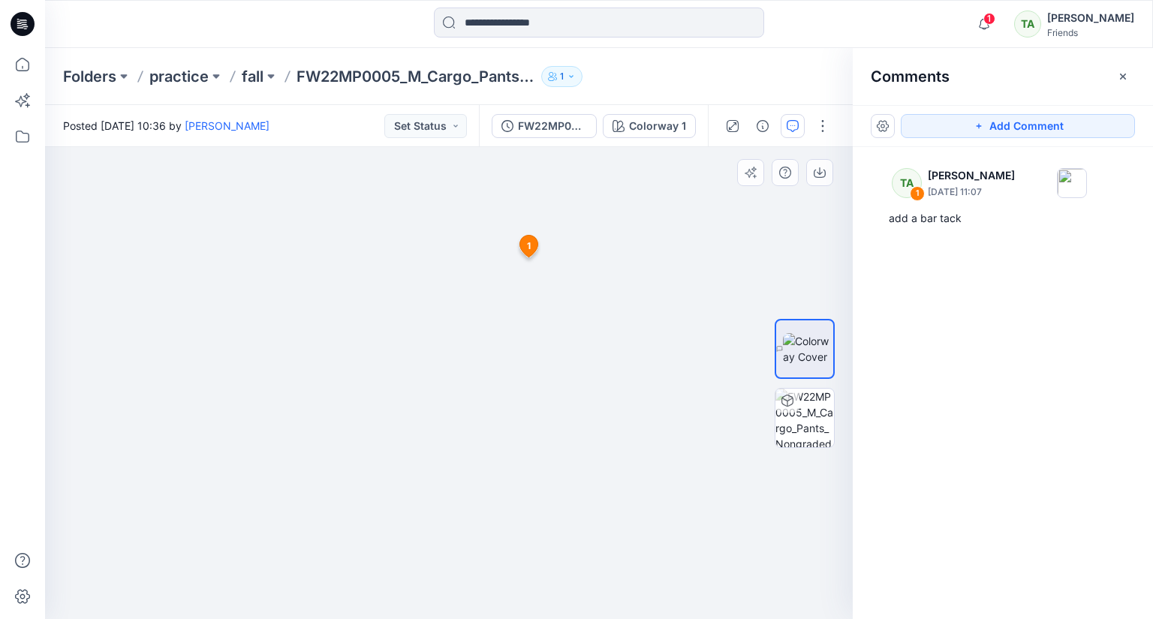
click at [551, 322] on div at bounding box center [449, 383] width 808 height 472
drag, startPoint x: 537, startPoint y: 375, endPoint x: 578, endPoint y: 388, distance: 42.5
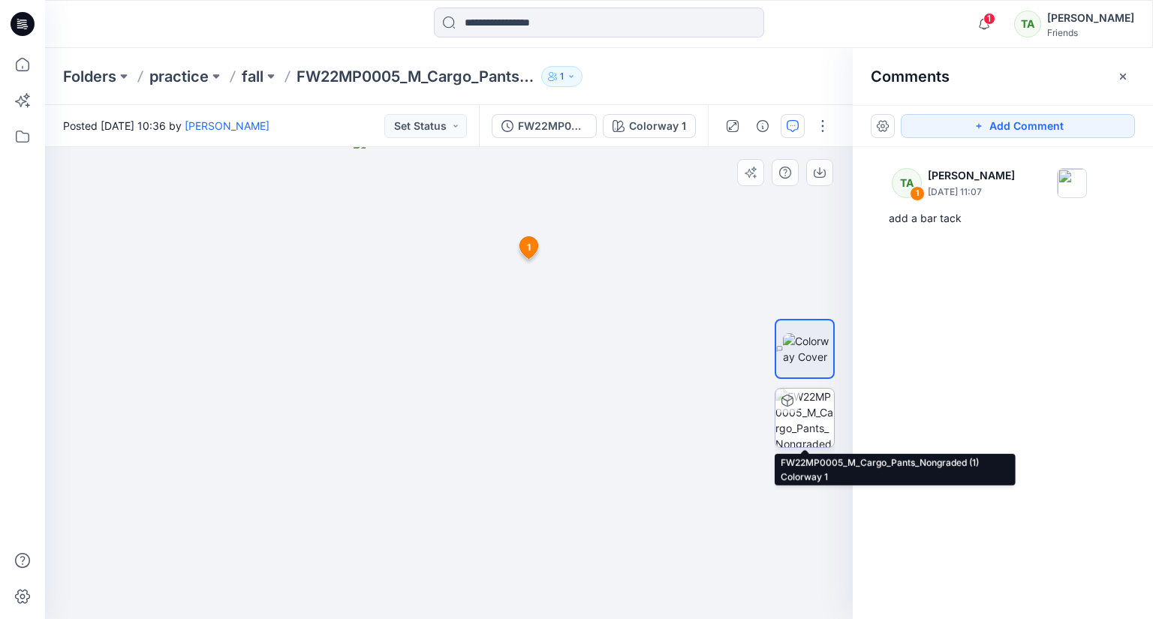
click at [802, 417] on img at bounding box center [804, 418] width 59 height 59
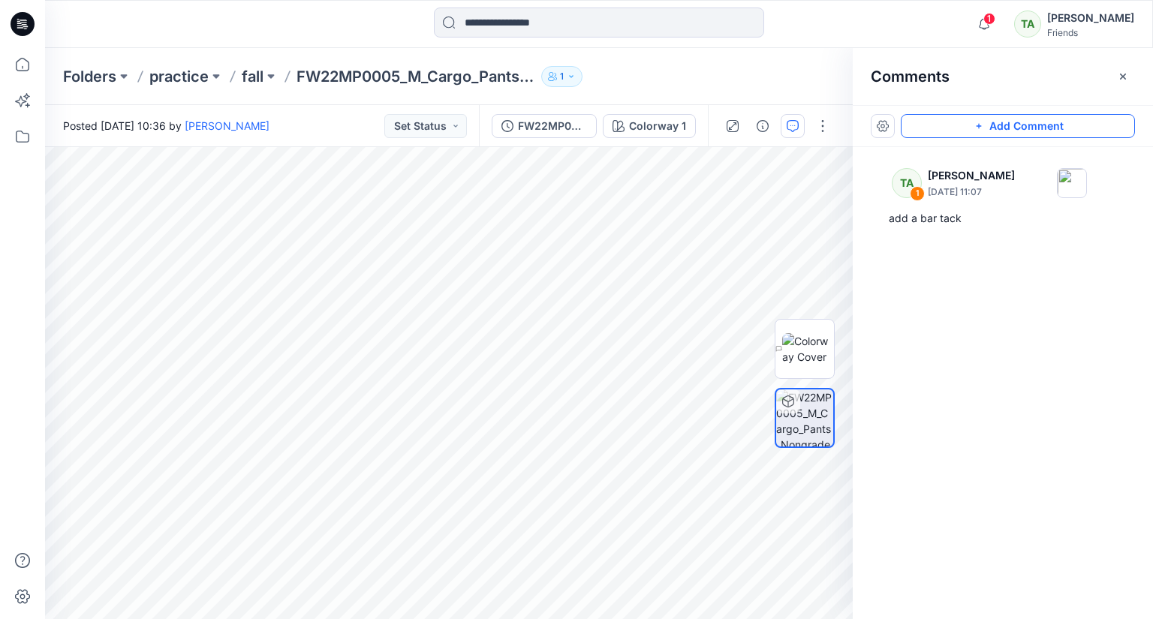
click at [980, 121] on icon "button" at bounding box center [979, 126] width 12 height 12
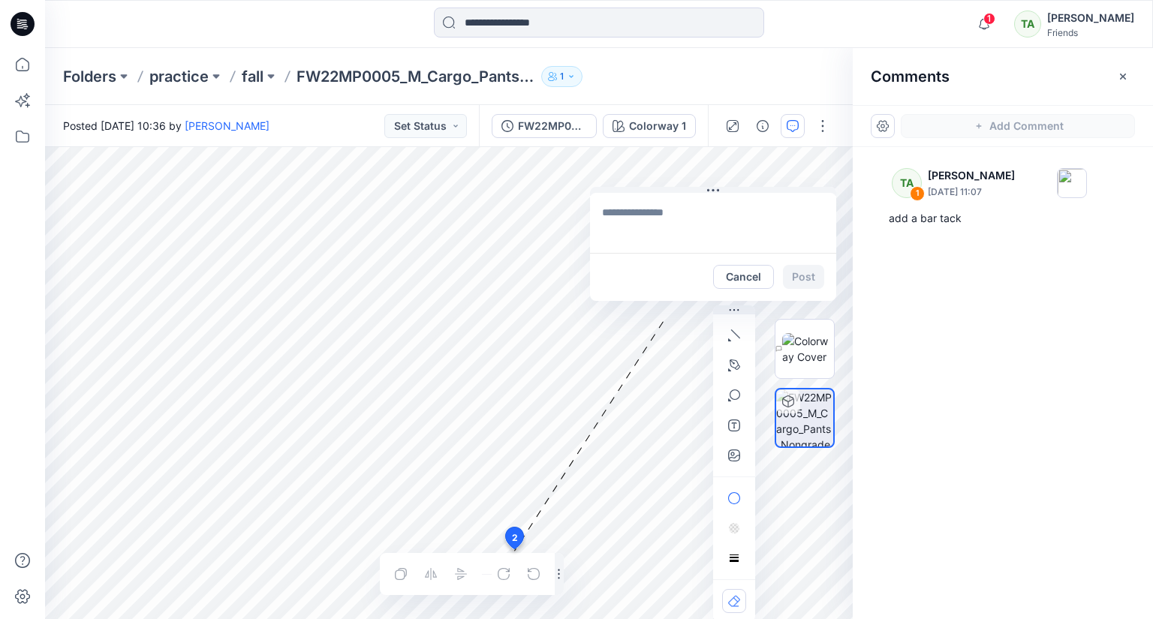
click at [652, 214] on textarea at bounding box center [713, 223] width 246 height 60
click at [794, 278] on div at bounding box center [805, 383] width 60 height 288
click at [796, 275] on div at bounding box center [805, 383] width 60 height 288
click at [760, 221] on textarea "**********" at bounding box center [713, 223] width 246 height 60
click at [800, 269] on div at bounding box center [805, 383] width 60 height 288
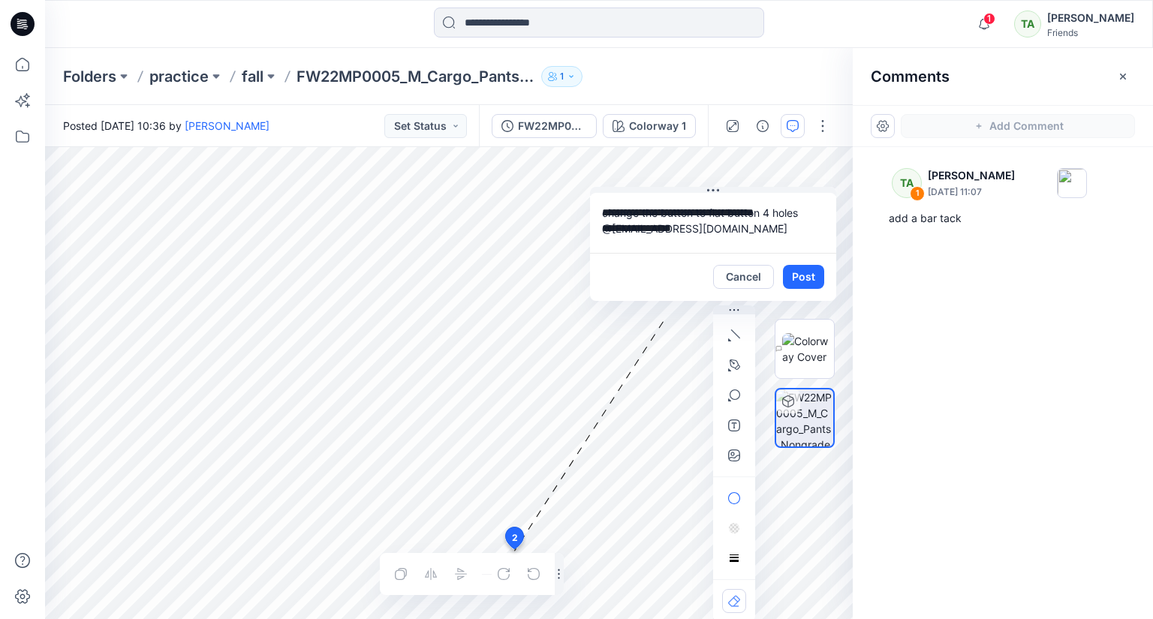
click at [802, 275] on div at bounding box center [805, 383] width 60 height 288
drag, startPoint x: 733, startPoint y: 229, endPoint x: 601, endPoint y: 236, distance: 131.6
click at [601, 236] on textarea "**********" at bounding box center [713, 223] width 246 height 60
type textarea "**********"
click at [787, 269] on div at bounding box center [805, 383] width 60 height 288
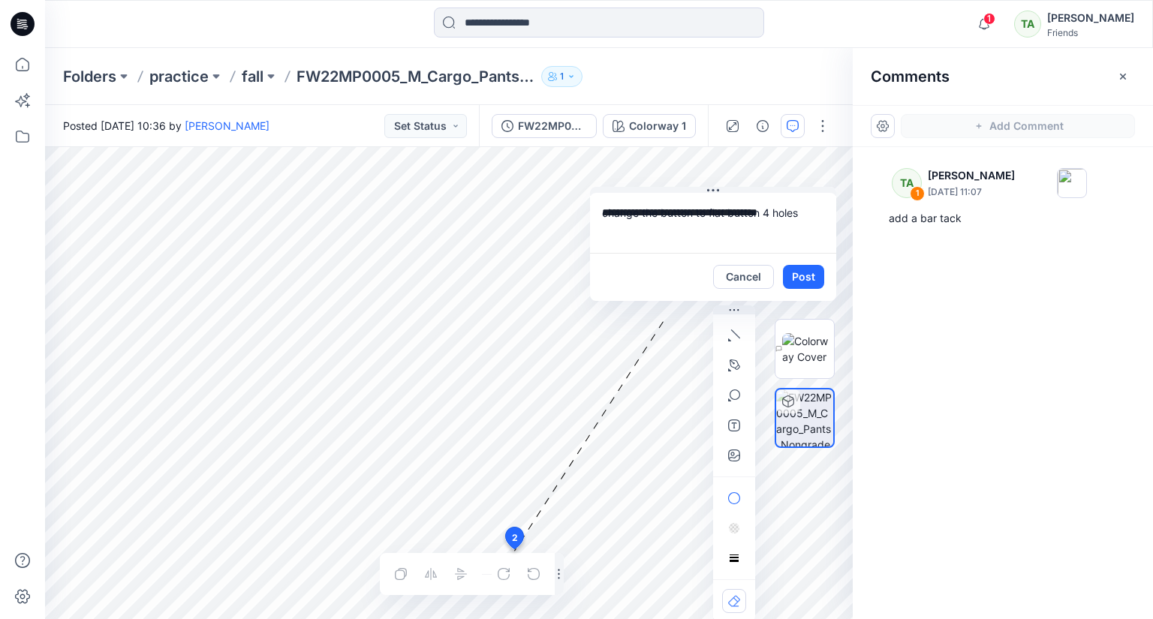
drag, startPoint x: 787, startPoint y: 269, endPoint x: 795, endPoint y: 273, distance: 9.1
click at [795, 273] on div at bounding box center [805, 383] width 60 height 288
click at [802, 278] on div at bounding box center [805, 383] width 60 height 288
click at [812, 223] on textarea "**********" at bounding box center [713, 223] width 246 height 60
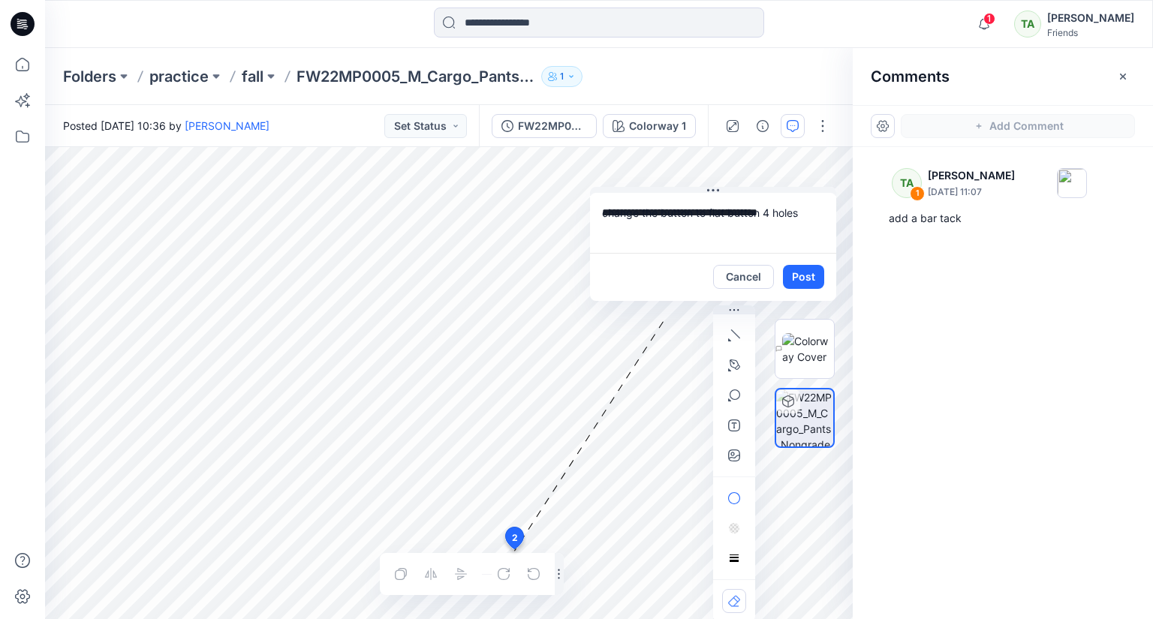
drag, startPoint x: 807, startPoint y: 208, endPoint x: 804, endPoint y: 224, distance: 16.0
click at [806, 208] on textarea "**********" at bounding box center [713, 223] width 246 height 60
click at [805, 276] on div at bounding box center [805, 383] width 60 height 288
click at [749, 272] on button "Cancel" at bounding box center [743, 277] width 61 height 24
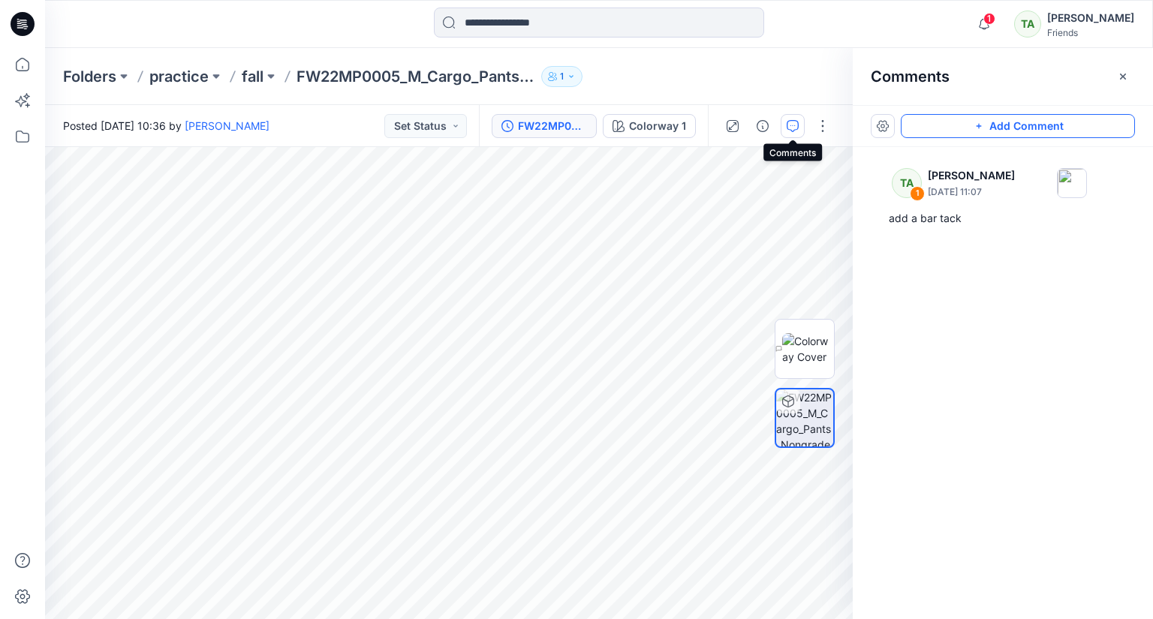
click at [804, 128] on button "button" at bounding box center [793, 126] width 24 height 24
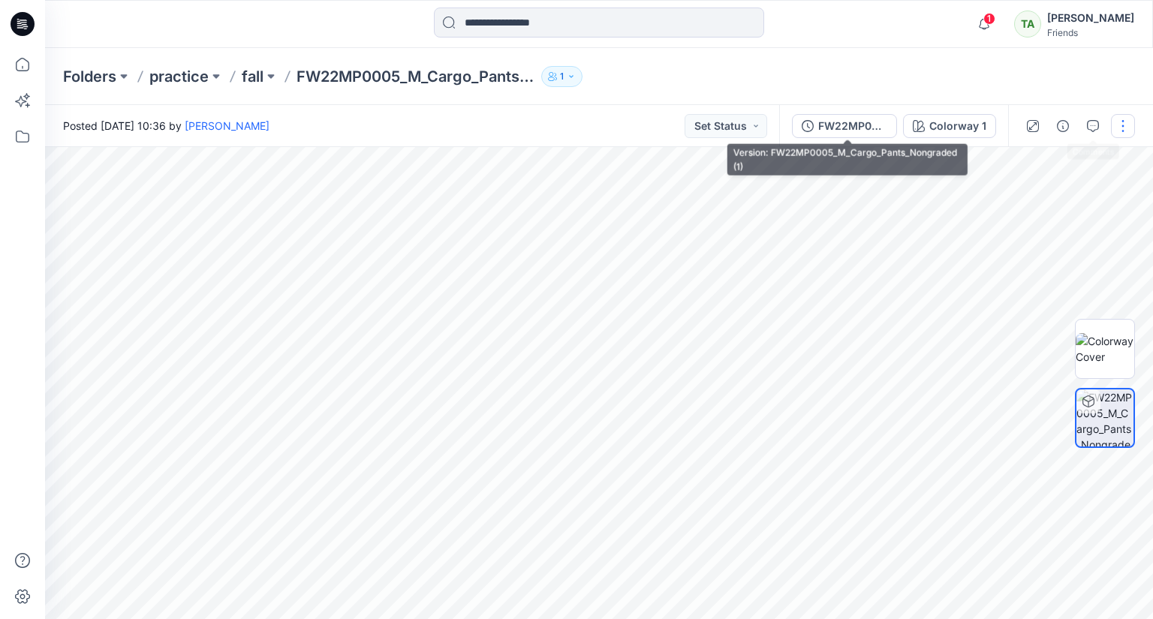
click at [813, 124] on icon "button" at bounding box center [808, 126] width 12 height 12
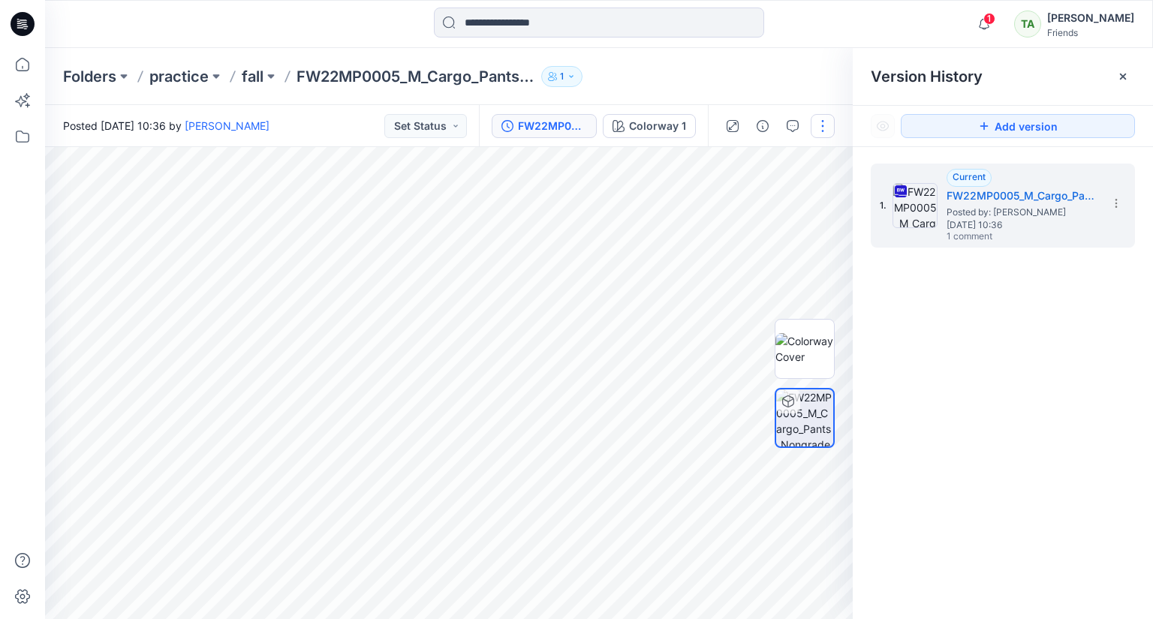
click at [815, 127] on button "button" at bounding box center [823, 126] width 24 height 24
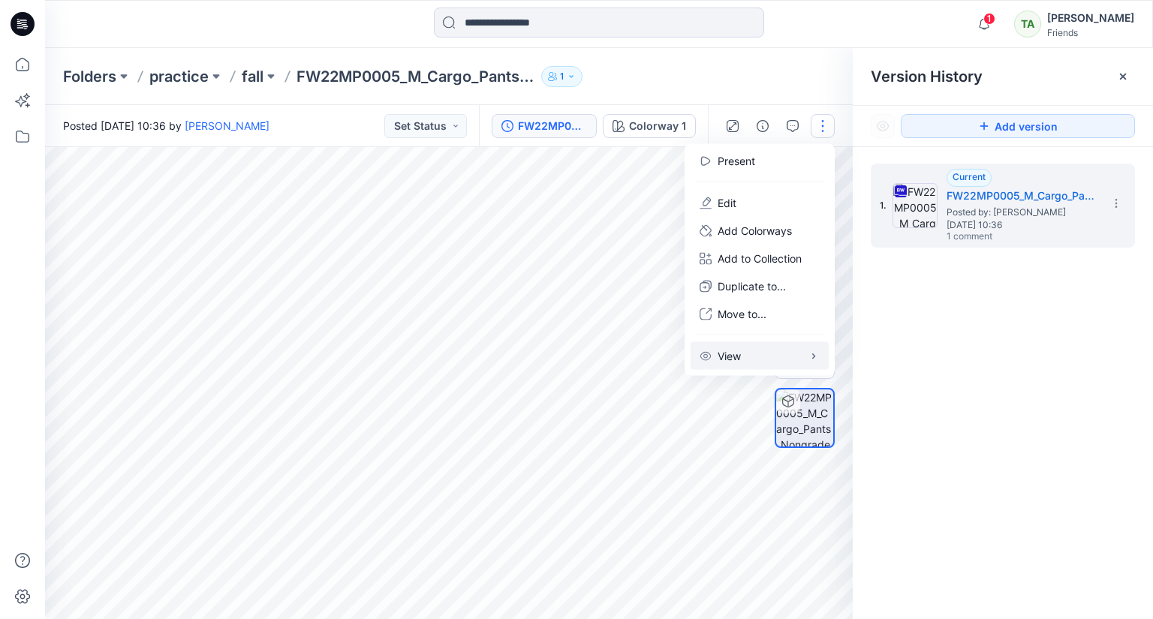
click at [778, 357] on button "View" at bounding box center [760, 356] width 138 height 28
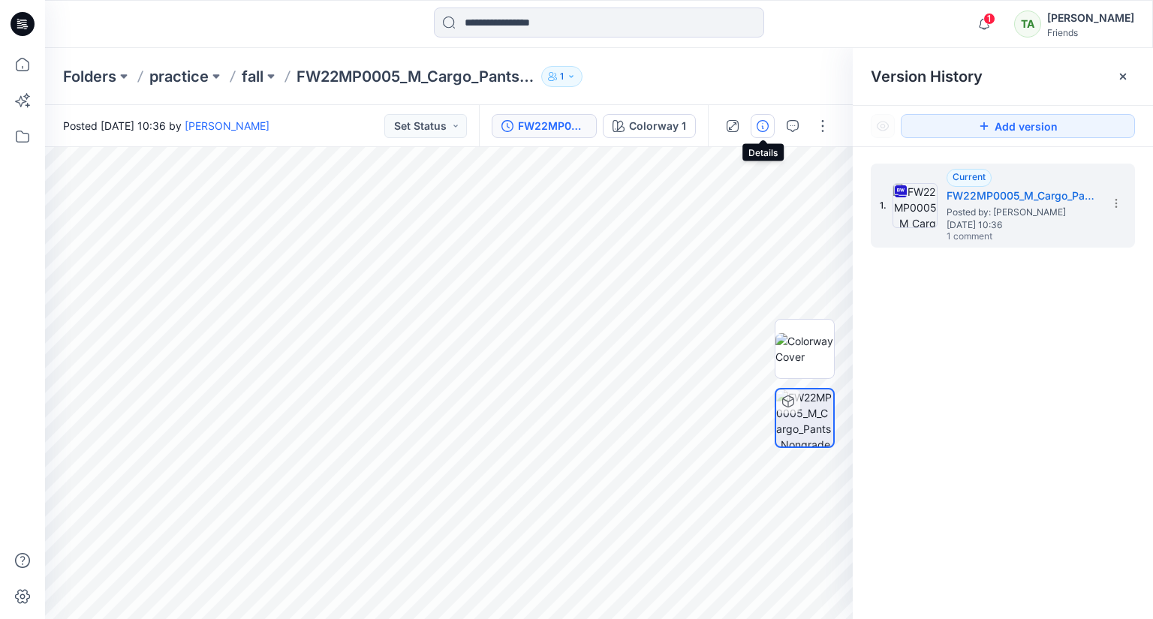
click at [770, 125] on button "button" at bounding box center [763, 126] width 24 height 24
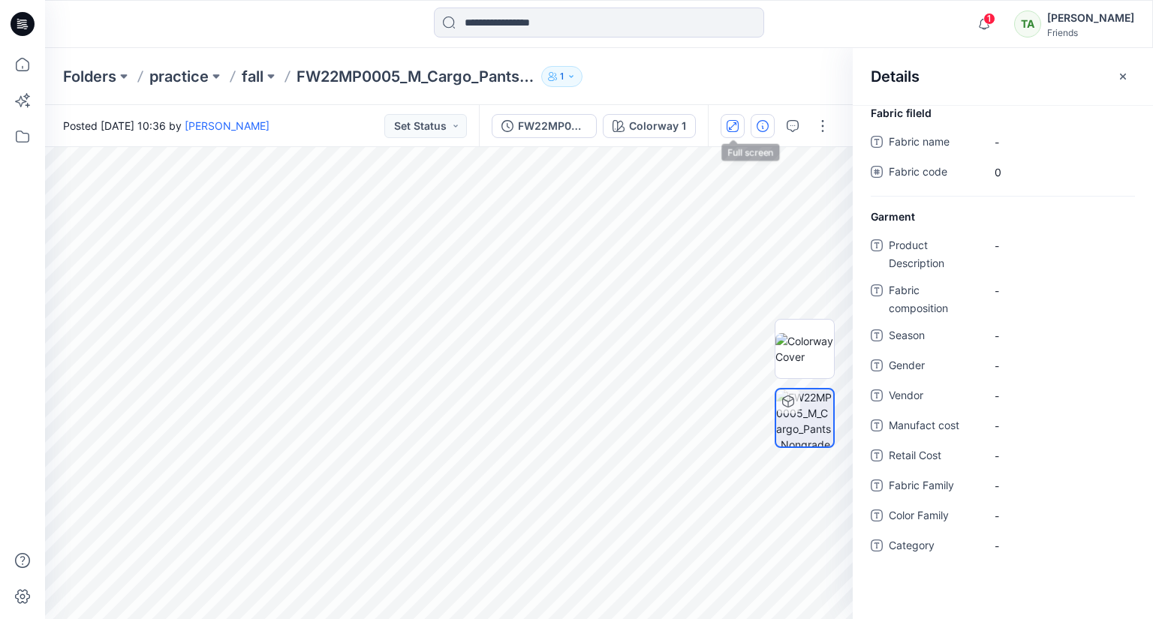
click at [731, 128] on icon "button" at bounding box center [733, 126] width 8 height 8
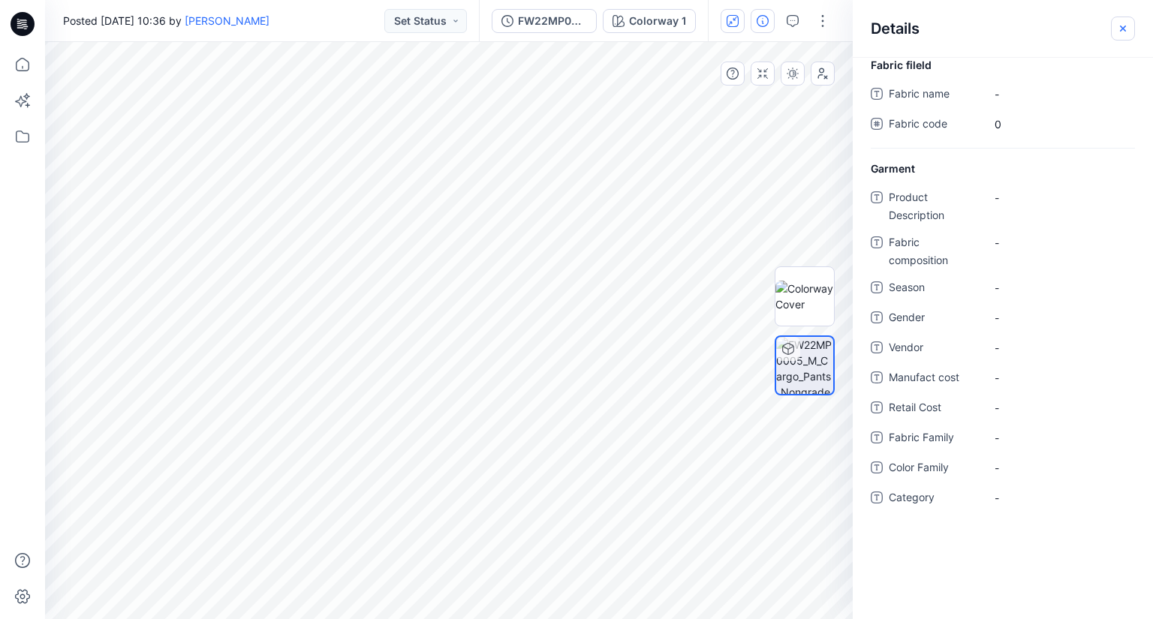
click at [1128, 23] on icon "button" at bounding box center [1123, 29] width 12 height 12
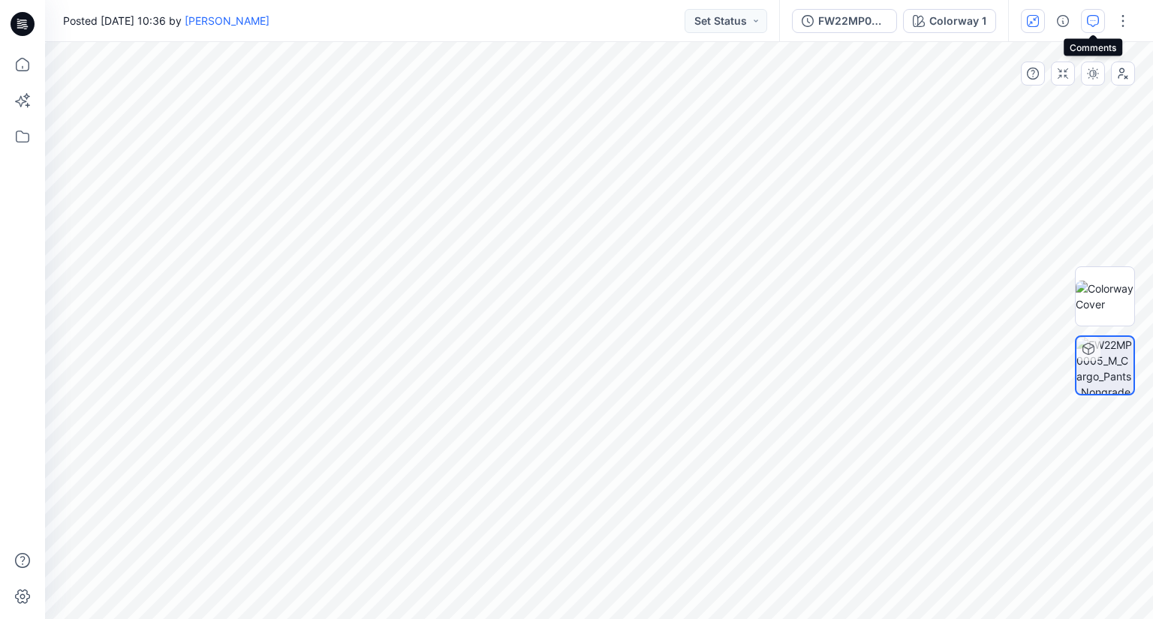
click at [1103, 26] on button "button" at bounding box center [1093, 21] width 24 height 24
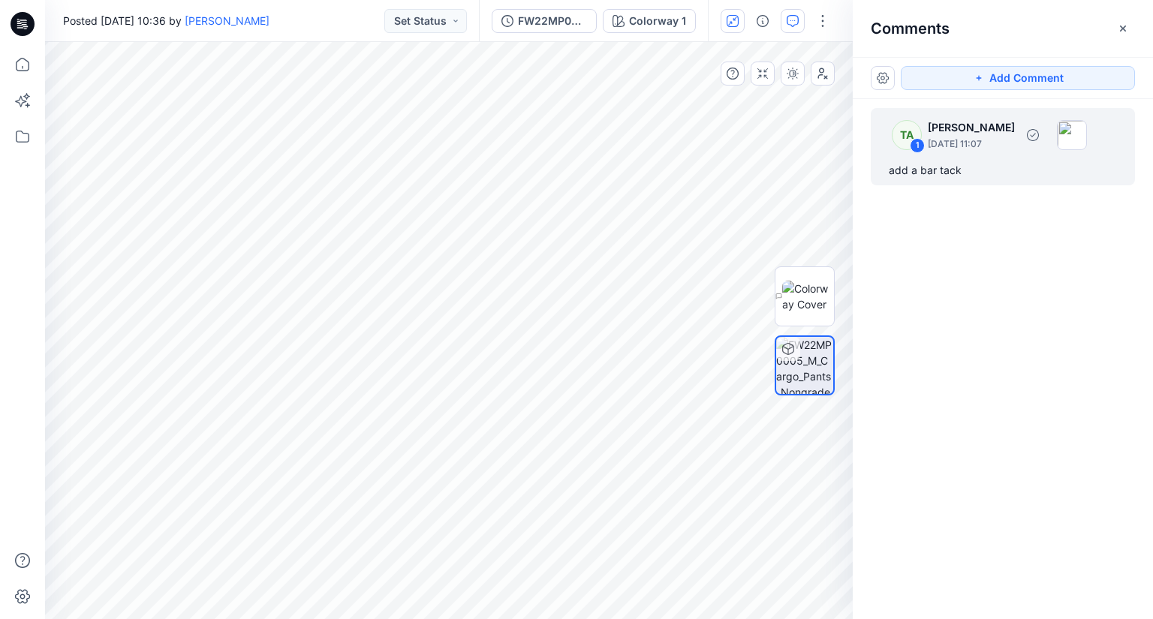
click at [992, 133] on p "Tharindi Anuththara" at bounding box center [971, 128] width 87 height 18
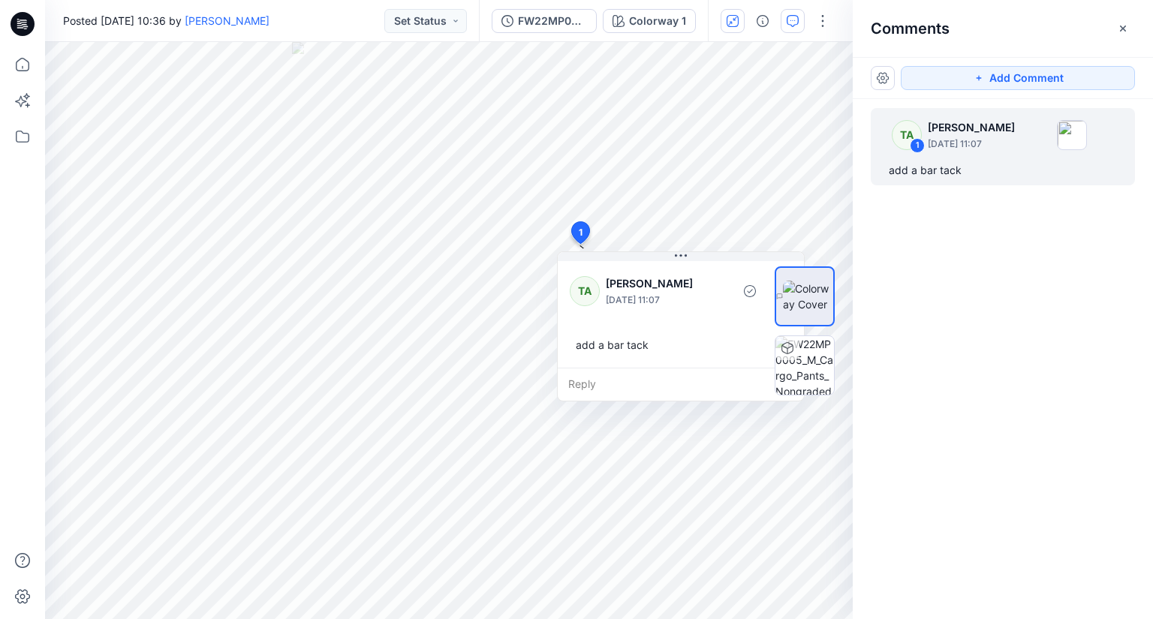
click at [986, 345] on div "TA 1 Tharindi Anuththara August 20, 2025 11:07 add a bar tack" at bounding box center [1003, 331] width 300 height 465
click at [886, 68] on button "button" at bounding box center [883, 78] width 24 height 24
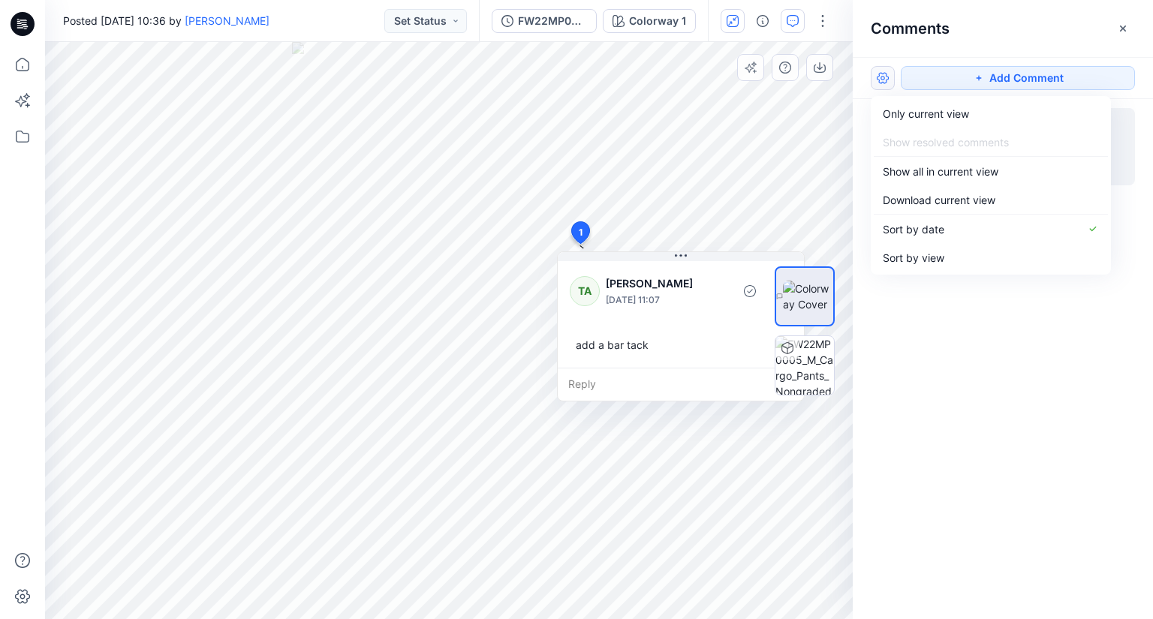
click at [774, 167] on div at bounding box center [805, 330] width 96 height 375
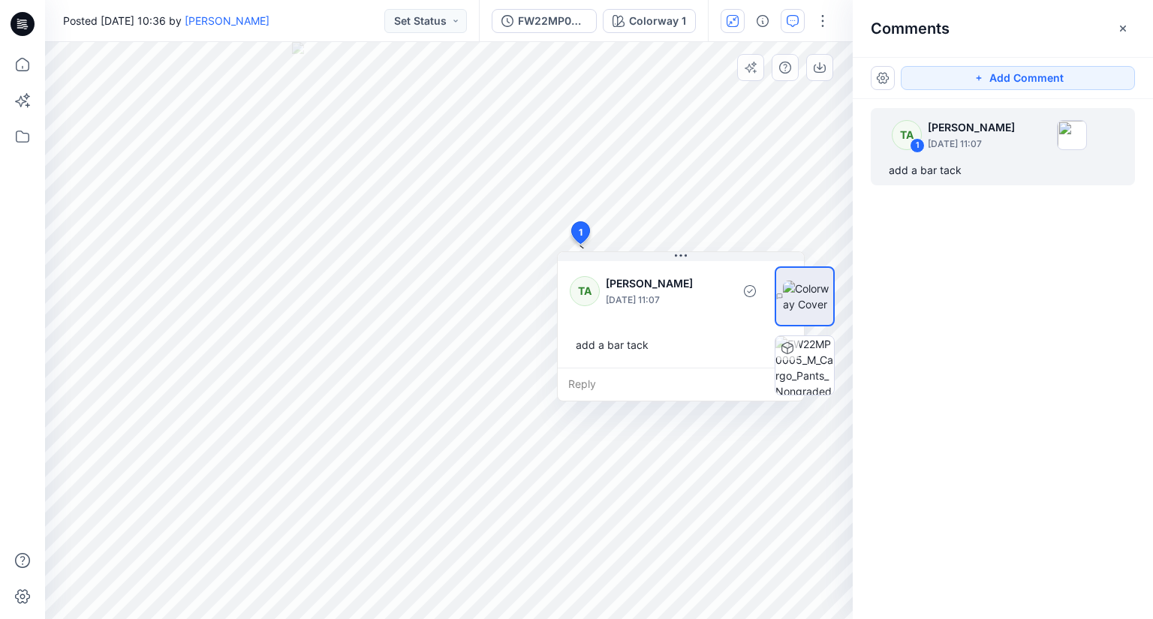
click at [774, 167] on div at bounding box center [805, 330] width 96 height 375
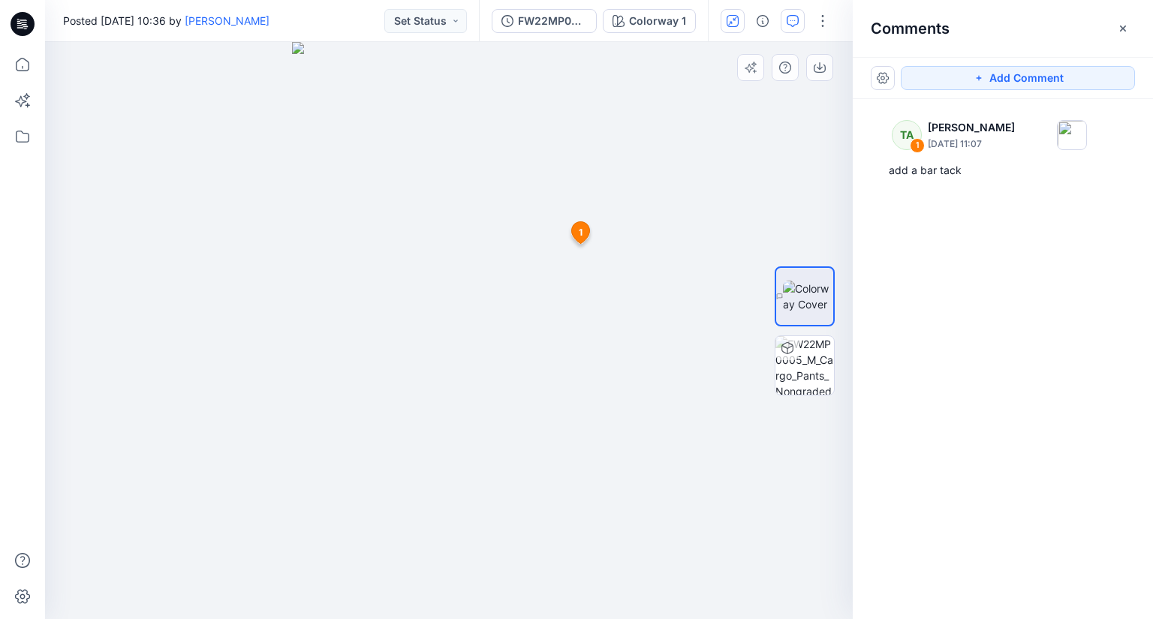
click at [485, 178] on img at bounding box center [449, 330] width 314 height 577
click at [883, 73] on button "button" at bounding box center [883, 78] width 24 height 24
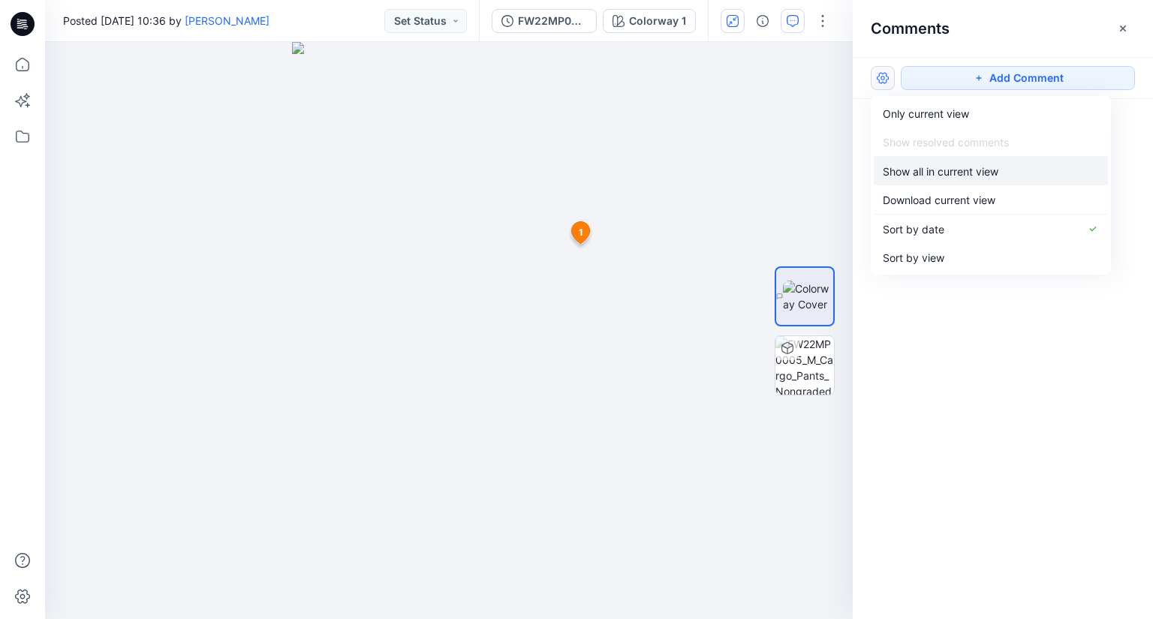
click at [971, 173] on p "Show all in current view" at bounding box center [941, 172] width 116 height 16
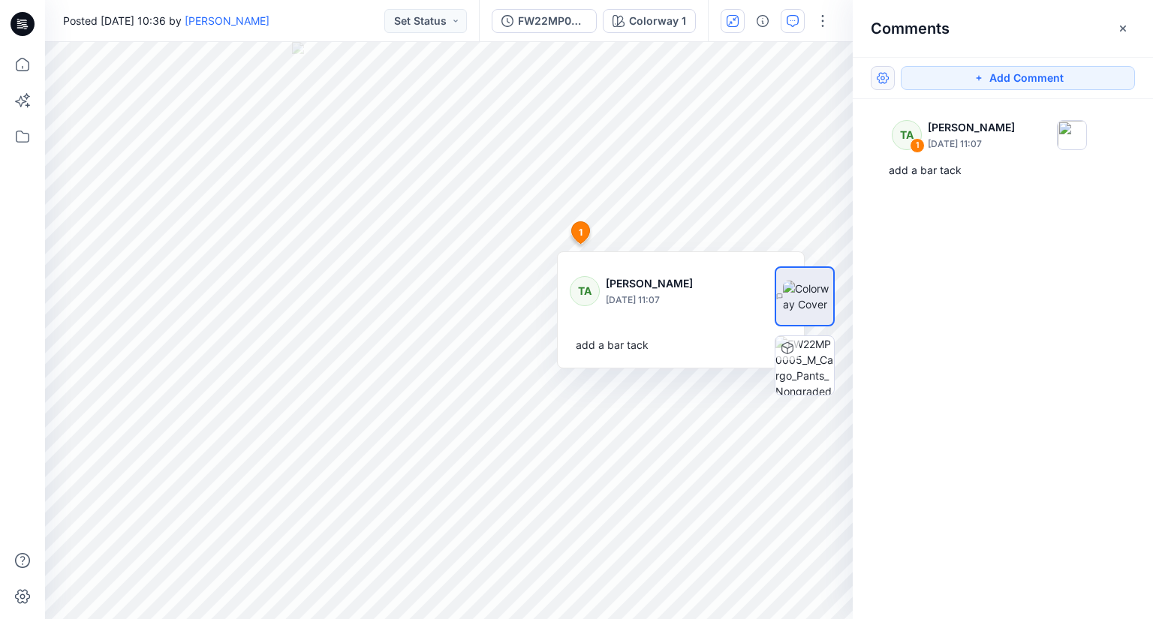
click at [881, 70] on button "button" at bounding box center [883, 78] width 24 height 24
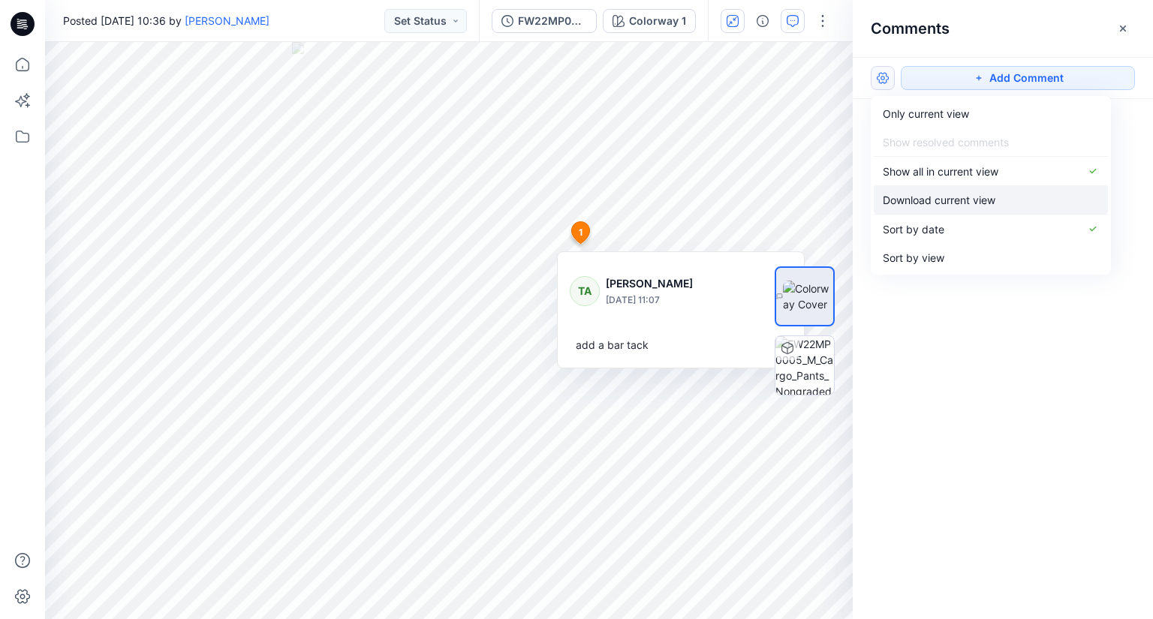
click at [935, 194] on p "Download current view" at bounding box center [939, 200] width 113 height 16
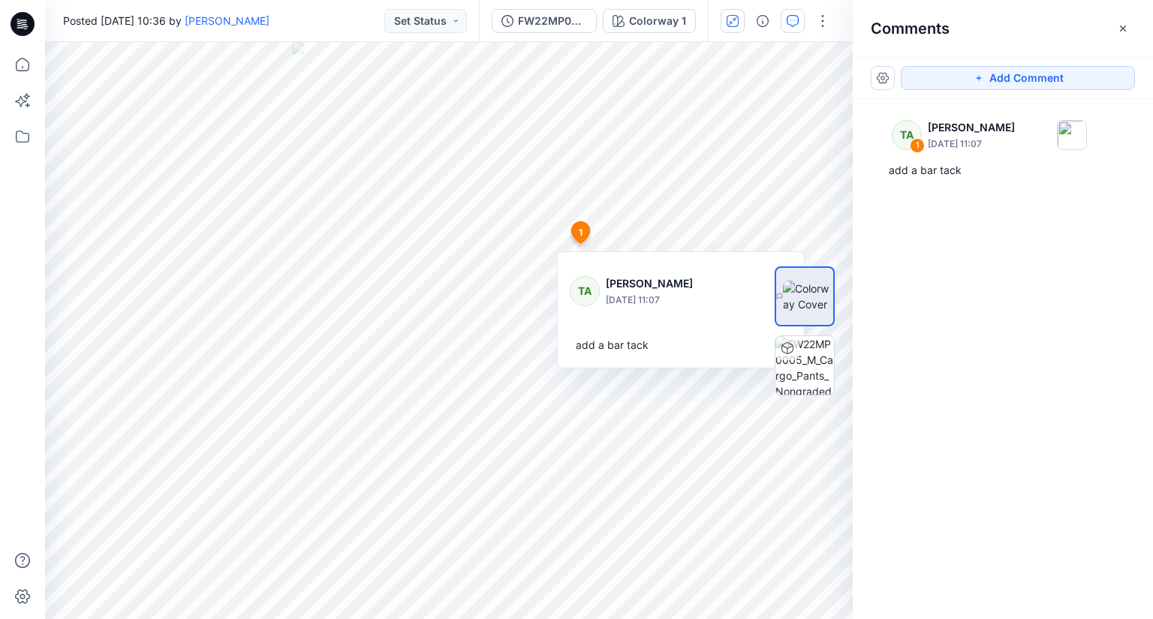
click at [1025, 251] on div "TA 1 Tharindi Anuththara August 20, 2025 11:07 add a bar tack" at bounding box center [1003, 331] width 300 height 465
click at [762, 164] on div at bounding box center [805, 330] width 96 height 375
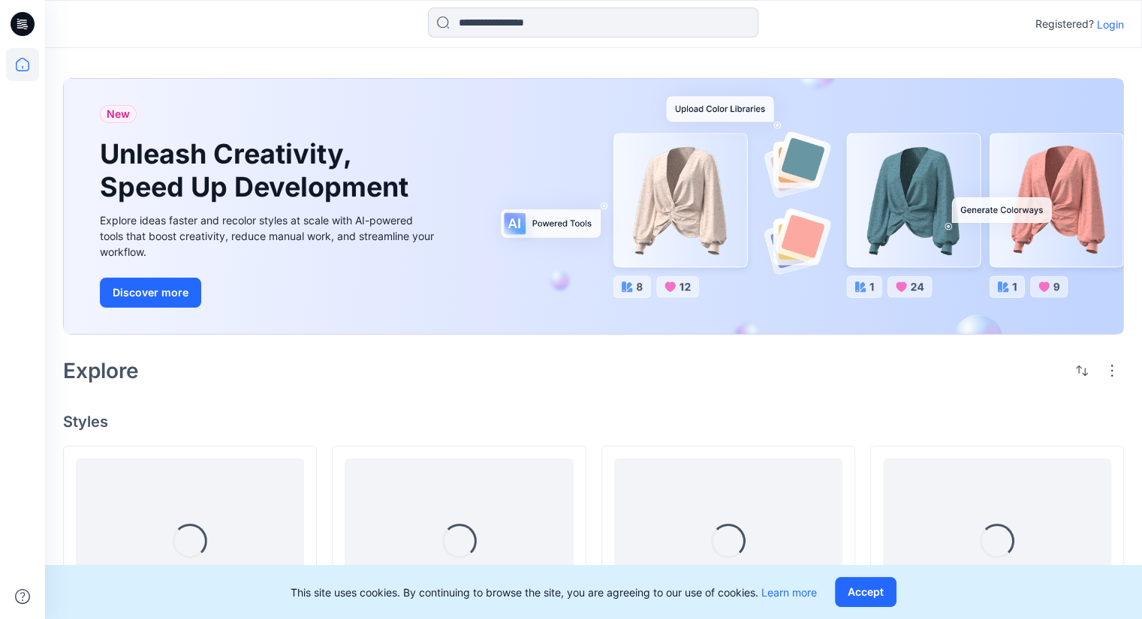
click at [1110, 20] on p "Login" at bounding box center [1110, 25] width 27 height 16
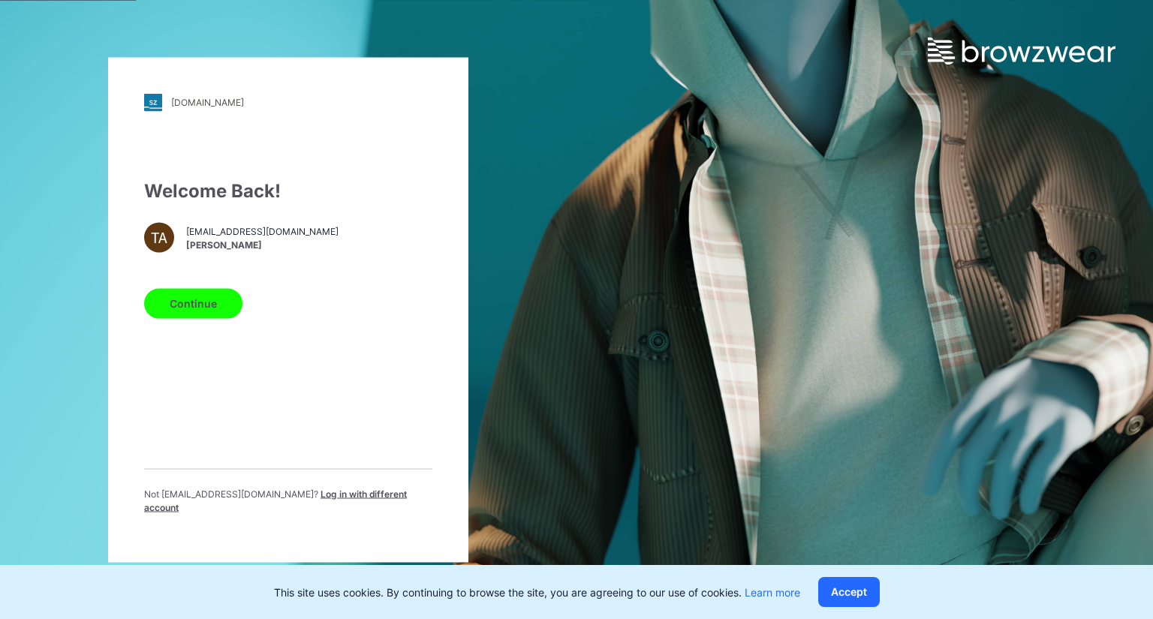
click at [191, 302] on button "Continue" at bounding box center [193, 303] width 98 height 30
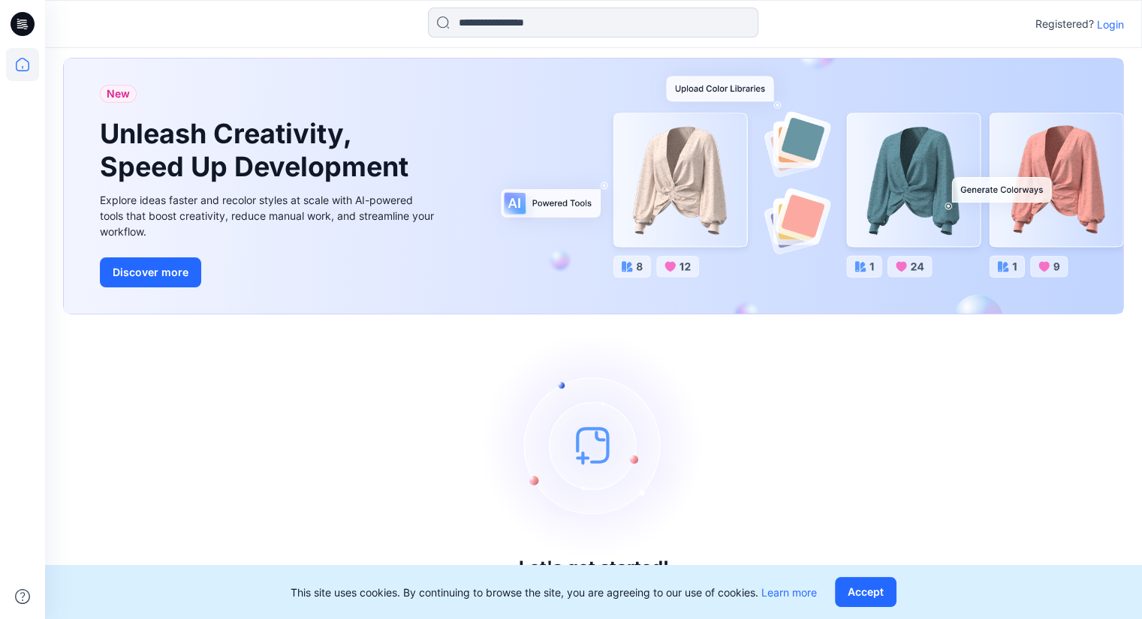
scroll to position [21, 0]
click at [21, 64] on icon at bounding box center [22, 64] width 33 height 33
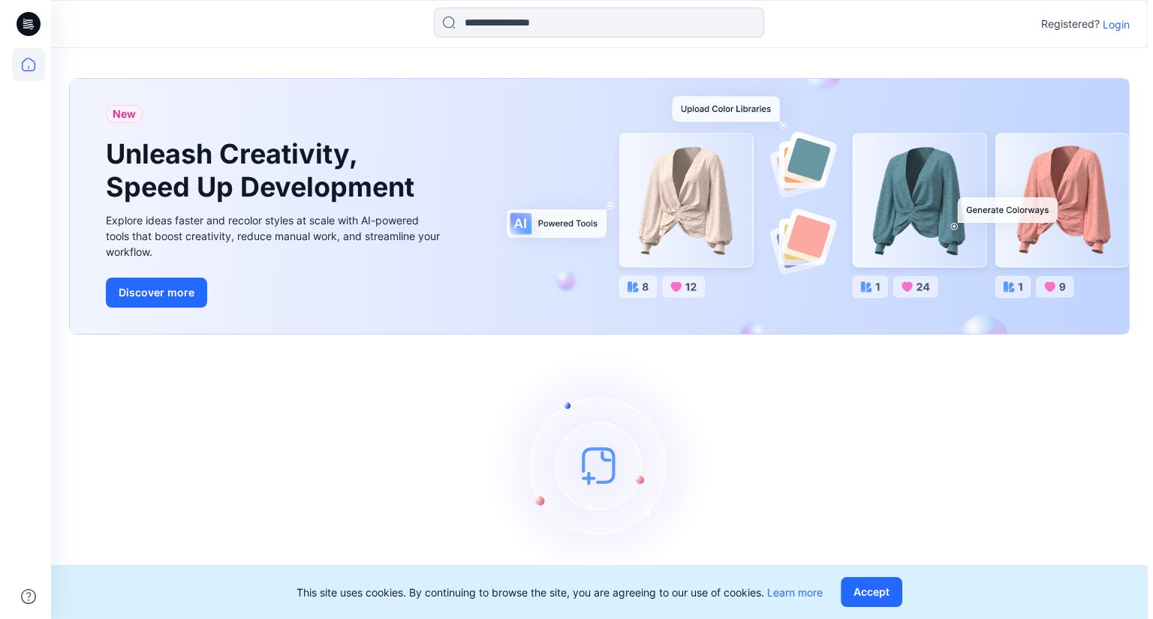
scroll to position [0, 0]
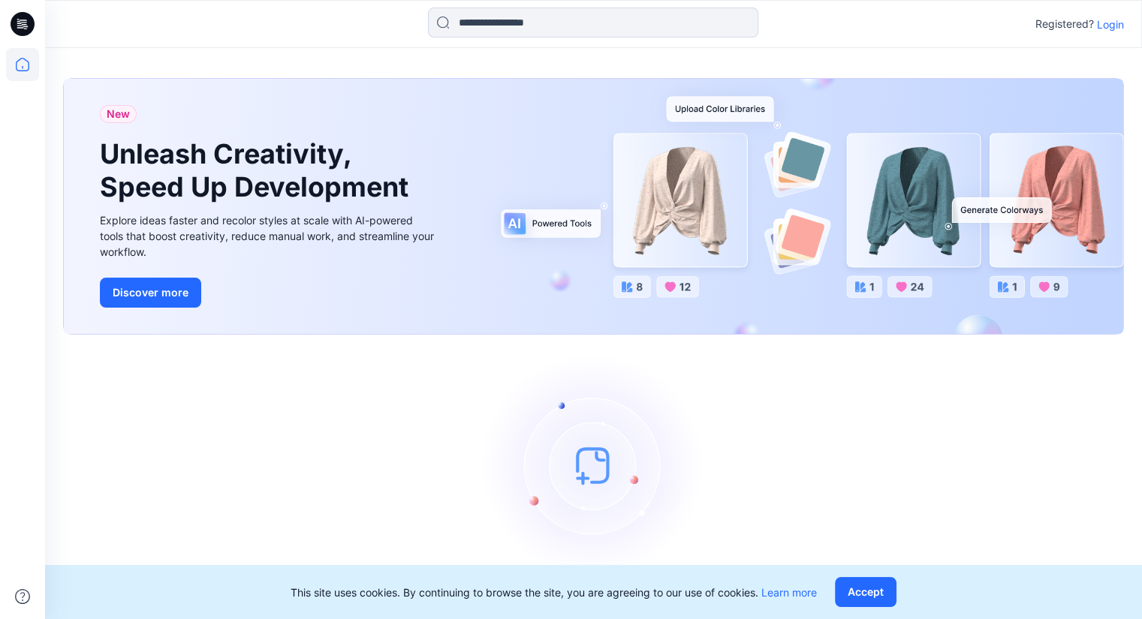
click at [1103, 30] on p "Login" at bounding box center [1110, 25] width 27 height 16
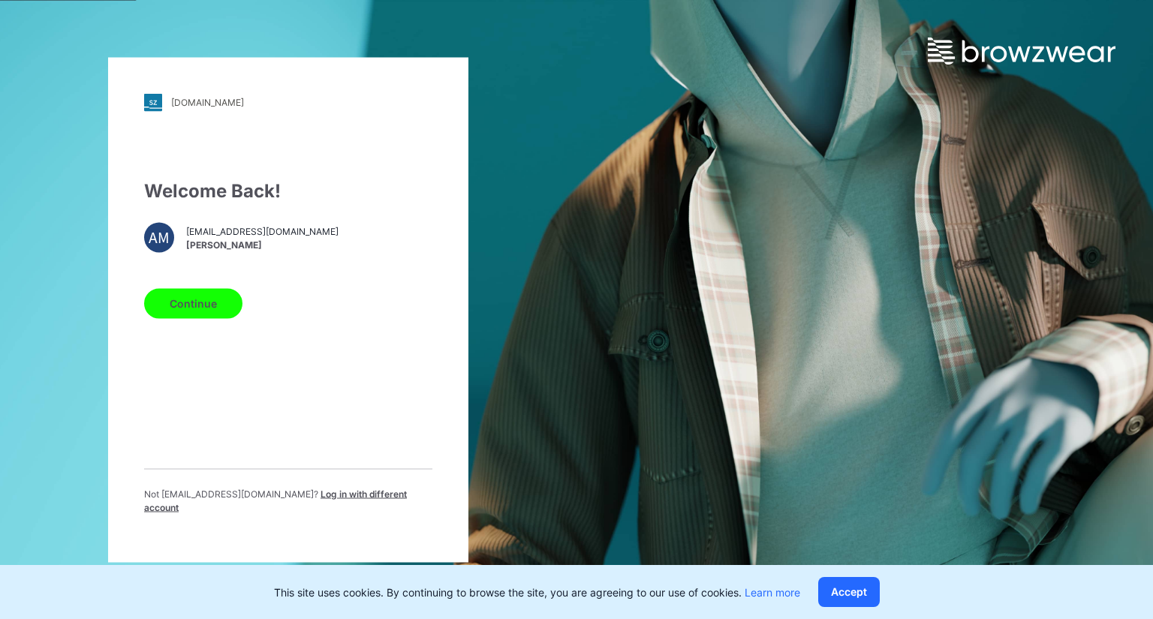
click at [200, 308] on button "Continue" at bounding box center [193, 303] width 98 height 30
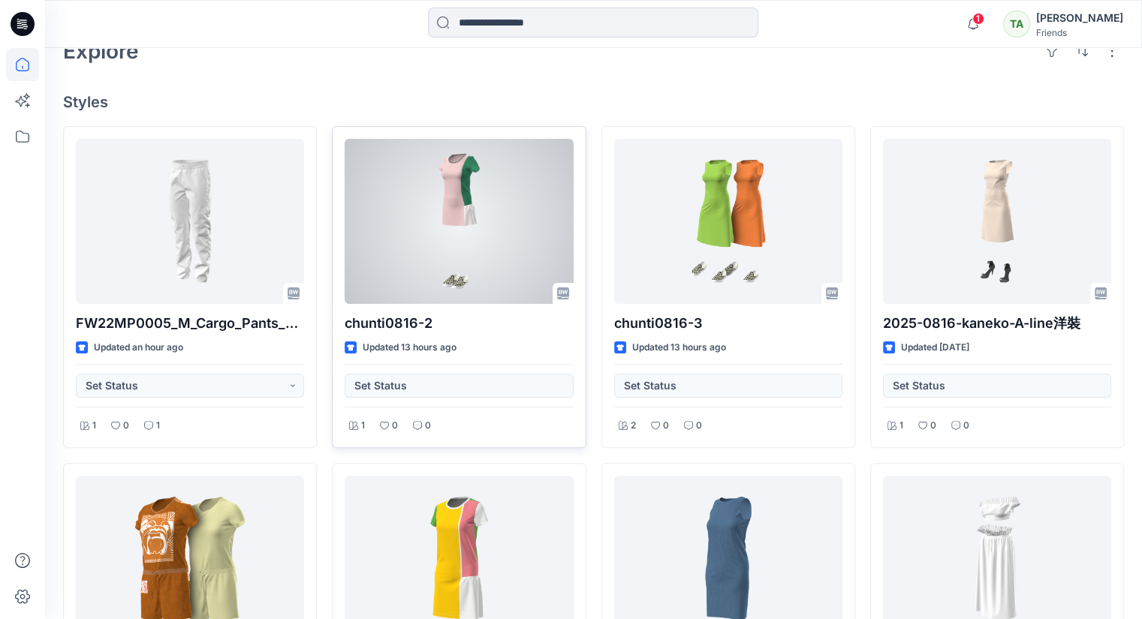
scroll to position [375, 0]
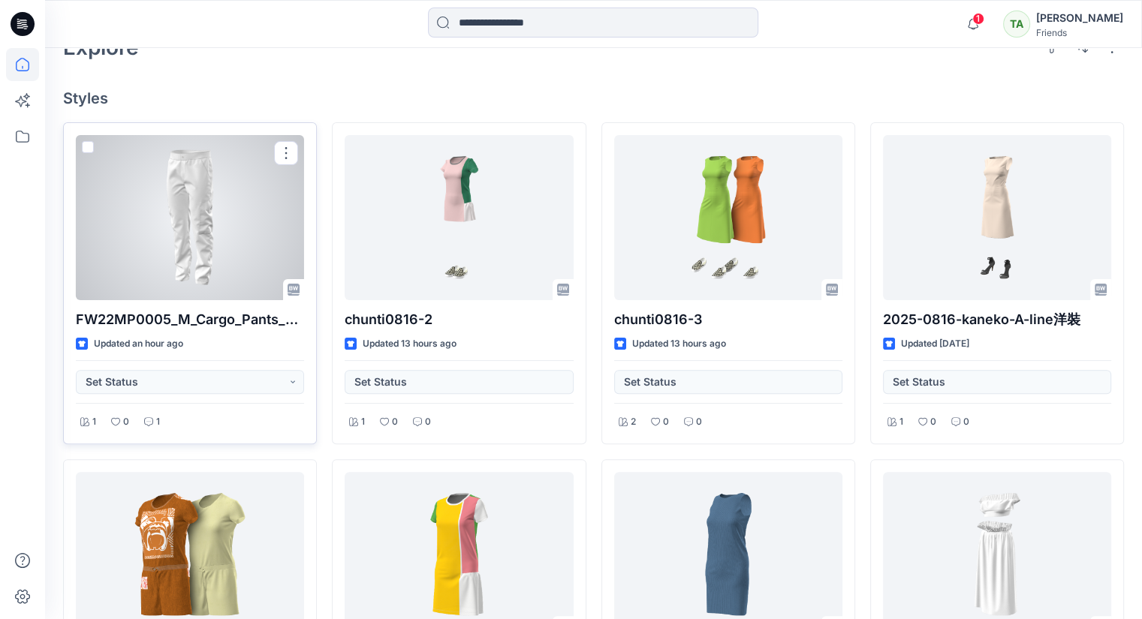
click at [223, 248] on div at bounding box center [190, 217] width 228 height 165
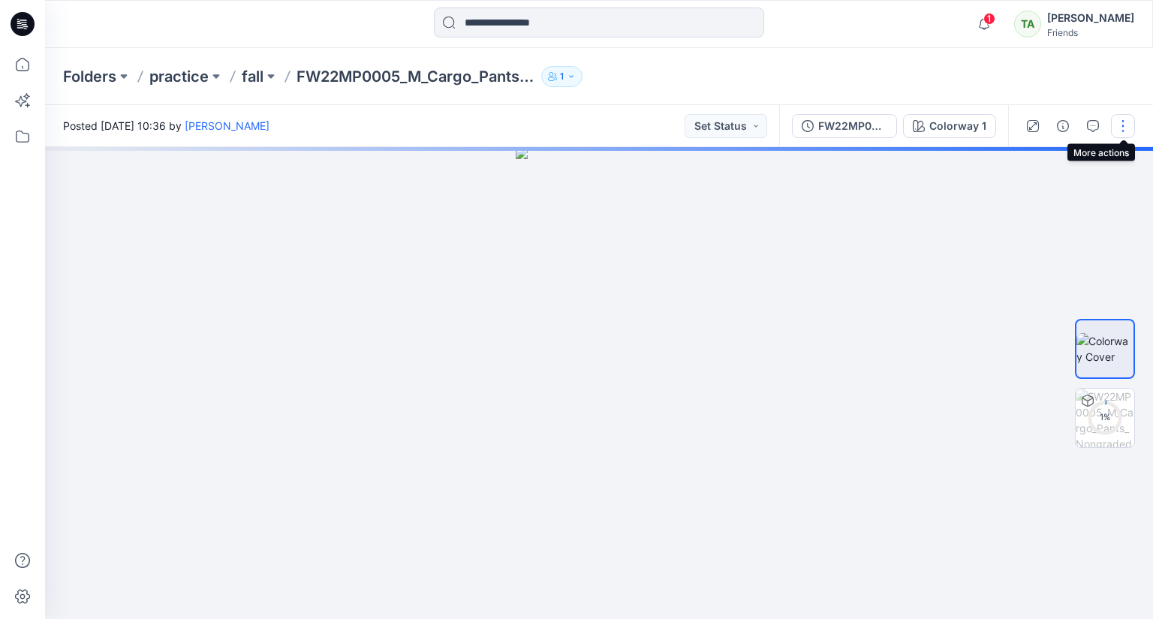
click at [1115, 124] on button "button" at bounding box center [1123, 126] width 24 height 24
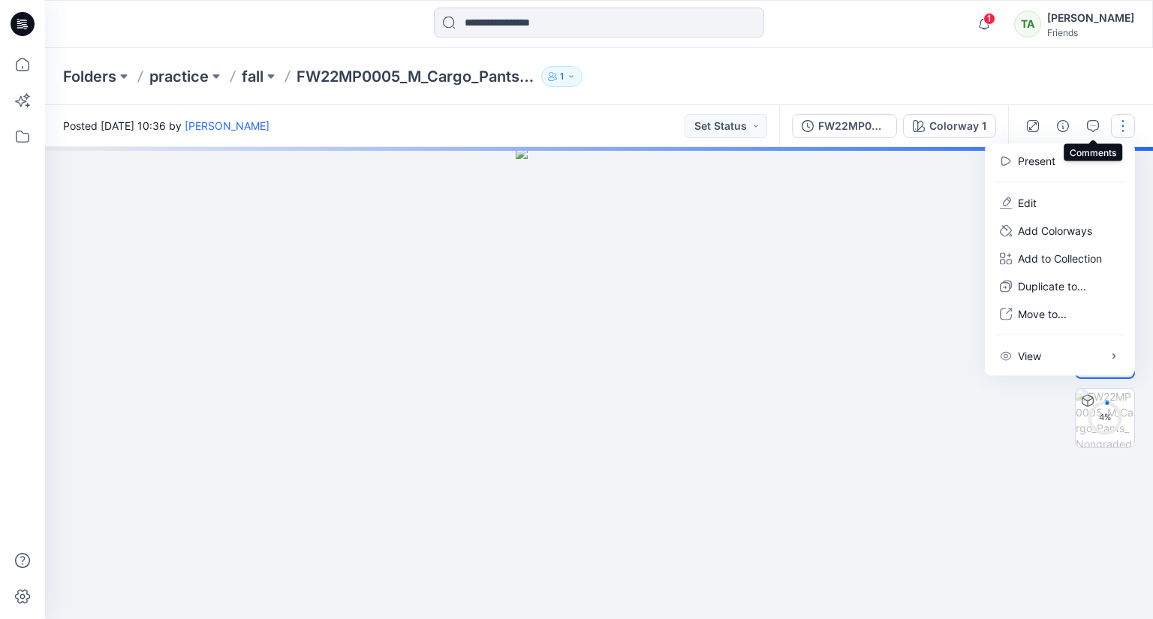
click at [1097, 119] on button "button" at bounding box center [1093, 126] width 24 height 24
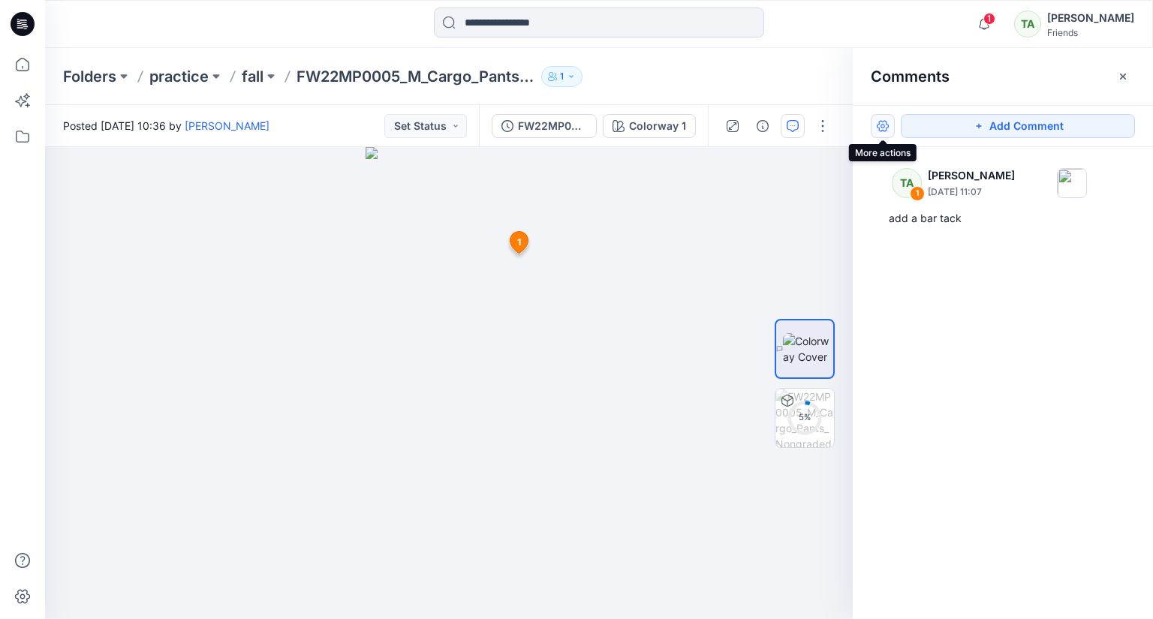
click at [877, 127] on button "button" at bounding box center [883, 126] width 24 height 24
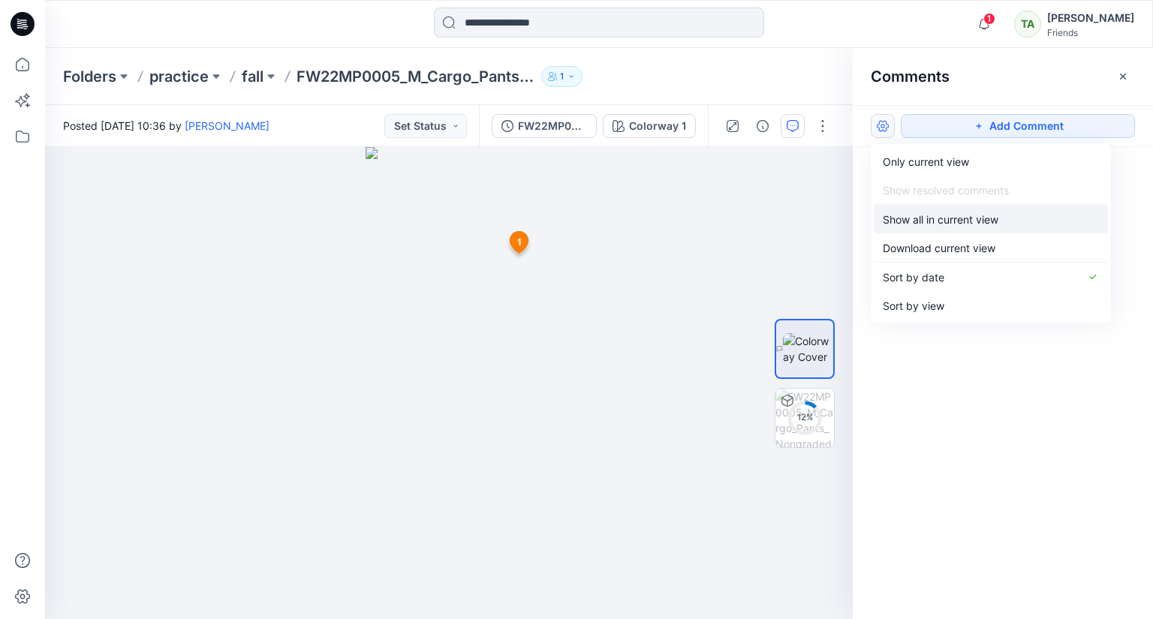
click at [925, 218] on p "Show all in current view" at bounding box center [941, 220] width 116 height 16
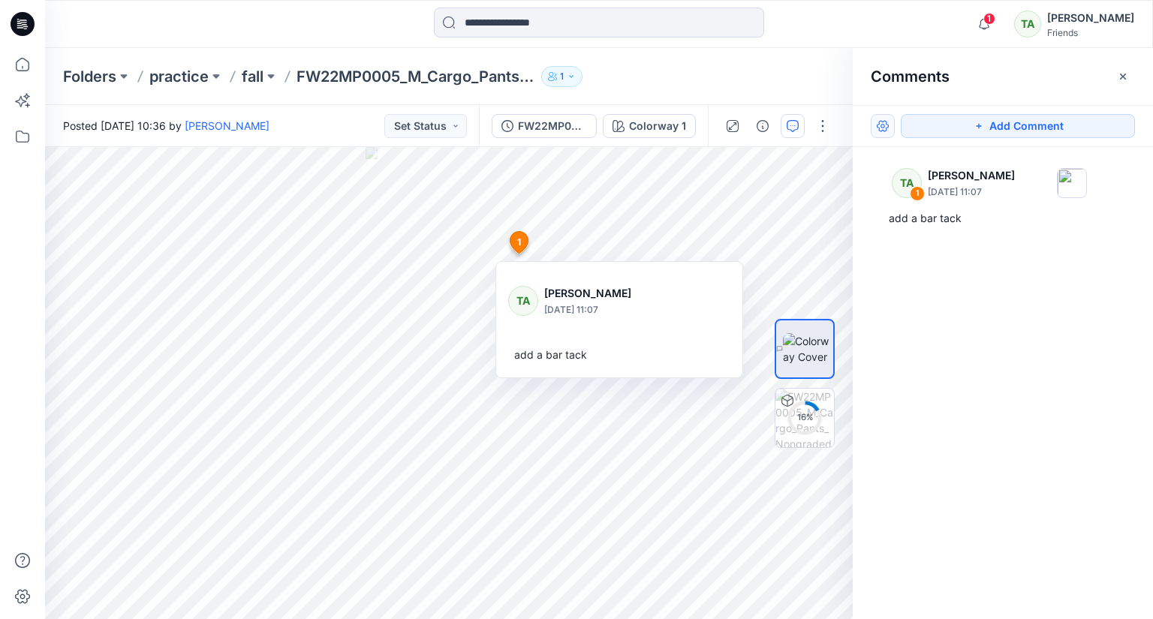
click at [888, 119] on button "button" at bounding box center [883, 126] width 24 height 24
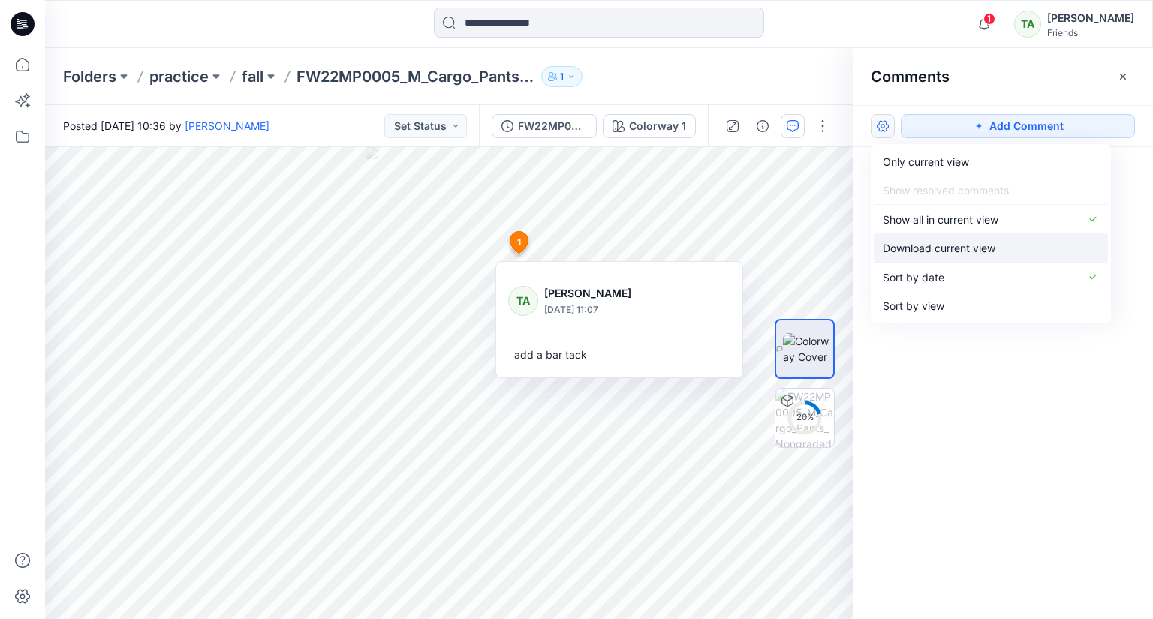
click at [949, 246] on p "Download current view" at bounding box center [939, 248] width 113 height 16
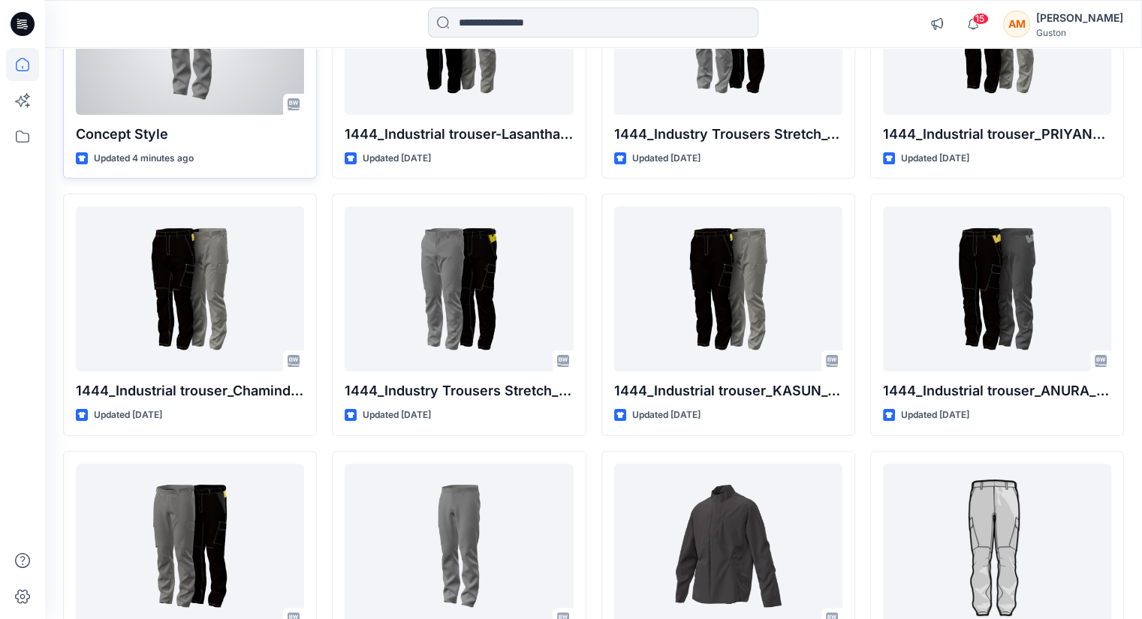
scroll to position [300, 0]
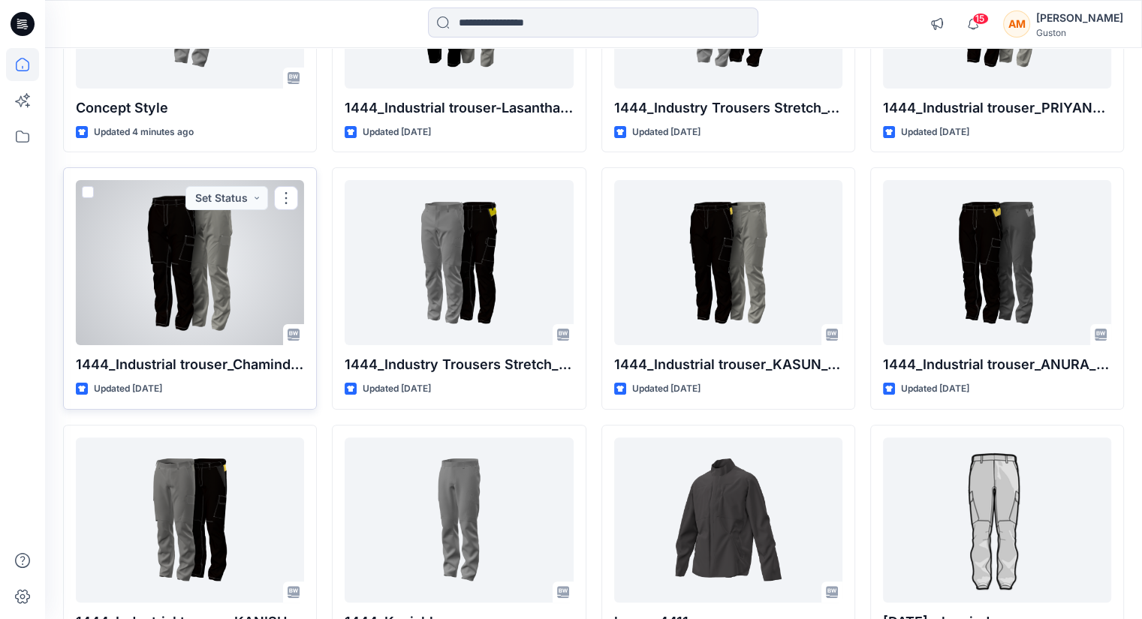
click at [186, 292] on div at bounding box center [190, 262] width 228 height 165
